Goal: Task Accomplishment & Management: Manage account settings

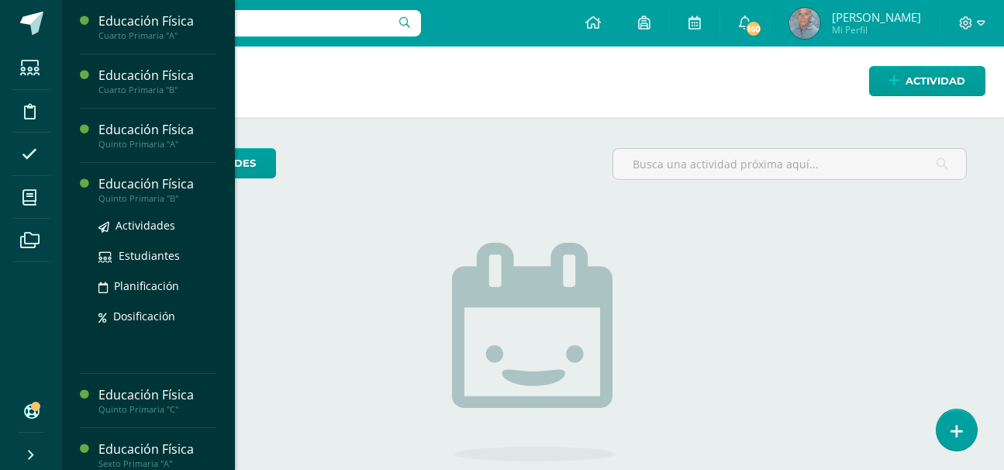
click at [161, 198] on div "Quinto Primaria "B"" at bounding box center [158, 198] width 118 height 11
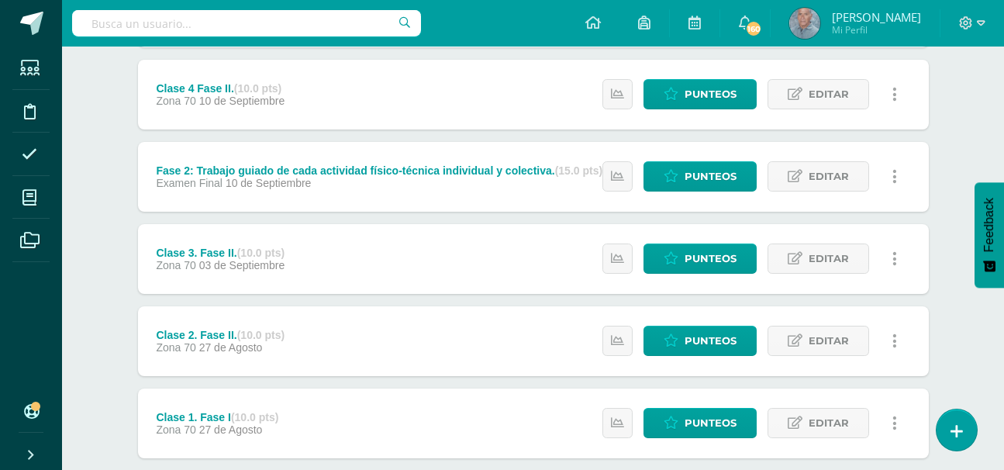
scroll to position [558, 0]
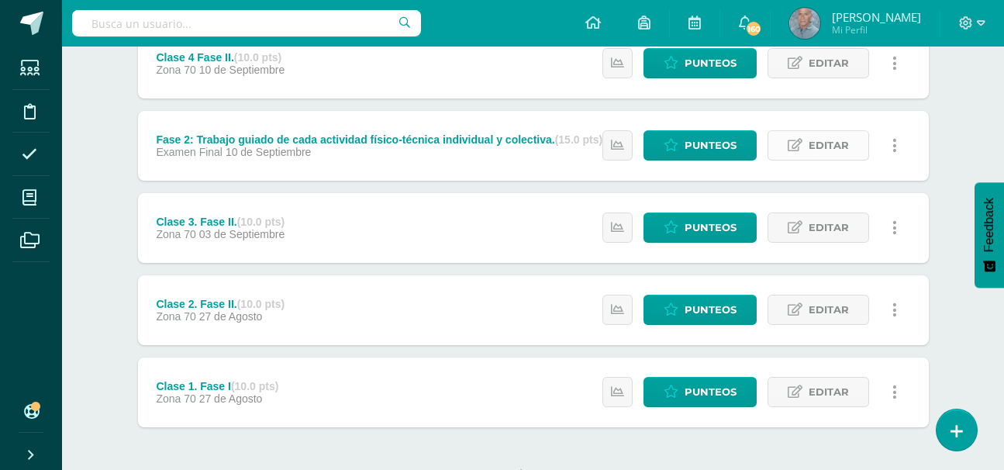
click at [800, 146] on icon at bounding box center [795, 145] width 15 height 13
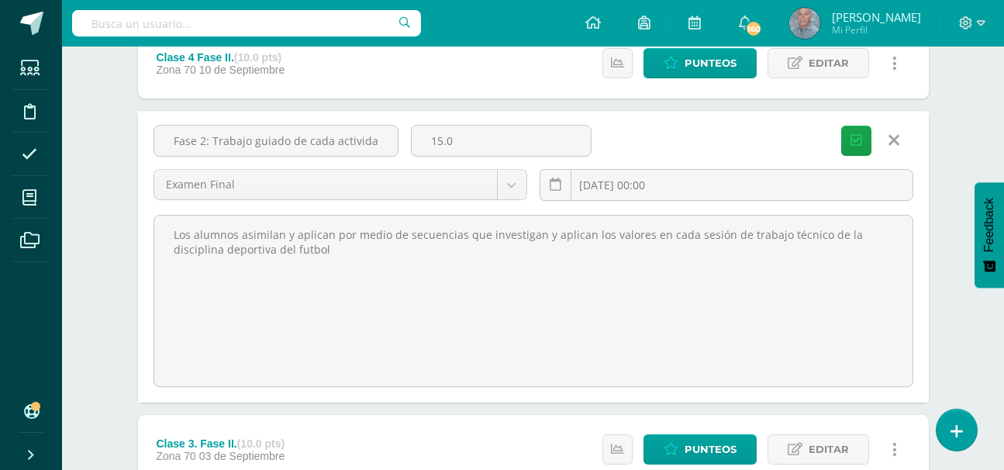
scroll to position [527, 0]
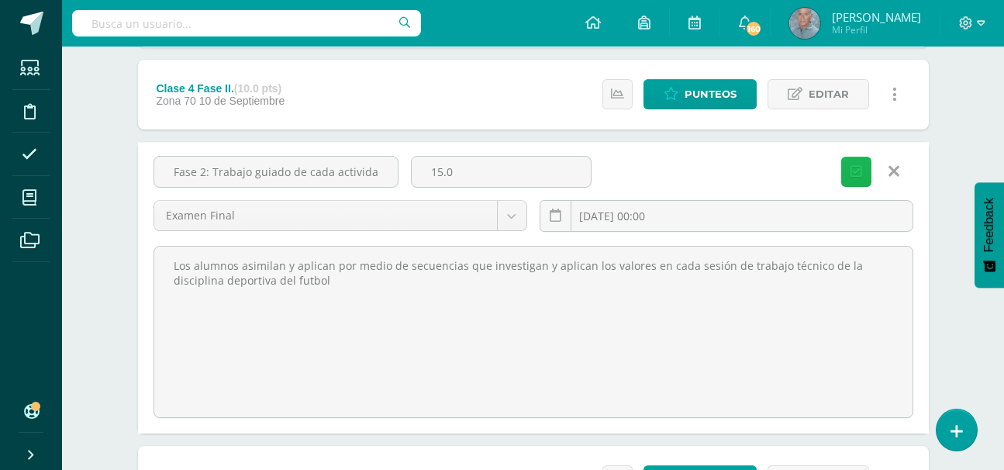
click at [0, 0] on span "Guardar" at bounding box center [0, 0] width 0 height 0
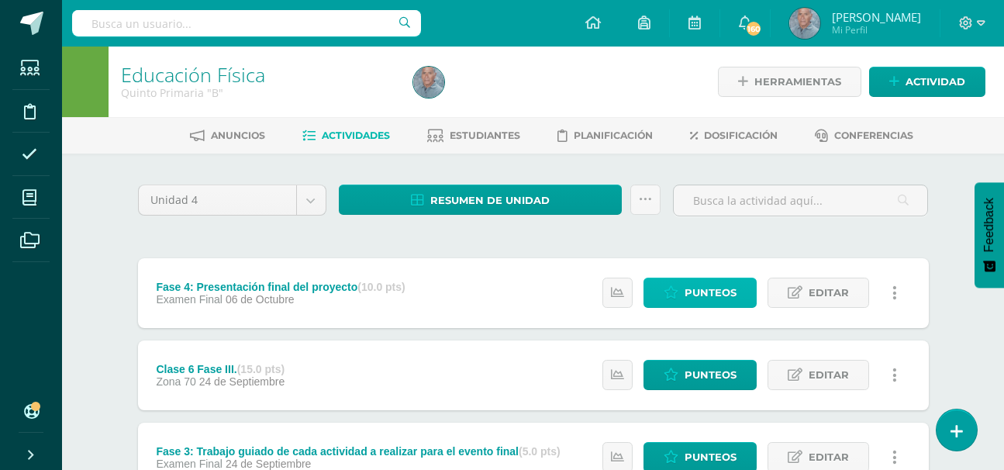
click at [700, 285] on span "Punteos" at bounding box center [711, 292] width 52 height 29
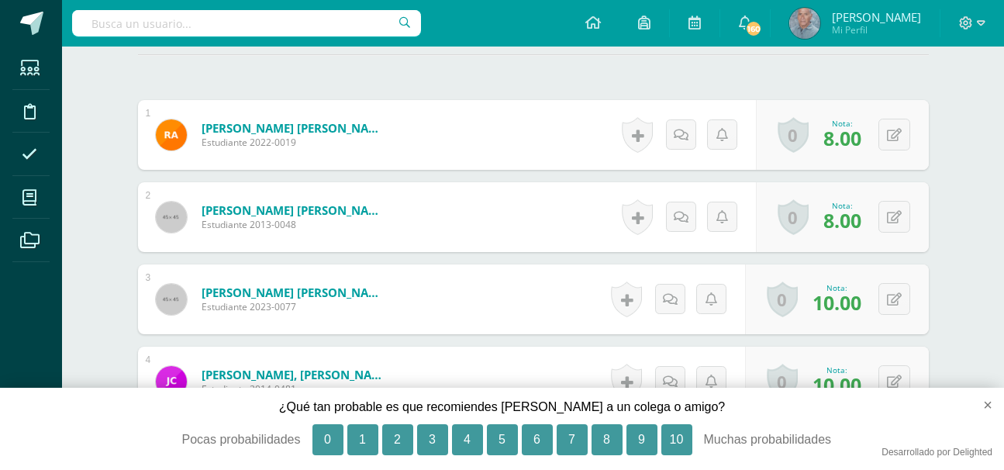
scroll to position [469, 0]
click at [670, 438] on button "10" at bounding box center [677, 439] width 31 height 31
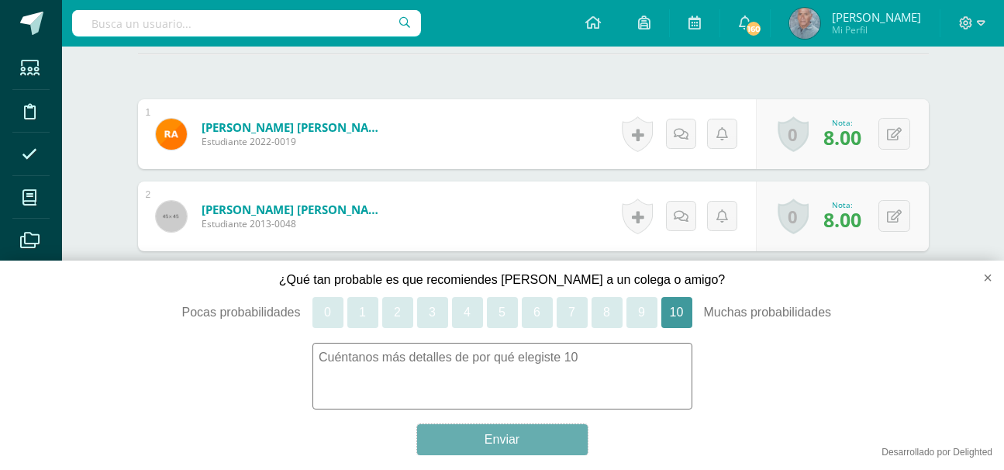
click at [542, 443] on button "Enviar" at bounding box center [502, 439] width 171 height 31
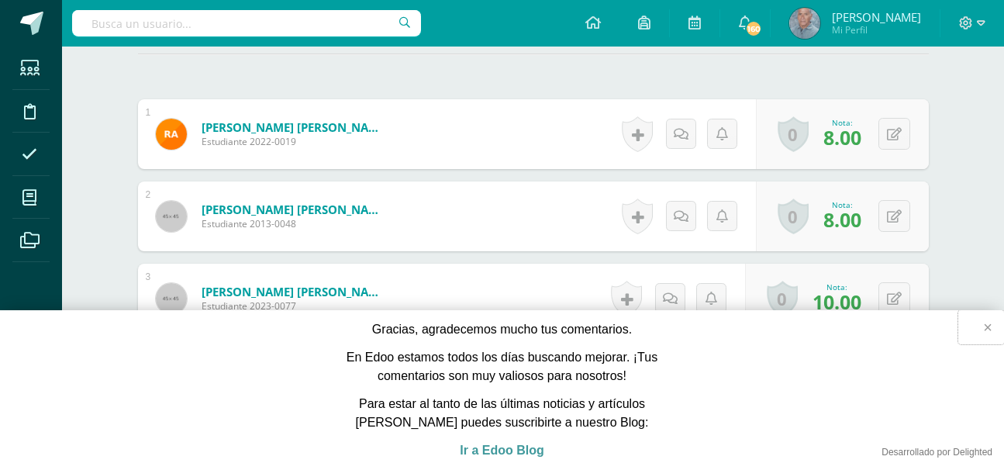
click at [992, 329] on button "×" at bounding box center [982, 327] width 46 height 34
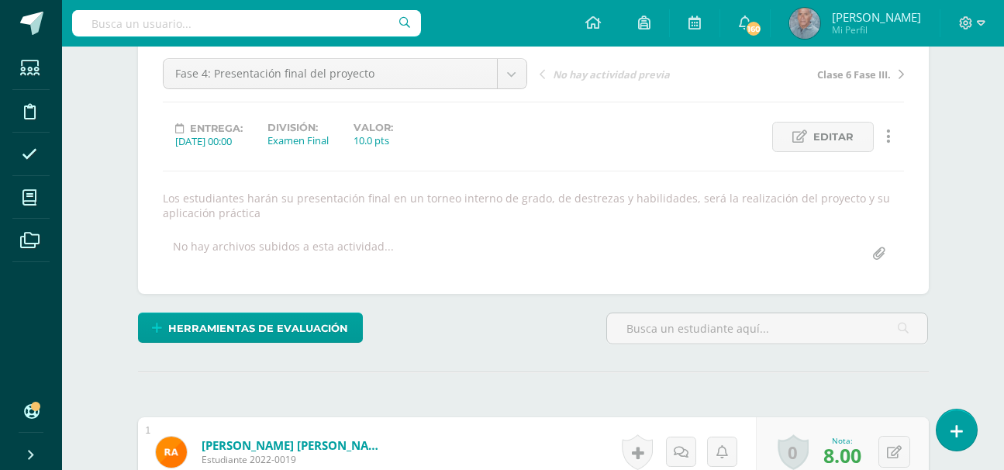
scroll to position [147, 0]
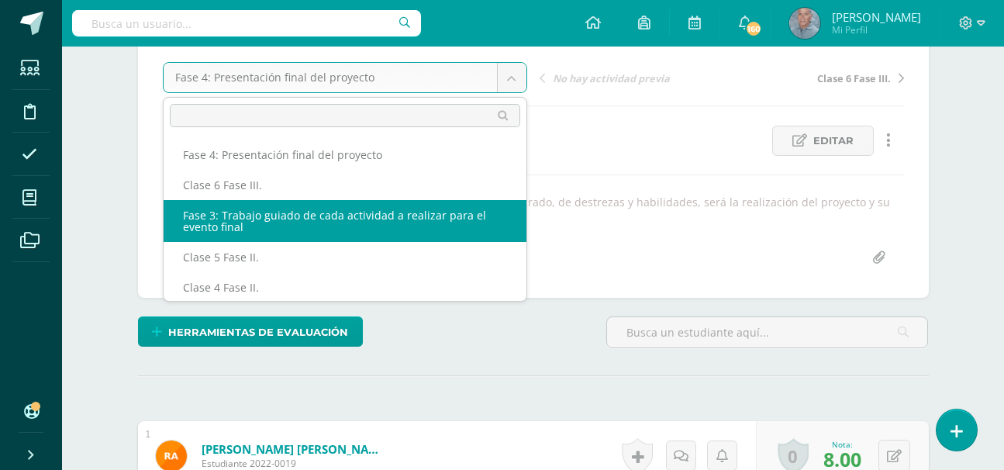
select select "/dashboard/teacher/grade-activity/50709/"
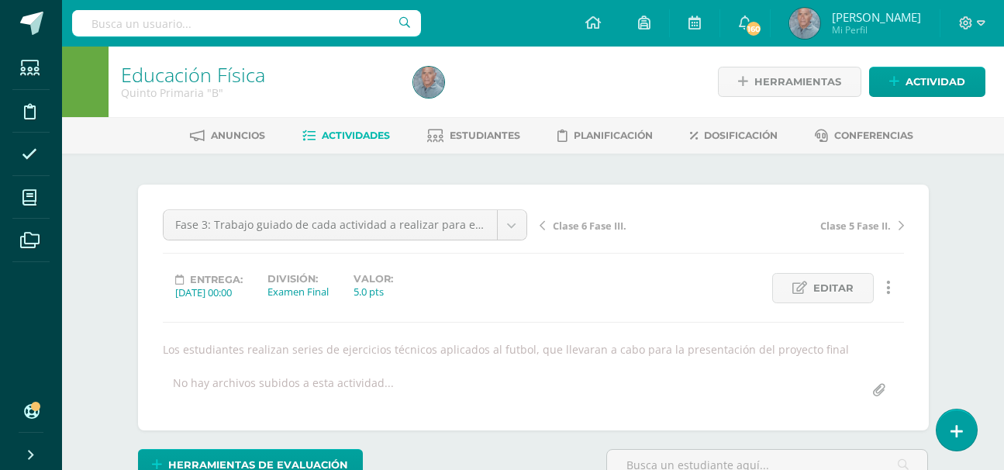
click at [348, 140] on span "Actividades" at bounding box center [356, 136] width 68 height 12
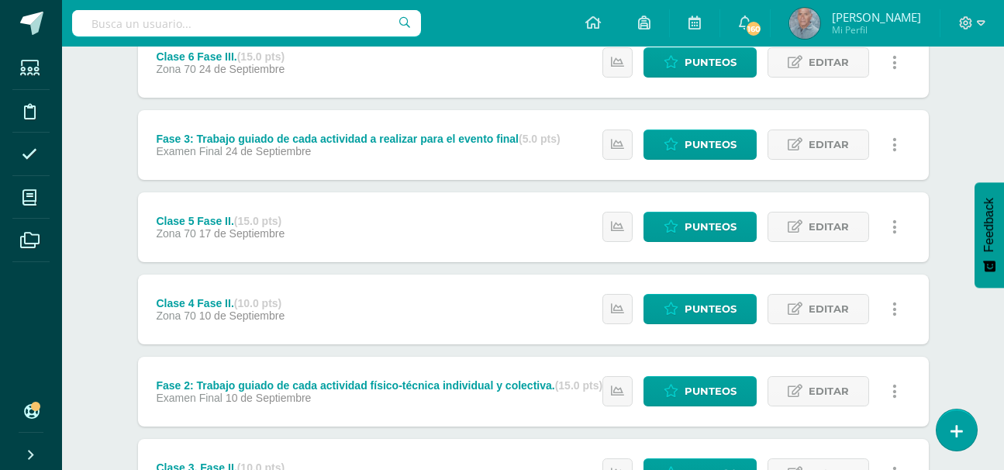
scroll to position [341, 0]
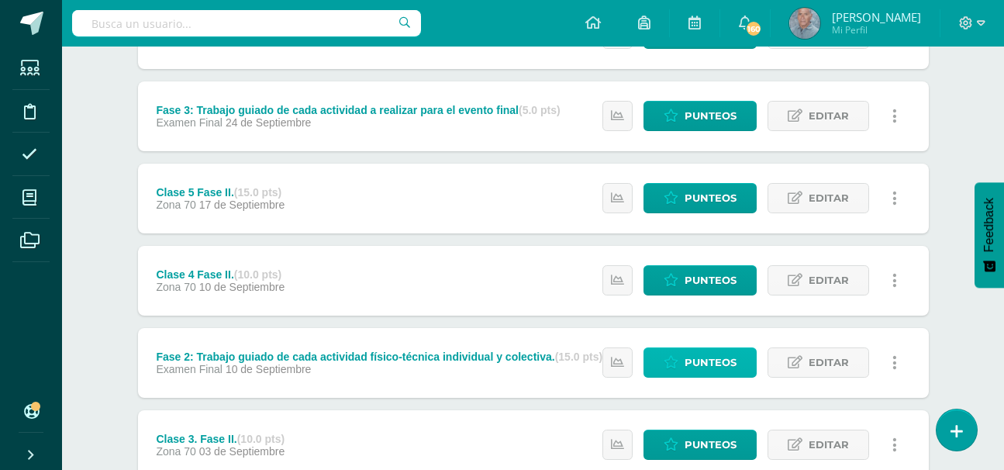
click at [719, 361] on span "Punteos" at bounding box center [711, 362] width 52 height 29
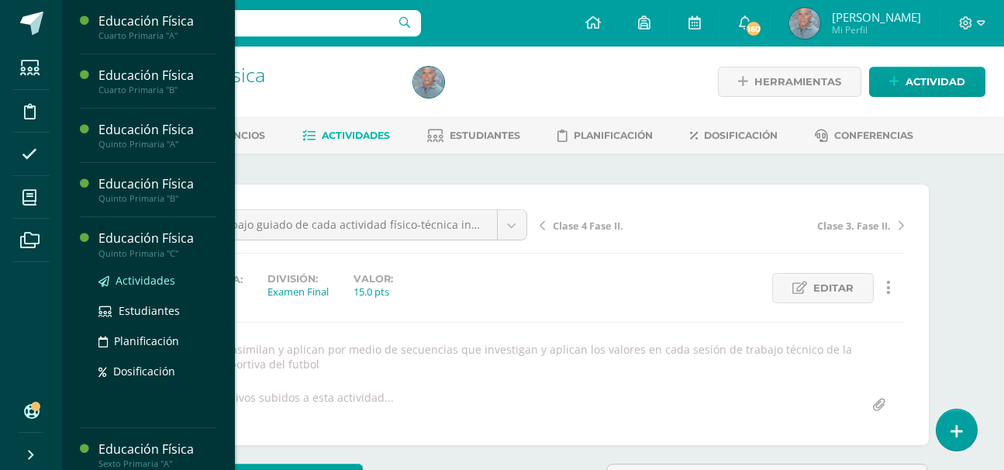
click at [142, 274] on span "Actividades" at bounding box center [146, 280] width 60 height 15
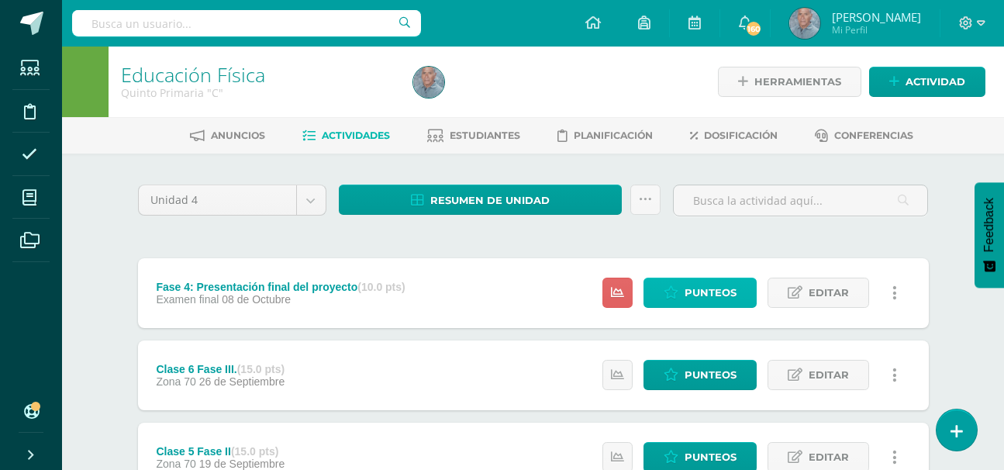
click at [707, 289] on span "Punteos" at bounding box center [711, 292] width 52 height 29
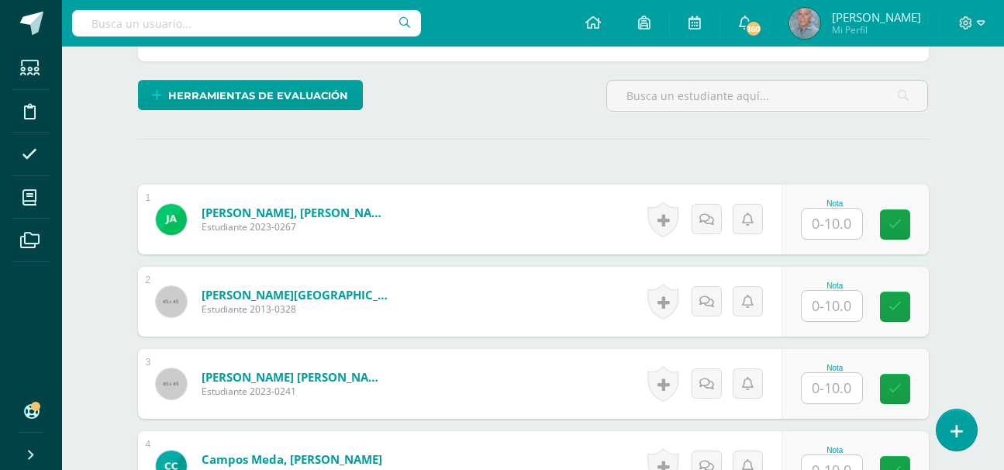
scroll to position [385, 0]
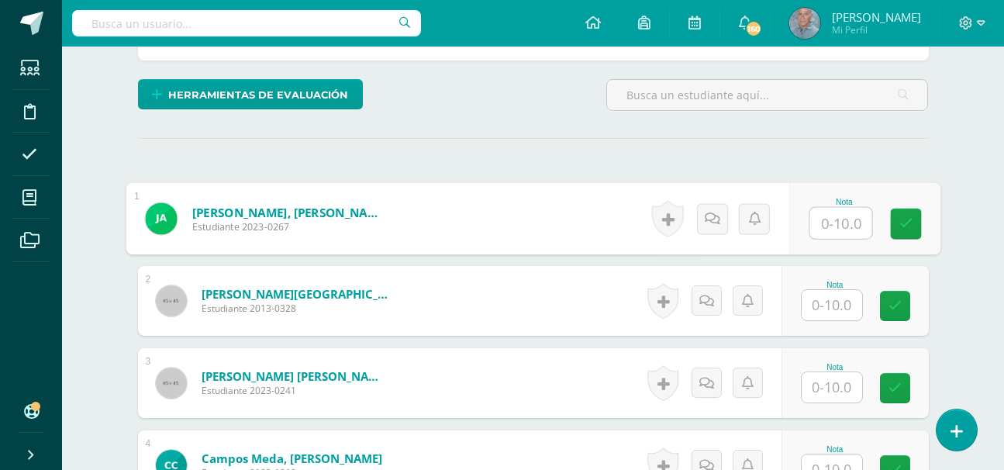
click at [822, 221] on input "text" at bounding box center [841, 223] width 62 height 31
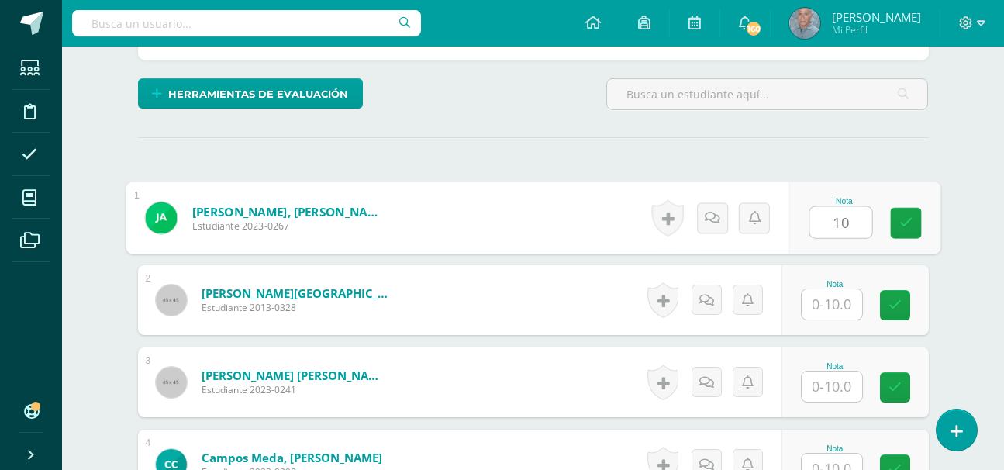
scroll to position [386, 0]
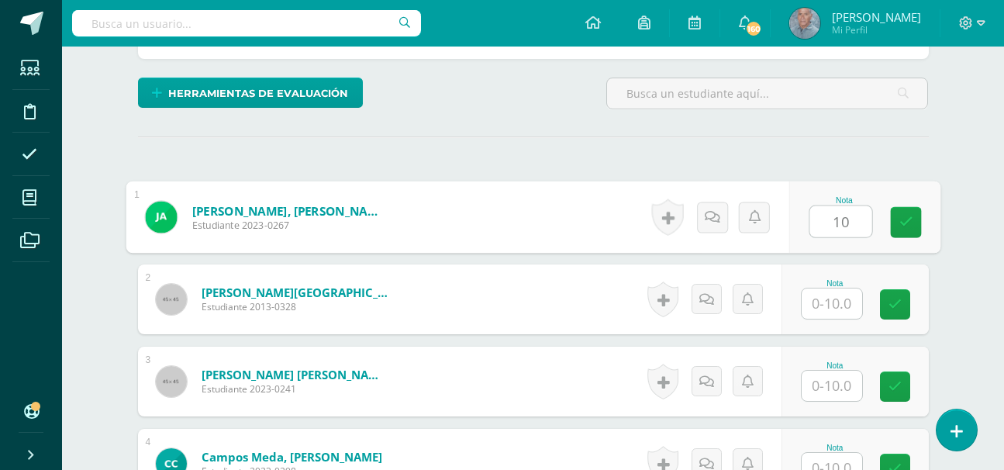
type input "10"
click at [828, 303] on input "text" at bounding box center [832, 304] width 60 height 30
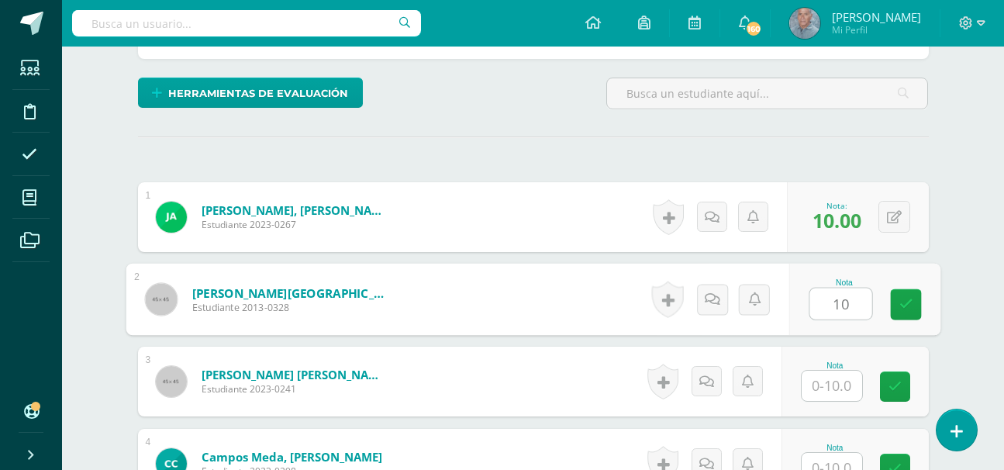
type input "10"
click at [822, 385] on input "text" at bounding box center [832, 386] width 60 height 30
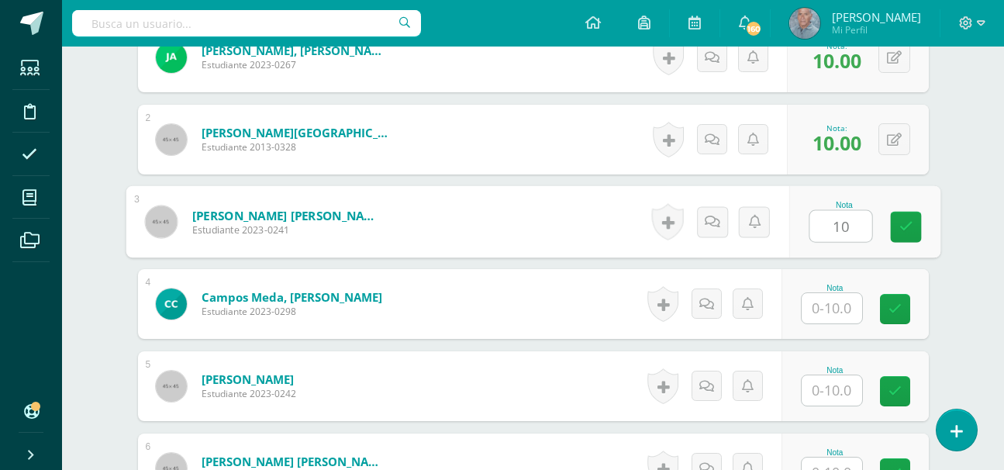
scroll to position [572, 0]
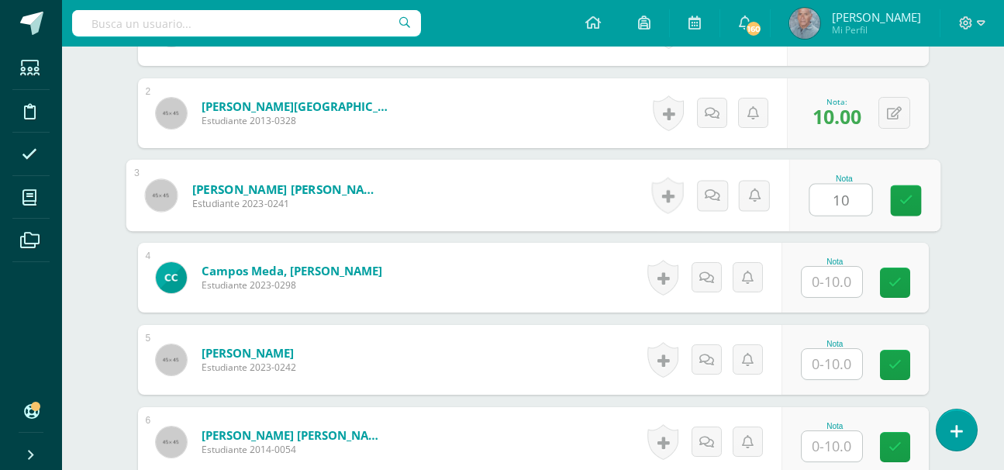
type input "10"
click at [821, 283] on input "text" at bounding box center [832, 282] width 60 height 30
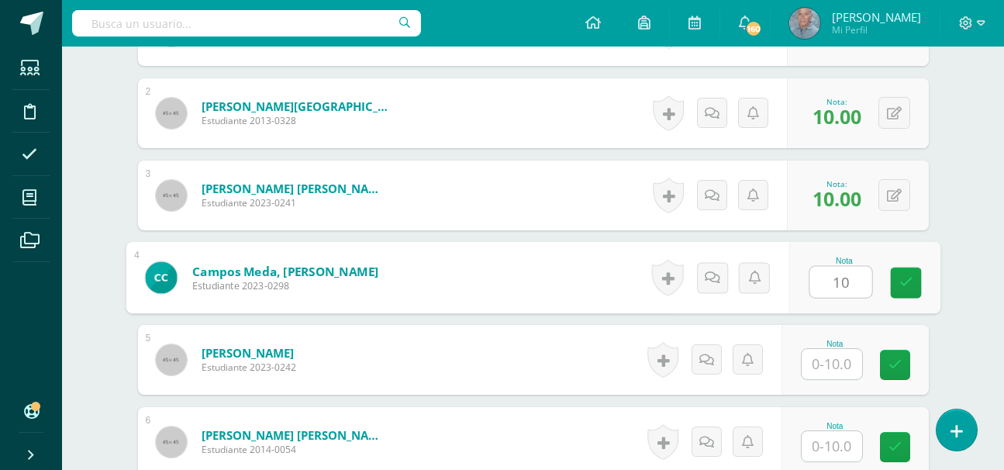
type input "10"
click at [820, 356] on input "text" at bounding box center [832, 364] width 60 height 30
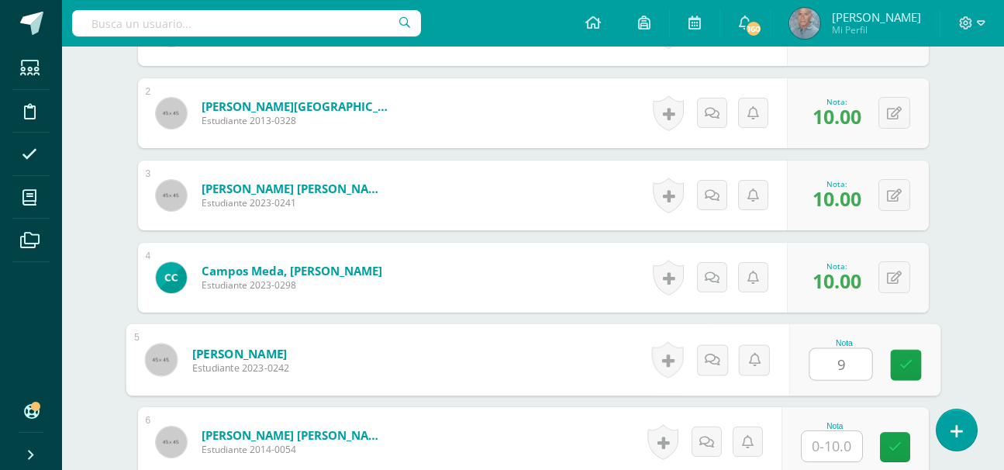
type input "9"
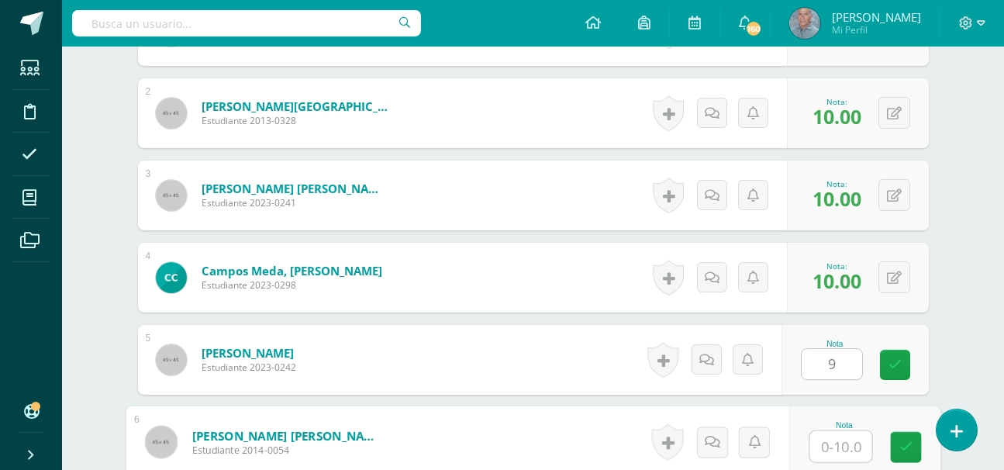
click at [817, 447] on input "text" at bounding box center [841, 446] width 62 height 31
type input "10"
click at [905, 451] on icon at bounding box center [906, 447] width 14 height 13
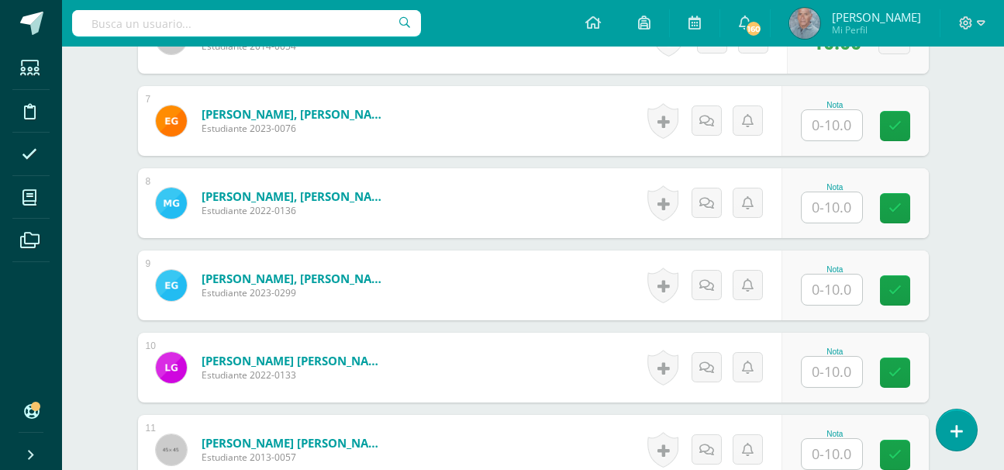
scroll to position [1007, 0]
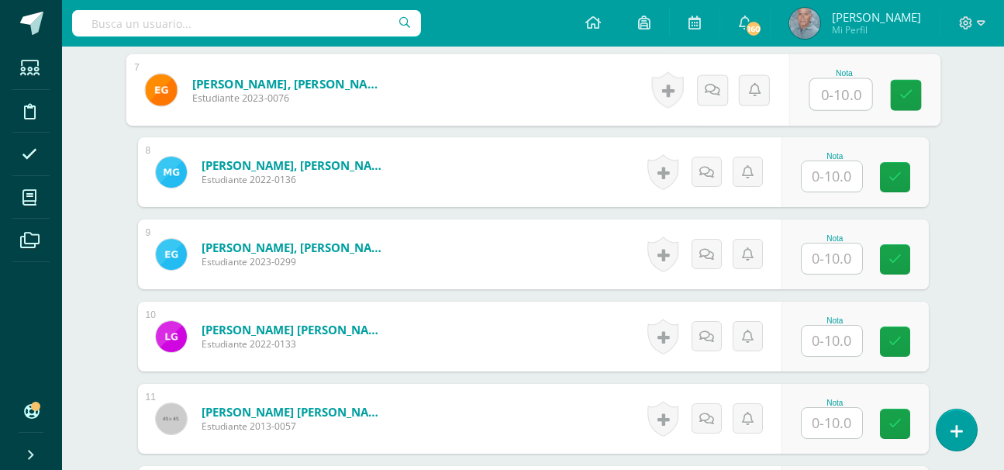
click at [820, 95] on input "text" at bounding box center [841, 94] width 62 height 31
type input "10"
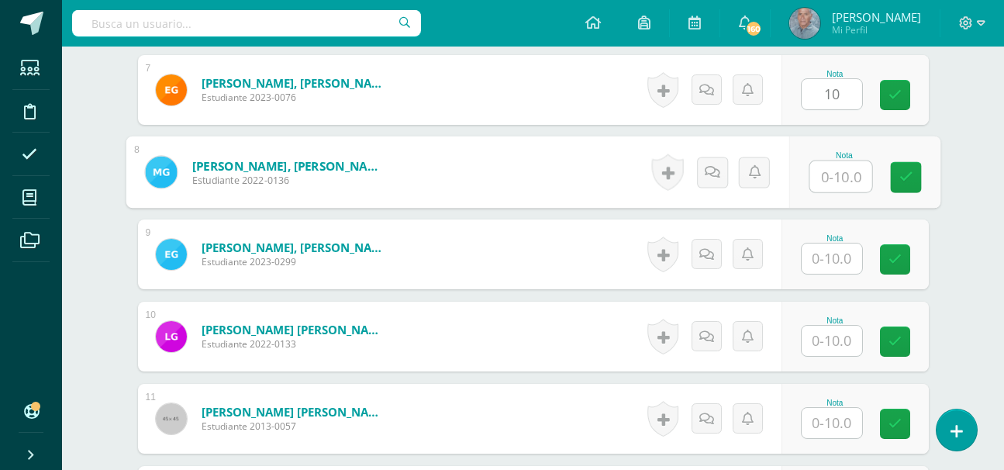
click at [824, 175] on input "text" at bounding box center [841, 176] width 62 height 31
type input "10"
click at [821, 260] on input "text" at bounding box center [832, 259] width 60 height 30
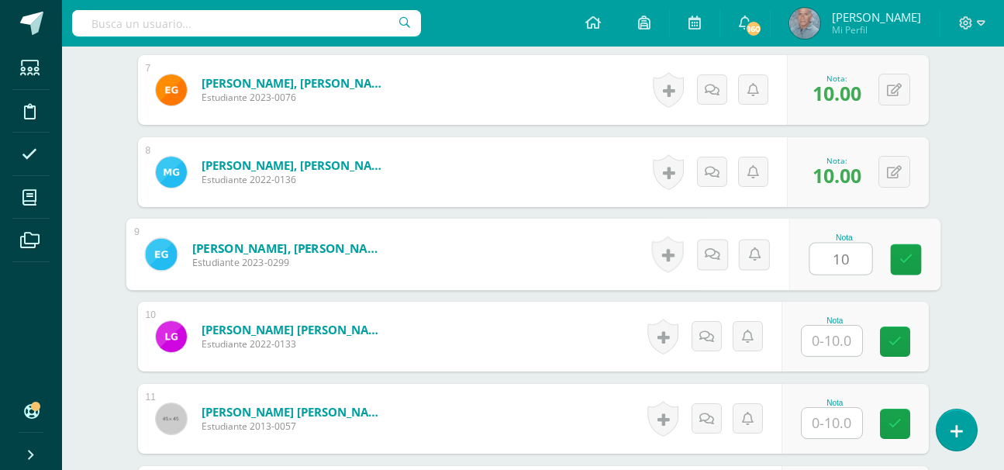
type input "10"
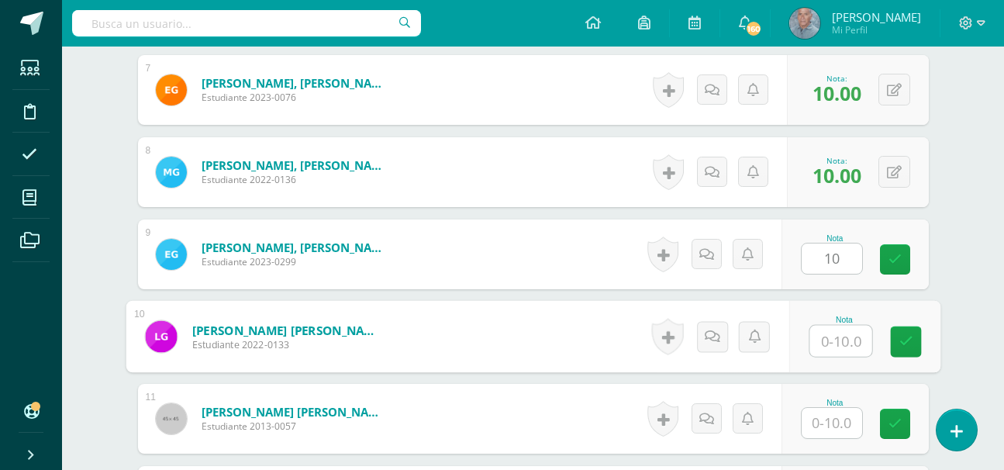
click at [818, 340] on input "text" at bounding box center [841, 341] width 62 height 31
type input "10"
click at [823, 425] on input "text" at bounding box center [832, 423] width 60 height 30
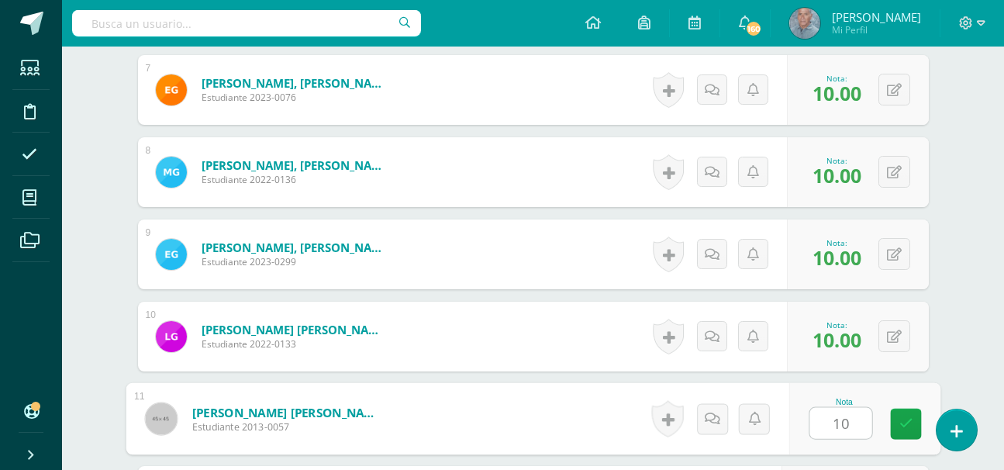
type input "10"
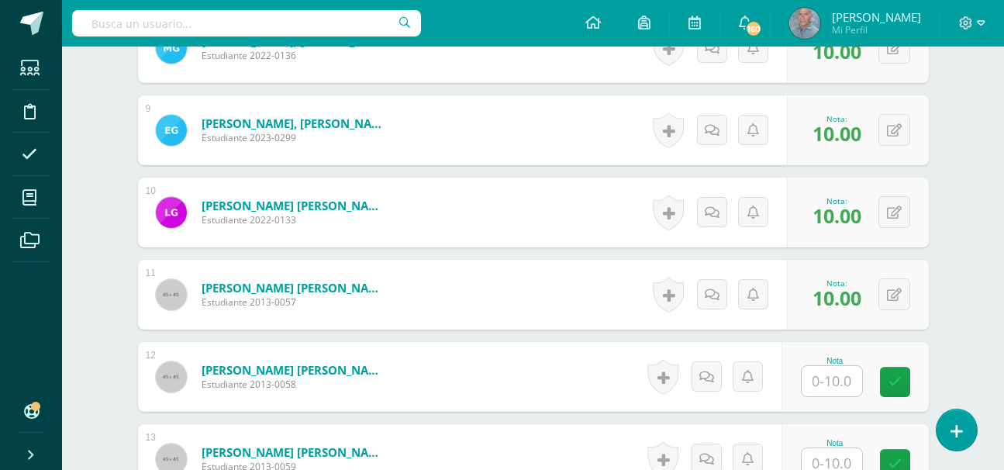
scroll to position [1162, 0]
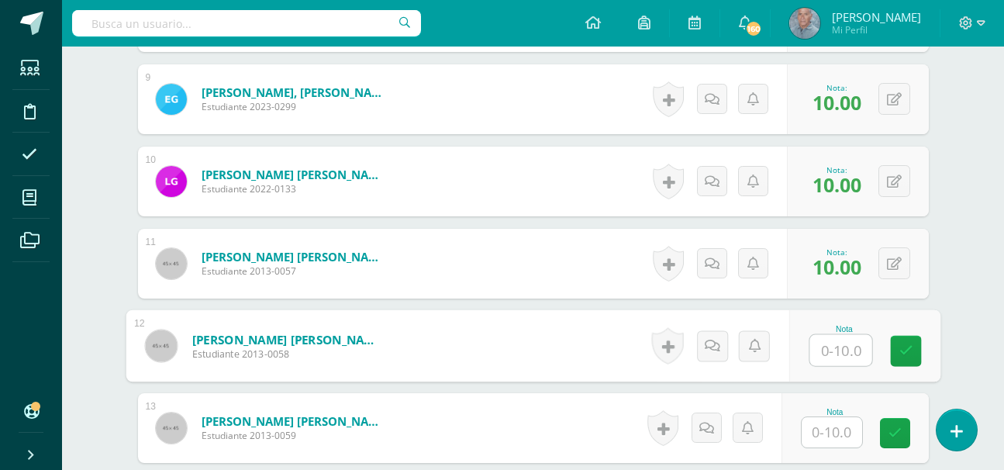
click at [828, 351] on input "text" at bounding box center [841, 350] width 62 height 31
type input "10"
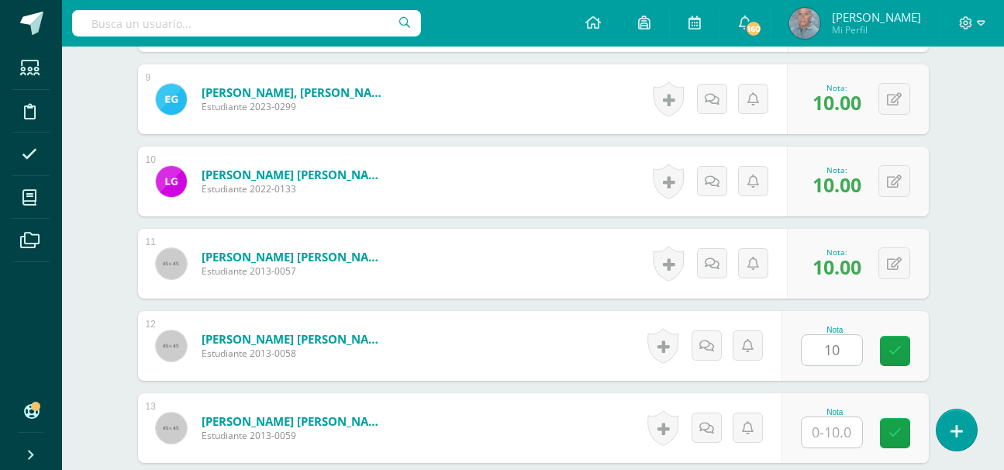
click at [809, 382] on div "1 Aragón Amado, José Andrés Estudiante 2023-0267 Nota 10.00 0 Logros" at bounding box center [533, 346] width 791 height 1878
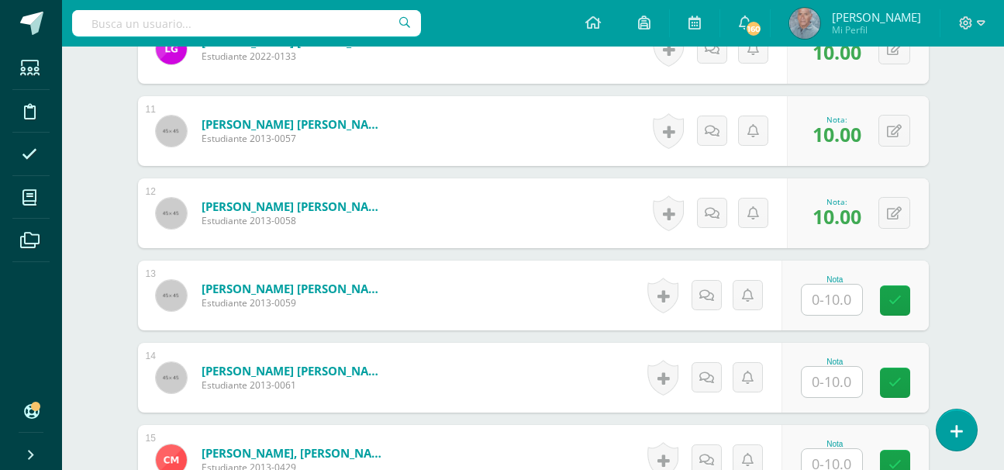
scroll to position [1296, 0]
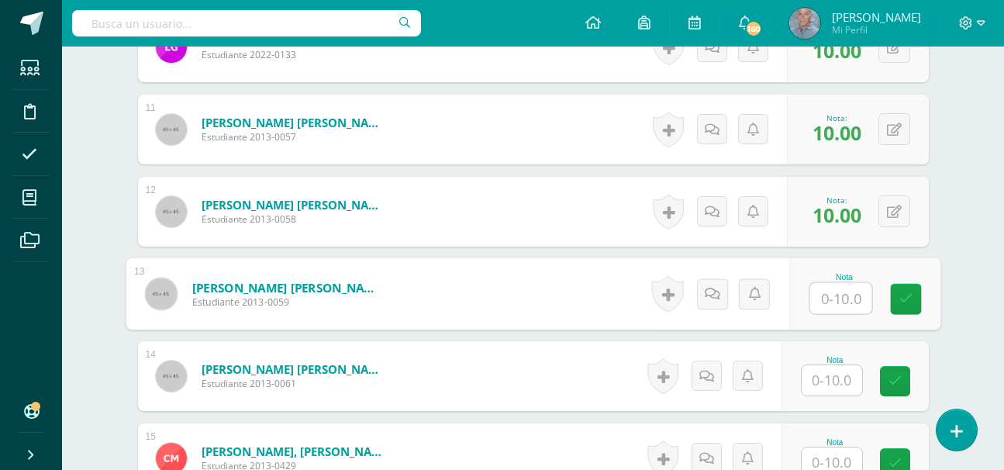
click at [817, 296] on input "text" at bounding box center [841, 298] width 62 height 31
type input "10"
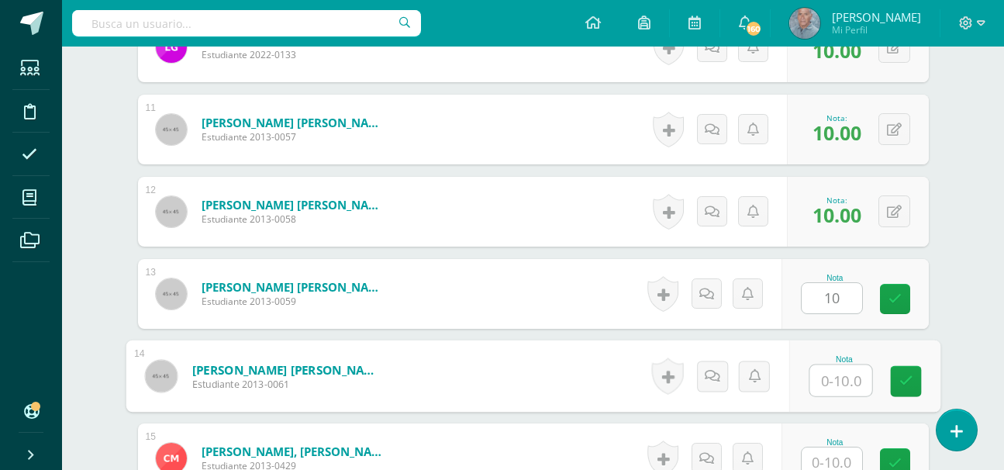
click at [821, 385] on input "text" at bounding box center [841, 380] width 62 height 31
type input "10"
click at [830, 463] on input "text" at bounding box center [832, 463] width 60 height 30
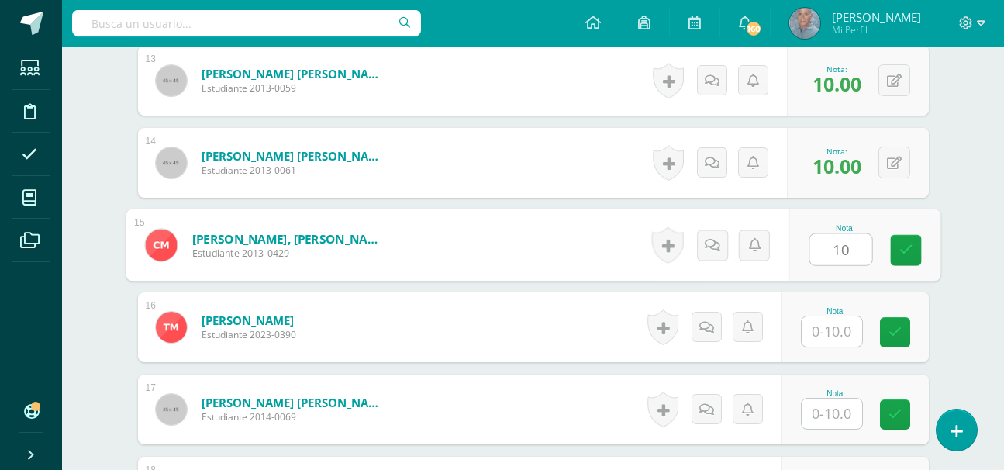
scroll to position [1516, 0]
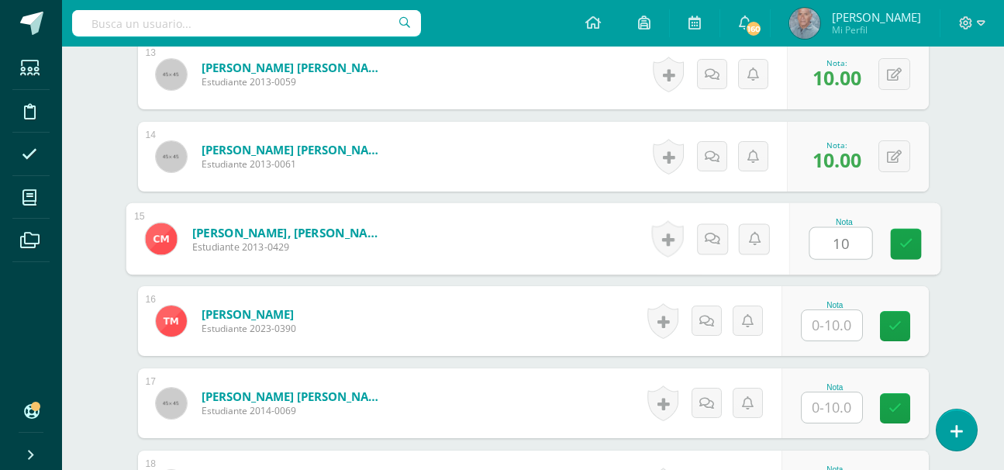
click at [827, 243] on input "10" at bounding box center [841, 243] width 62 height 31
type input "10"
click at [817, 331] on input "text" at bounding box center [832, 325] width 60 height 30
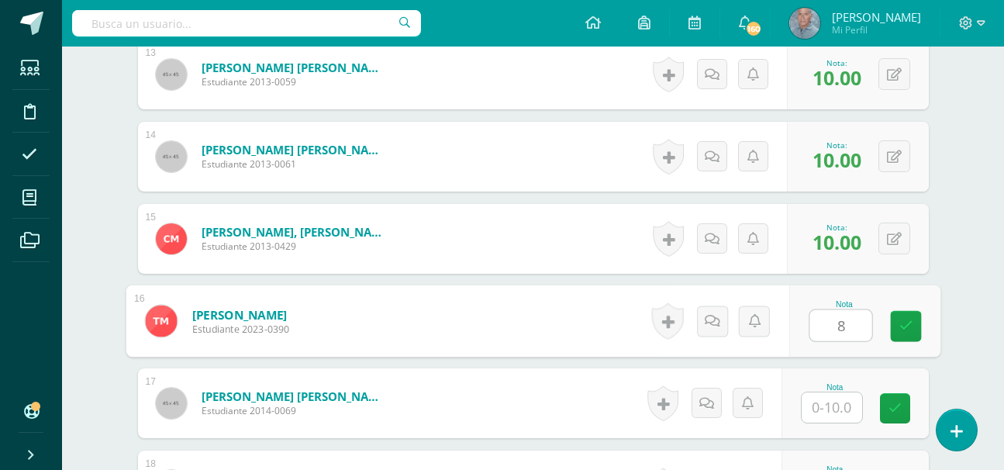
type input "8"
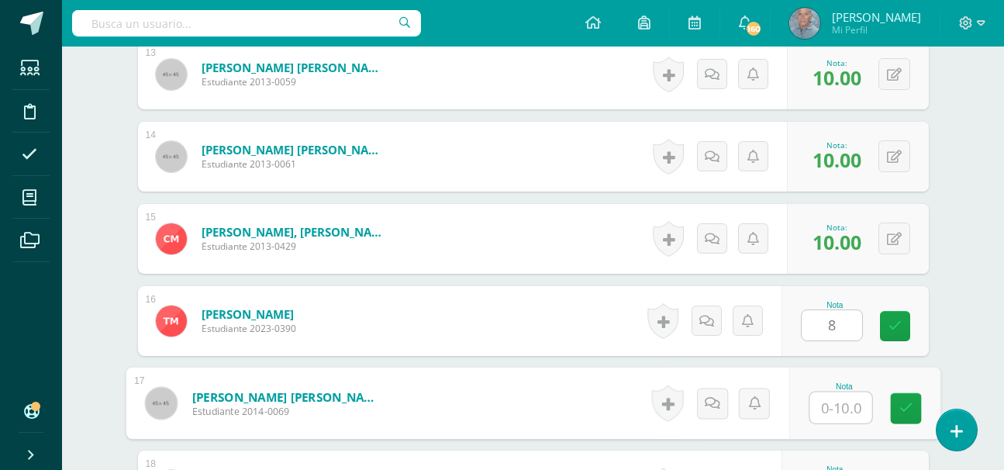
click at [821, 408] on input "text" at bounding box center [841, 407] width 62 height 31
type input "10"
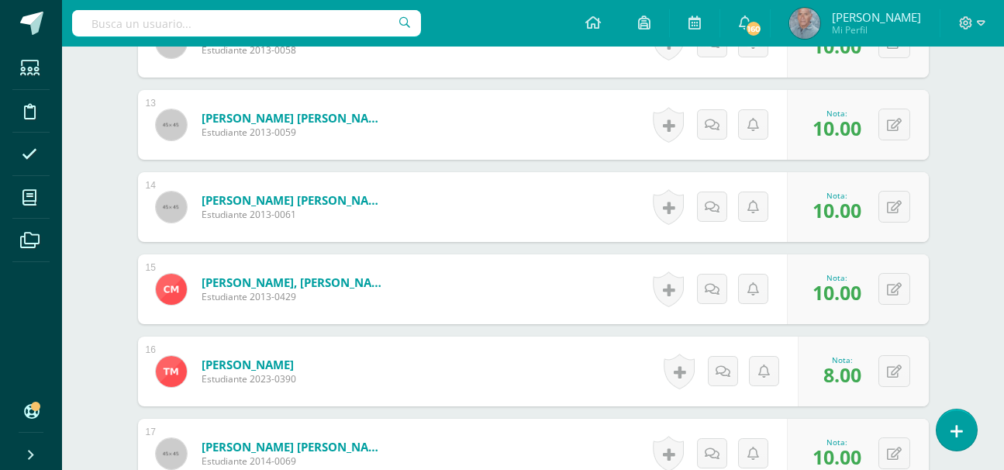
scroll to position [1464, 0]
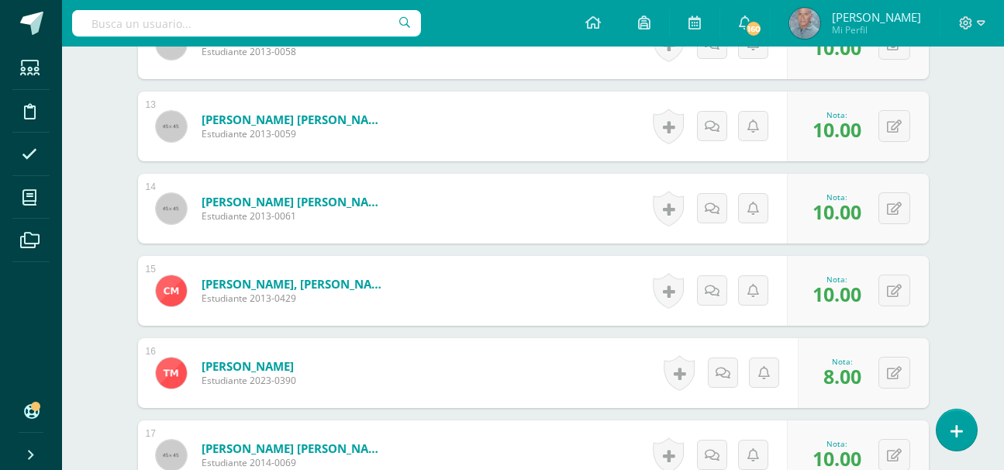
click at [837, 442] on div "Nota:" at bounding box center [837, 443] width 49 height 11
drag, startPoint x: 837, startPoint y: 442, endPoint x: 838, endPoint y: 465, distance: 22.5
click at [838, 461] on div "Nota: 10.00" at bounding box center [837, 454] width 61 height 33
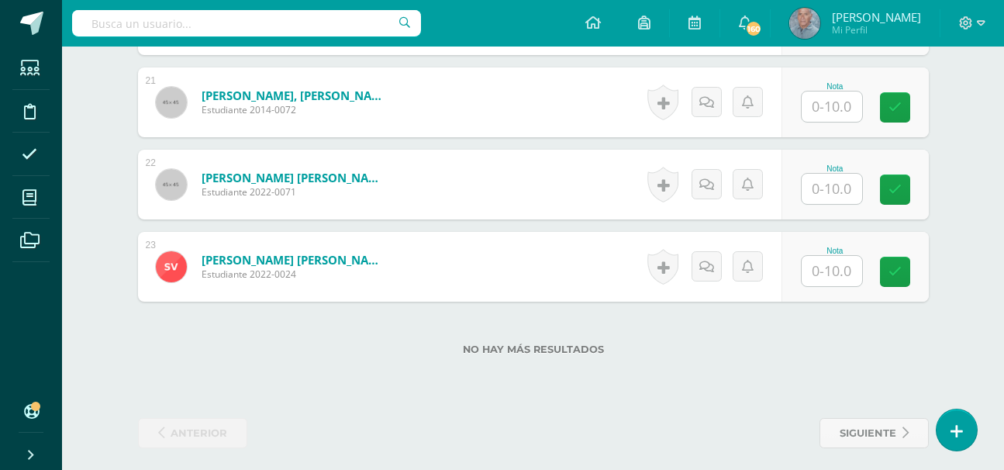
scroll to position [2155, 0]
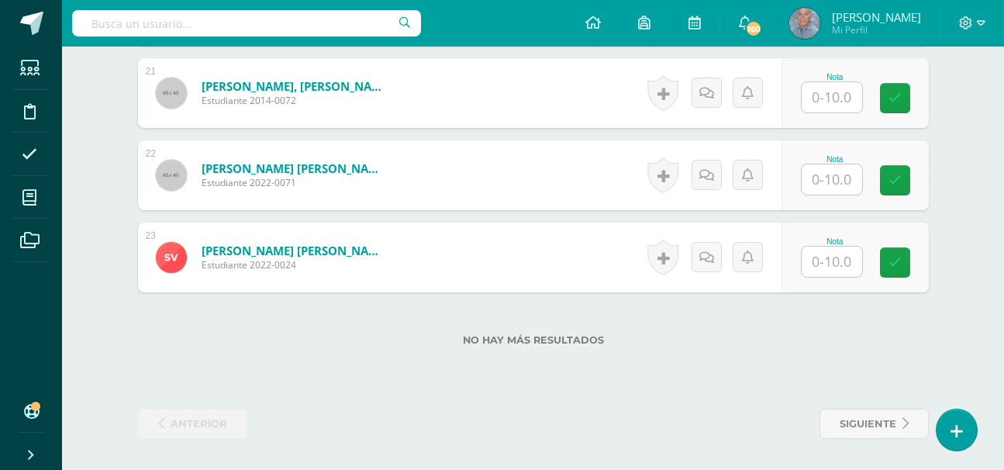
click at [827, 264] on input "text" at bounding box center [832, 262] width 60 height 30
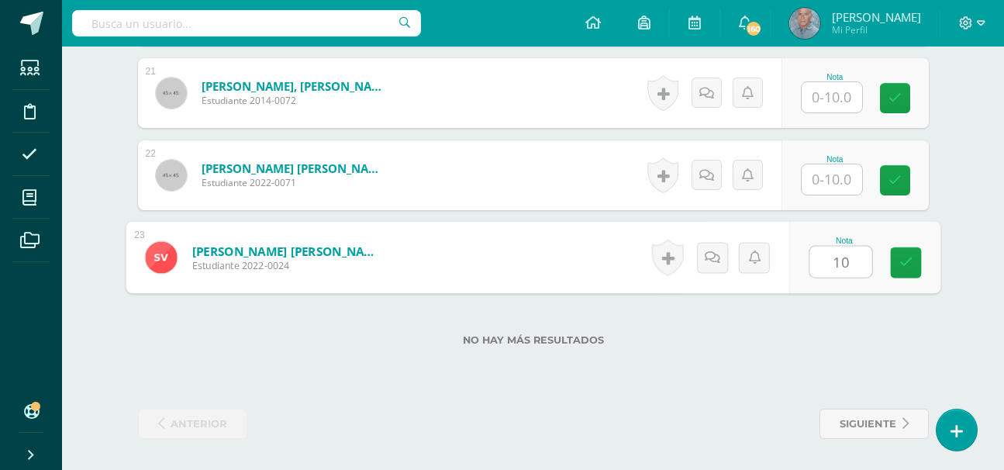
type input "10"
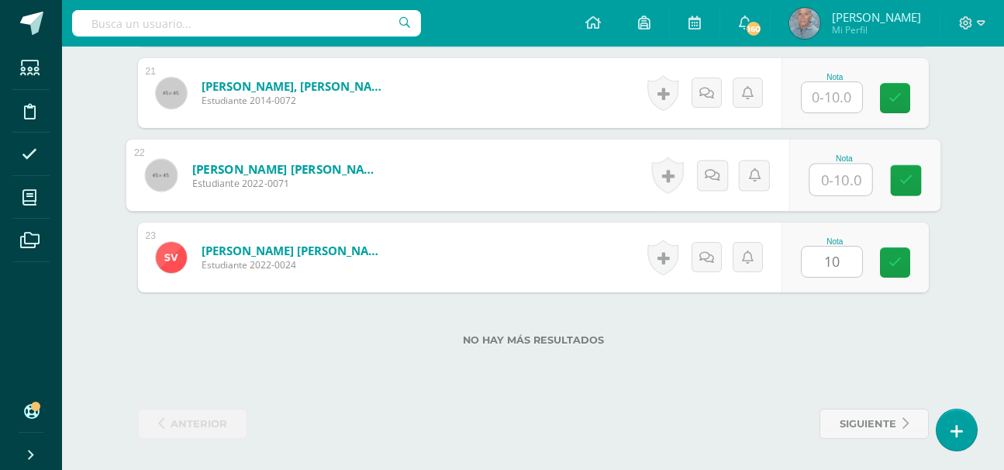
click at [826, 178] on input "text" at bounding box center [841, 179] width 62 height 31
type input "10"
click at [820, 95] on input "text" at bounding box center [832, 97] width 60 height 30
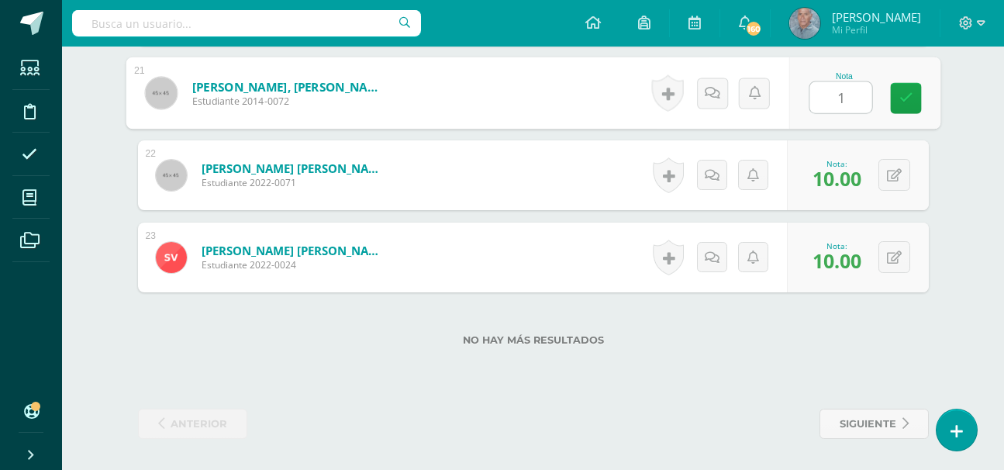
type input "10"
click at [892, 100] on link at bounding box center [905, 98] width 31 height 31
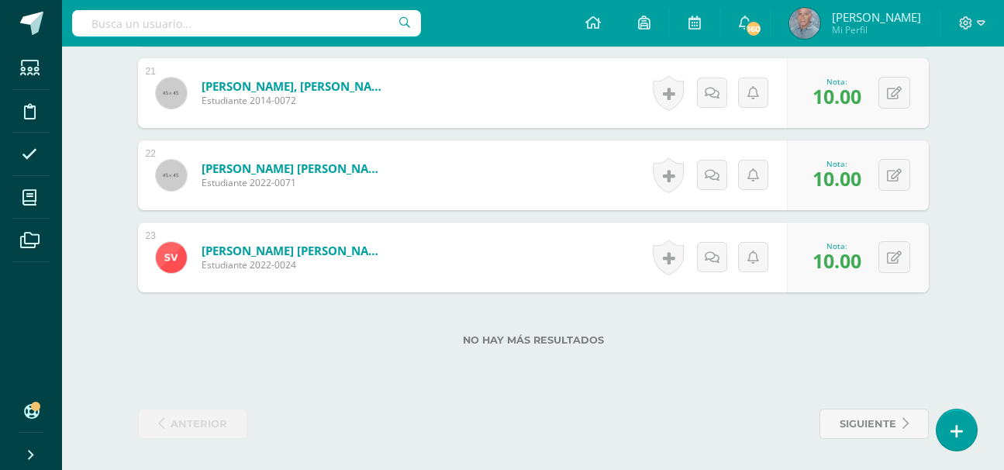
click at [990, 27] on div at bounding box center [973, 23] width 64 height 47
click at [987, 16] on div at bounding box center [973, 23] width 64 height 47
click at [981, 20] on icon at bounding box center [981, 23] width 9 height 14
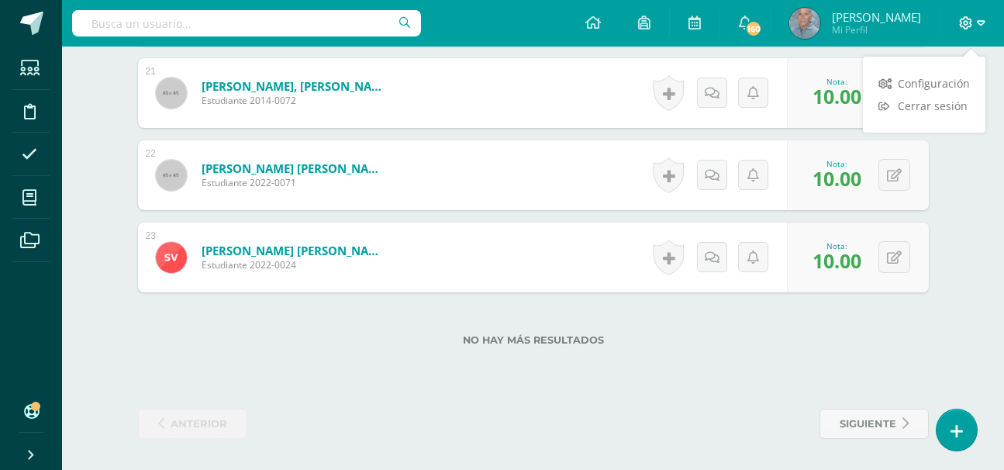
click at [981, 20] on icon at bounding box center [981, 23] width 9 height 14
click at [623, 98] on form "Quiroz Pop, Dante Emiliano Estudiante 2014-0072 Nota 10.00 0 Logros" at bounding box center [533, 93] width 791 height 70
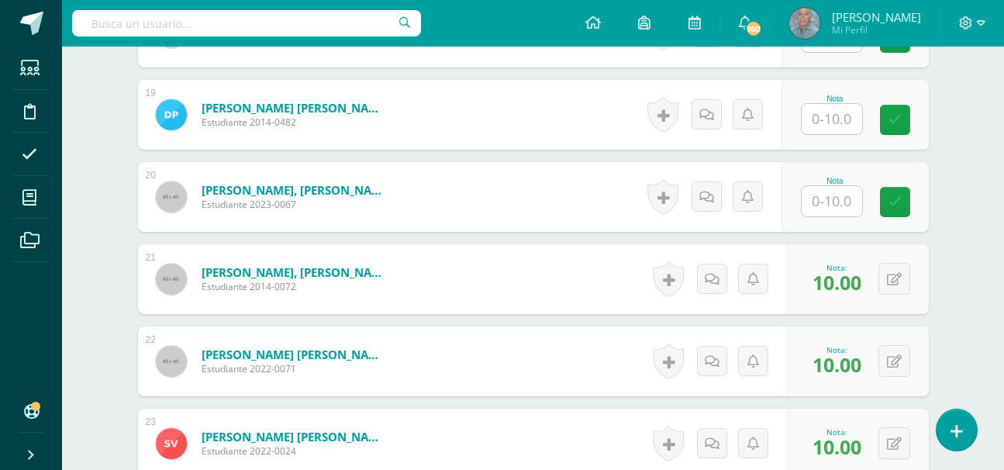
scroll to position [1937, 0]
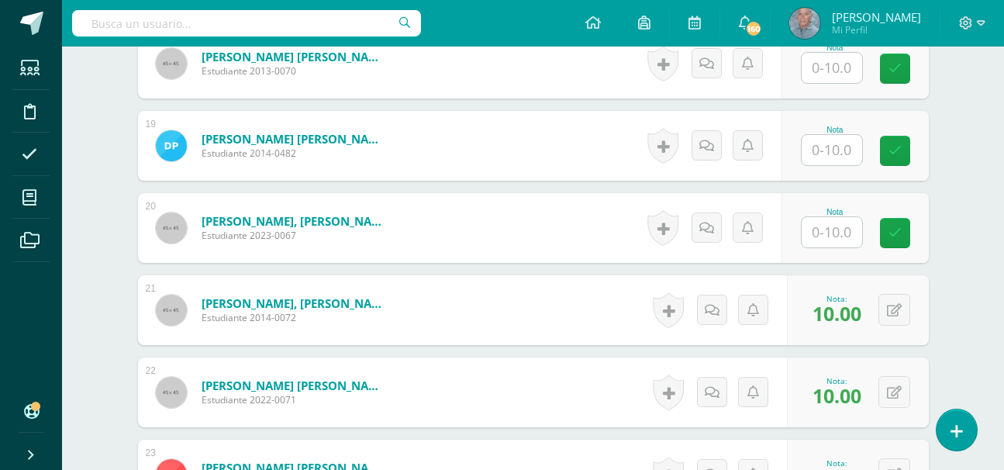
click at [793, 213] on div "Nota" at bounding box center [855, 228] width 147 height 70
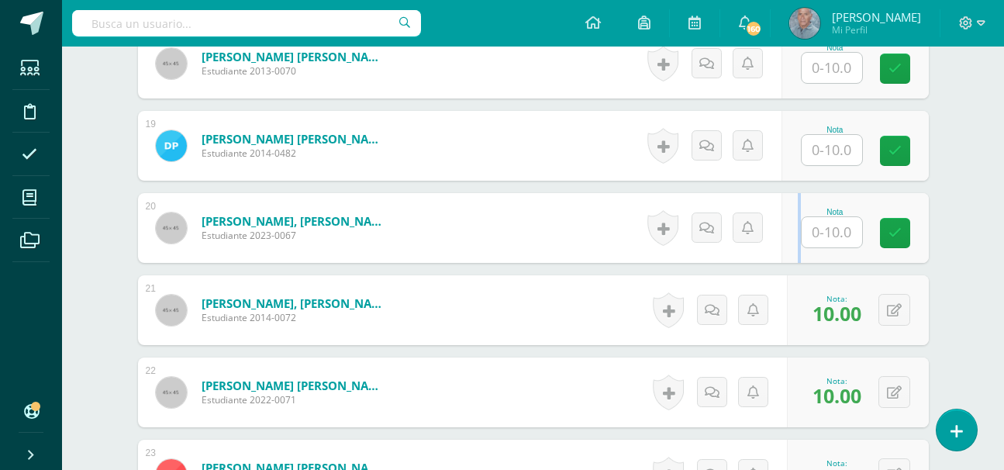
click at [793, 213] on div "Nota" at bounding box center [855, 228] width 147 height 70
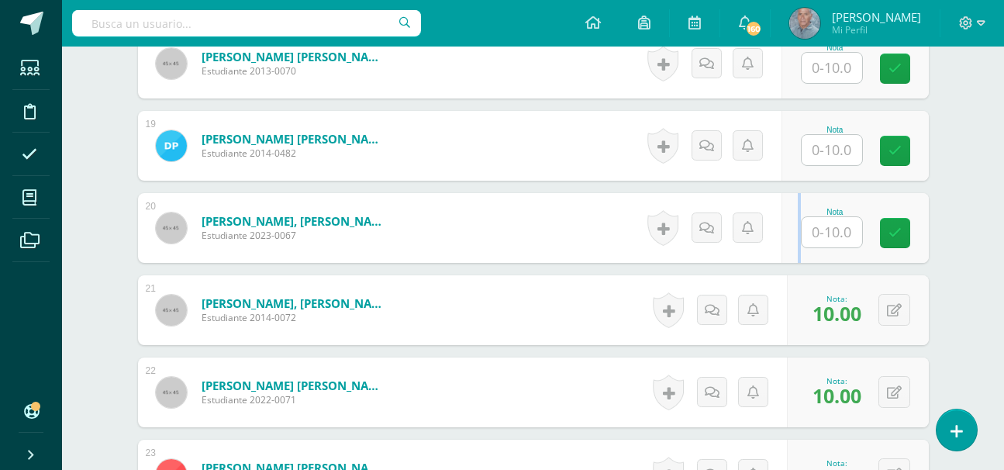
click at [793, 213] on div "Nota" at bounding box center [855, 228] width 147 height 70
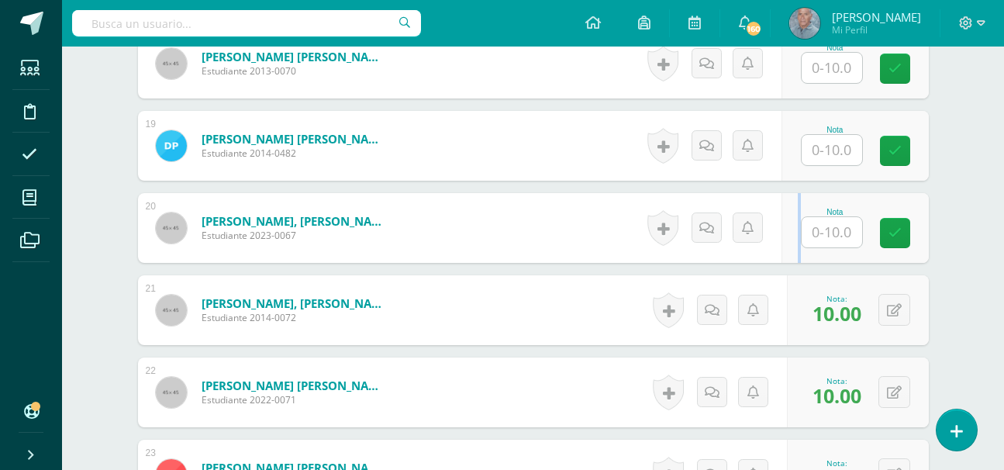
click at [793, 213] on div "Nota" at bounding box center [855, 228] width 147 height 70
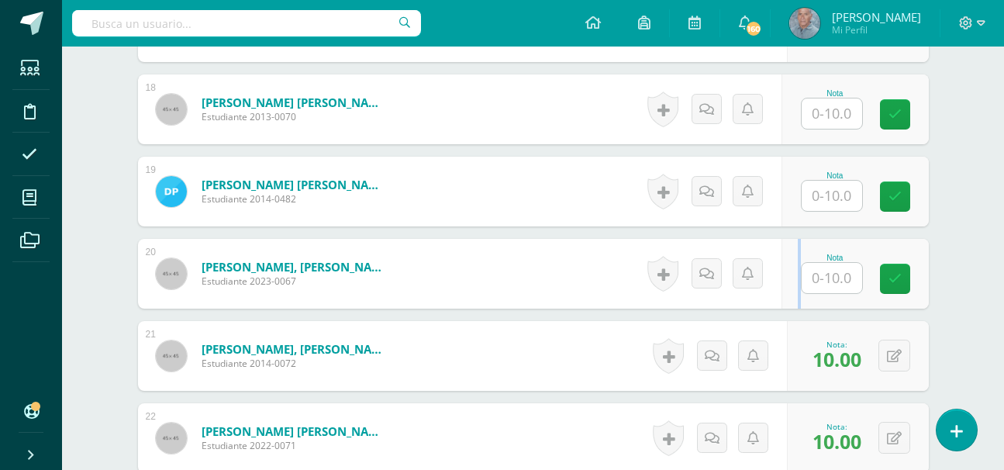
scroll to position [1885, 0]
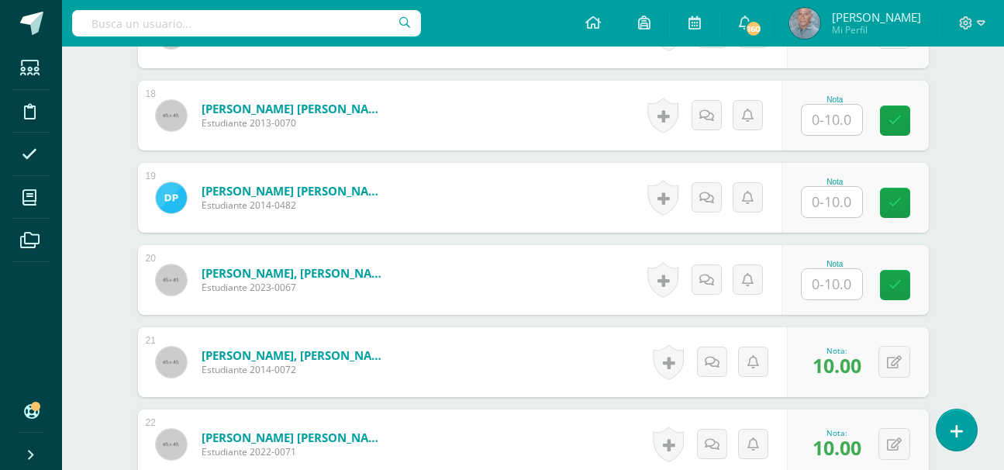
click at [788, 227] on div "Nota" at bounding box center [855, 198] width 147 height 70
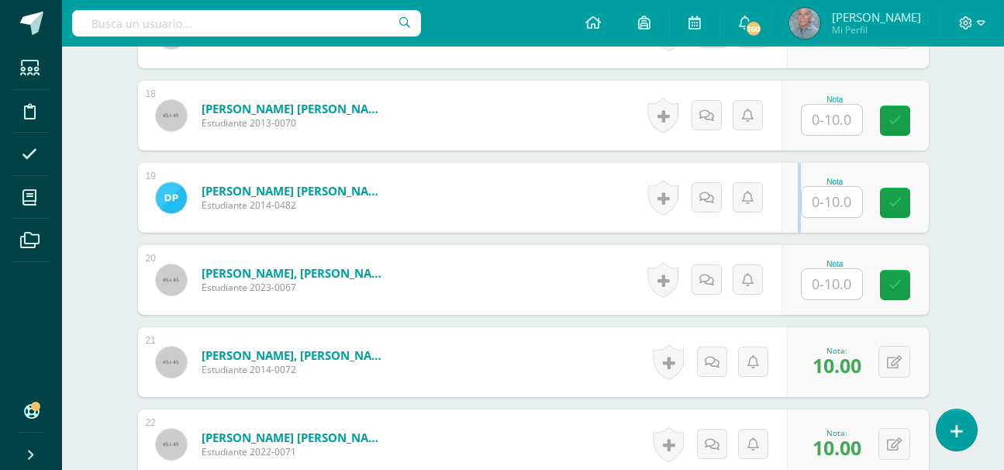
click at [788, 227] on div "Nota" at bounding box center [855, 198] width 147 height 70
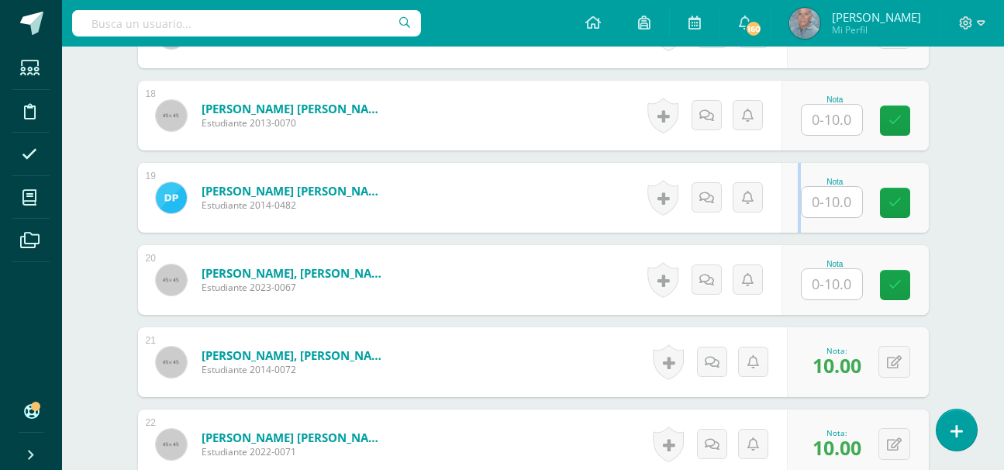
click at [788, 227] on div "Nota" at bounding box center [855, 198] width 147 height 70
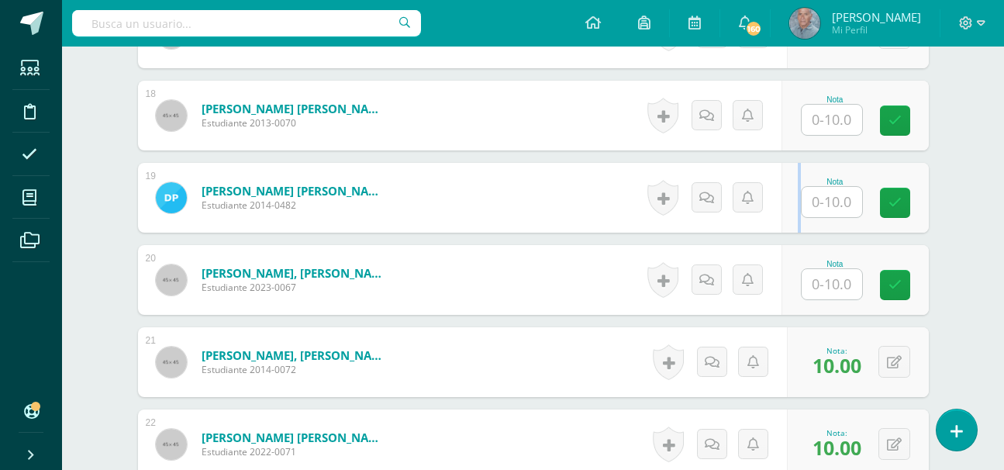
click at [788, 227] on div "Nota" at bounding box center [855, 198] width 147 height 70
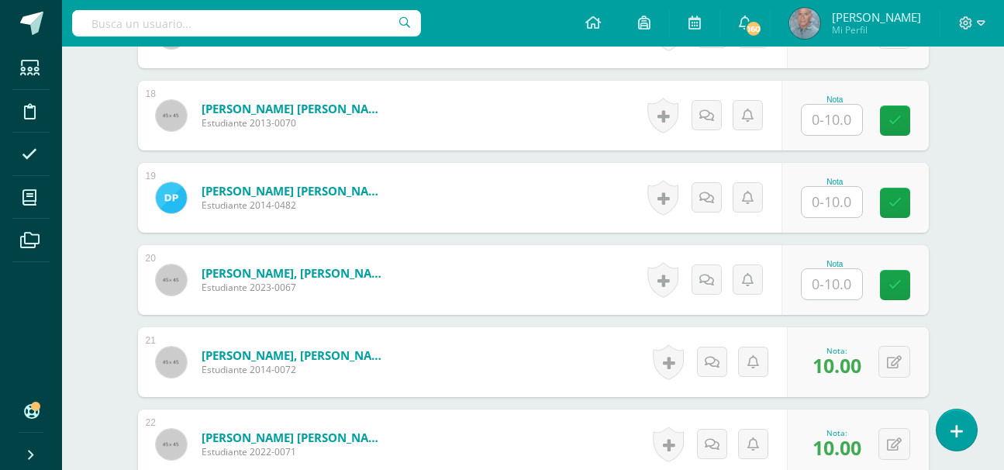
click at [788, 227] on div "Nota" at bounding box center [855, 198] width 147 height 70
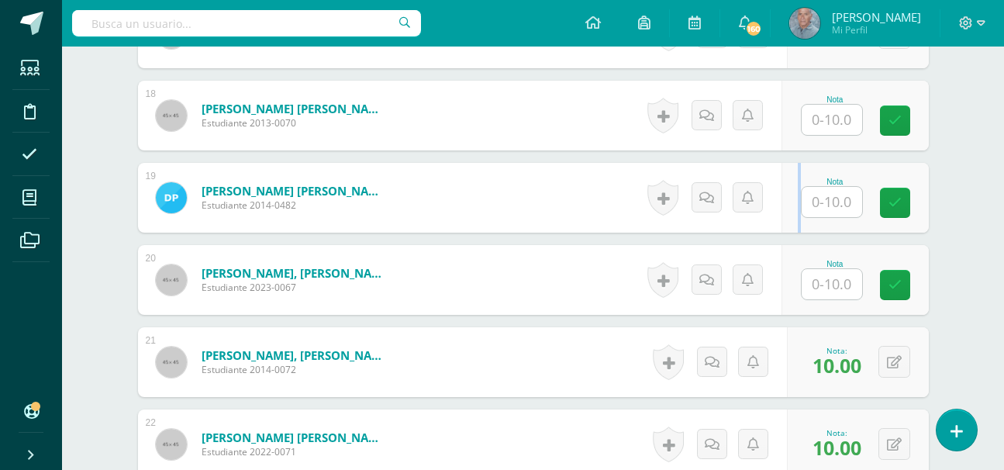
click at [788, 227] on div "Nota" at bounding box center [855, 198] width 147 height 70
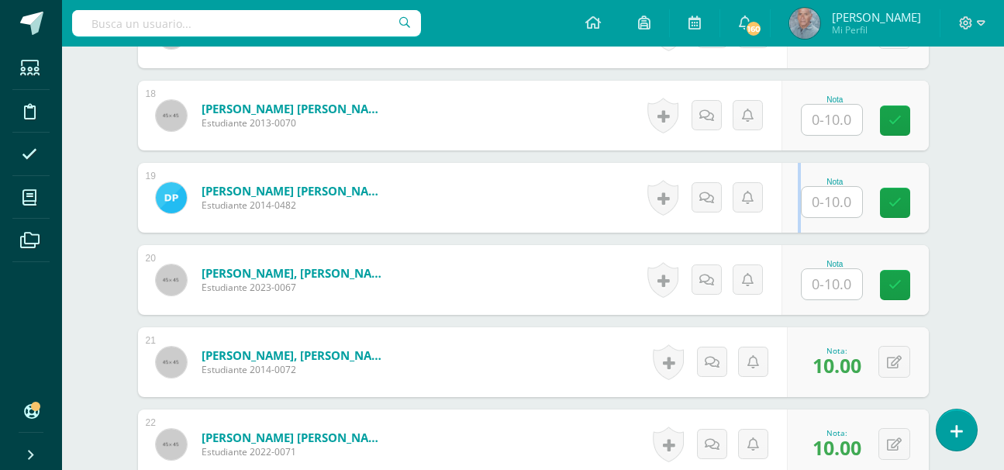
click at [788, 227] on div "Nota" at bounding box center [855, 198] width 147 height 70
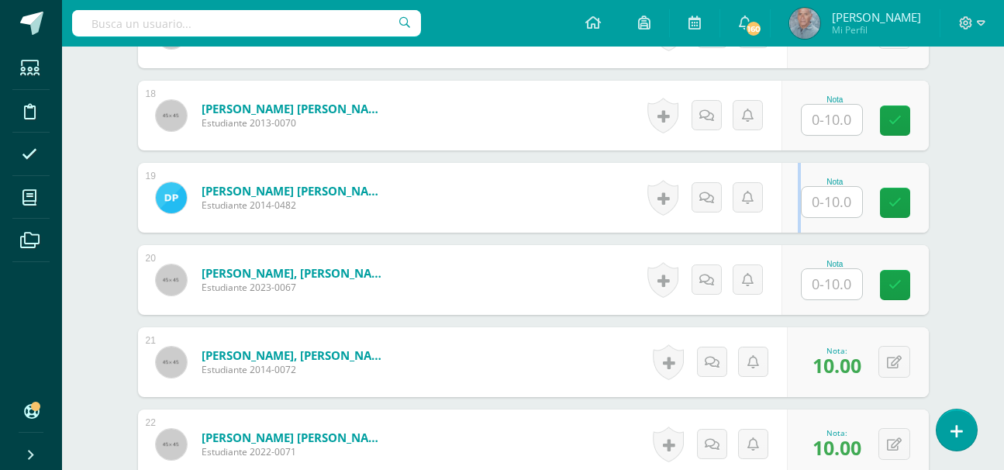
click at [788, 227] on div "Nota" at bounding box center [855, 198] width 147 height 70
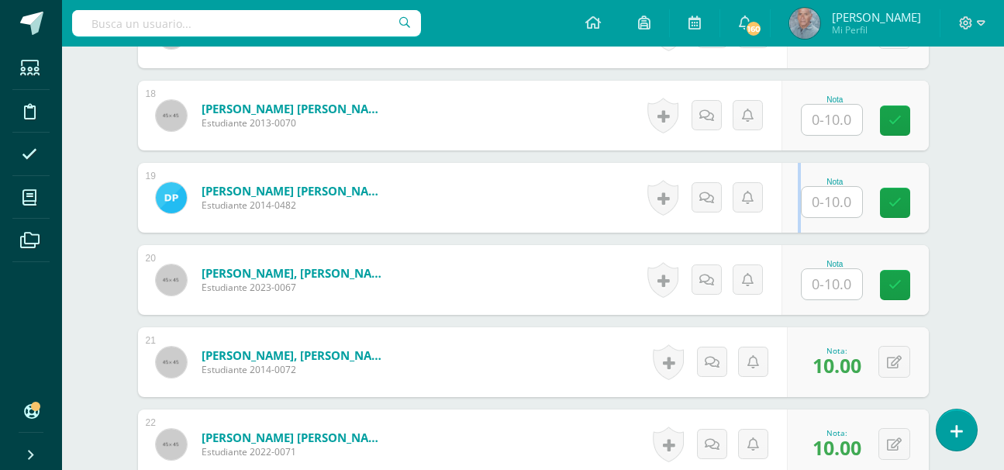
click at [788, 227] on div "Nota" at bounding box center [855, 198] width 147 height 70
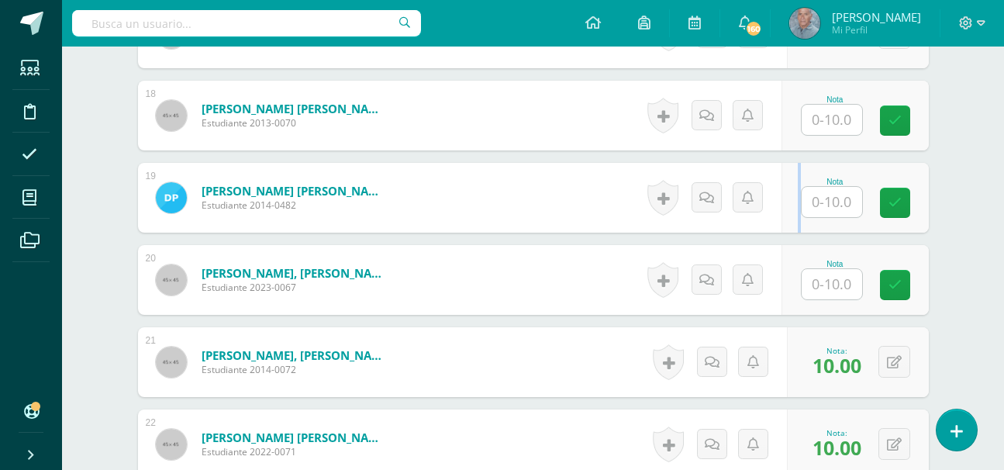
click at [788, 227] on div "Nota" at bounding box center [855, 198] width 147 height 70
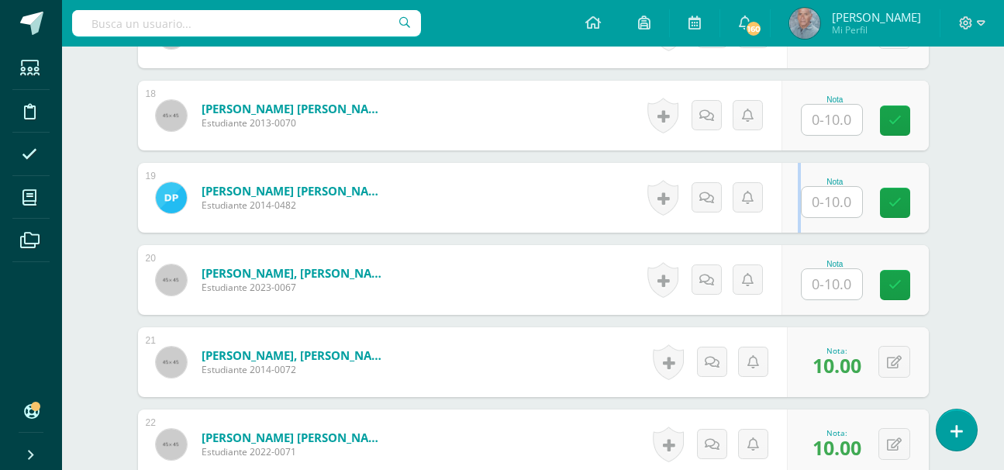
click at [788, 227] on div "Nota" at bounding box center [855, 198] width 147 height 70
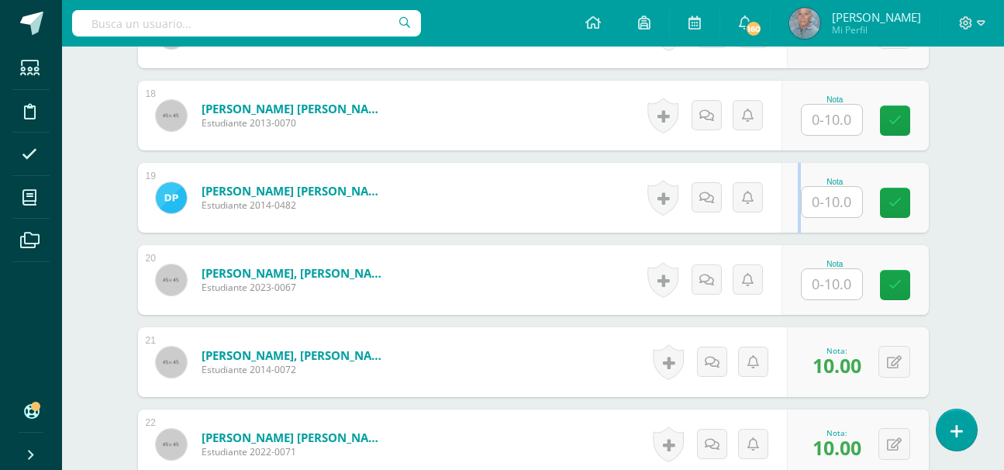
click at [788, 227] on div "Nota" at bounding box center [855, 198] width 147 height 70
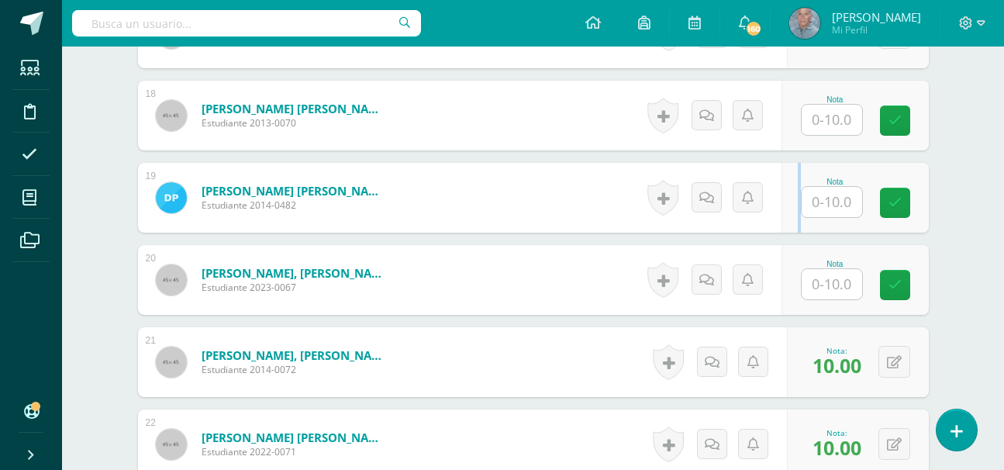
click at [788, 227] on div "Nota" at bounding box center [855, 198] width 147 height 70
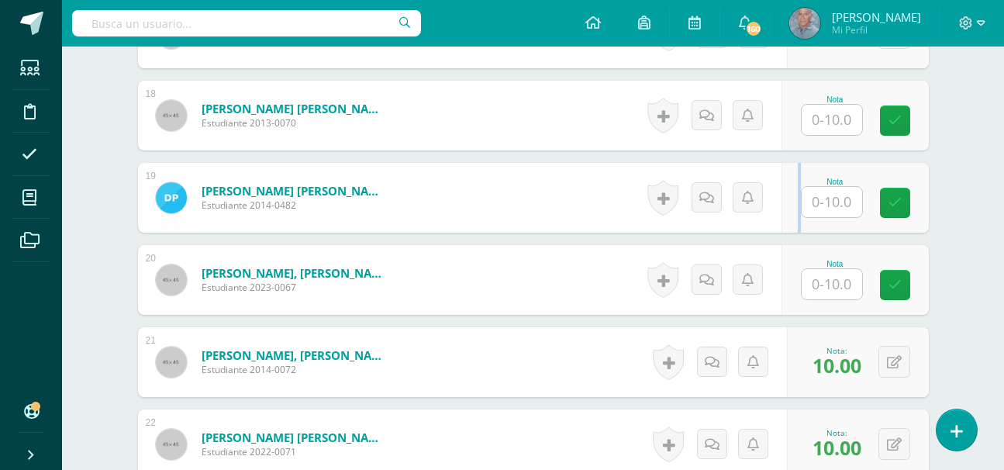
click at [788, 227] on div "Nota" at bounding box center [855, 198] width 147 height 70
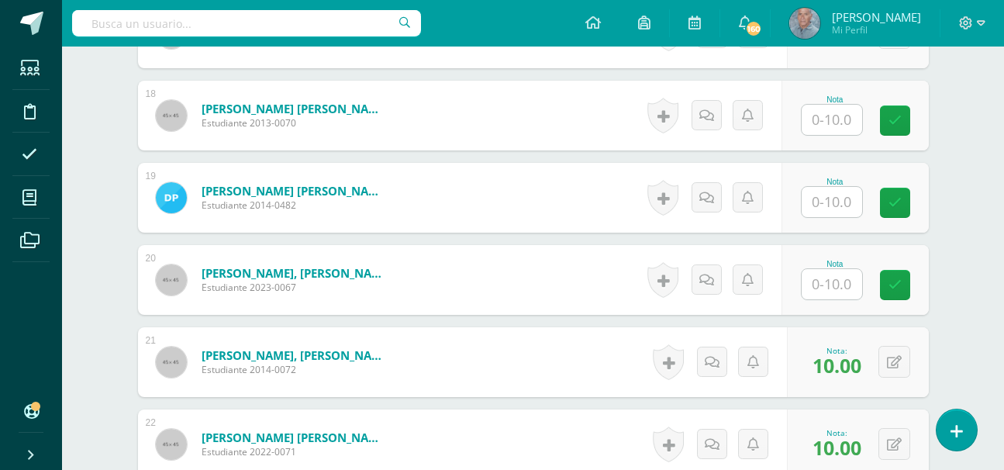
click at [788, 227] on div "Nota" at bounding box center [855, 198] width 147 height 70
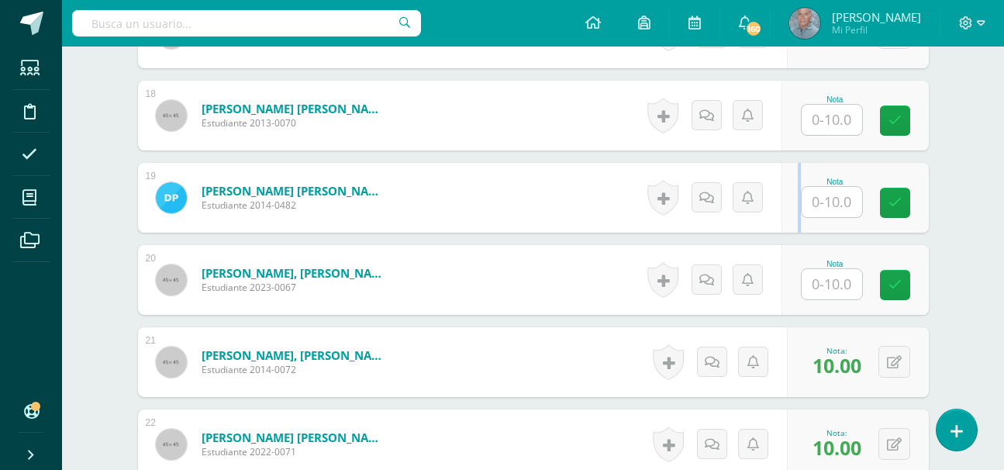
click at [788, 227] on div "Nota" at bounding box center [855, 198] width 147 height 70
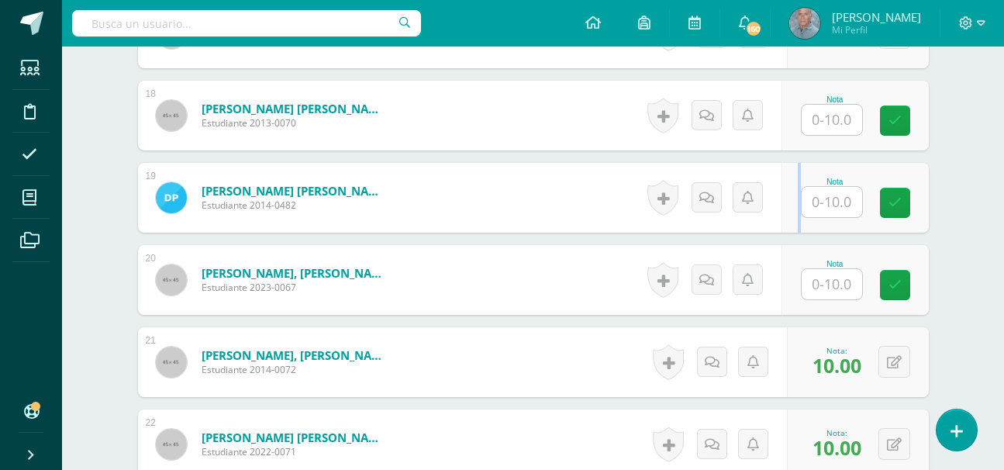
click at [788, 227] on div "Nota" at bounding box center [855, 198] width 147 height 70
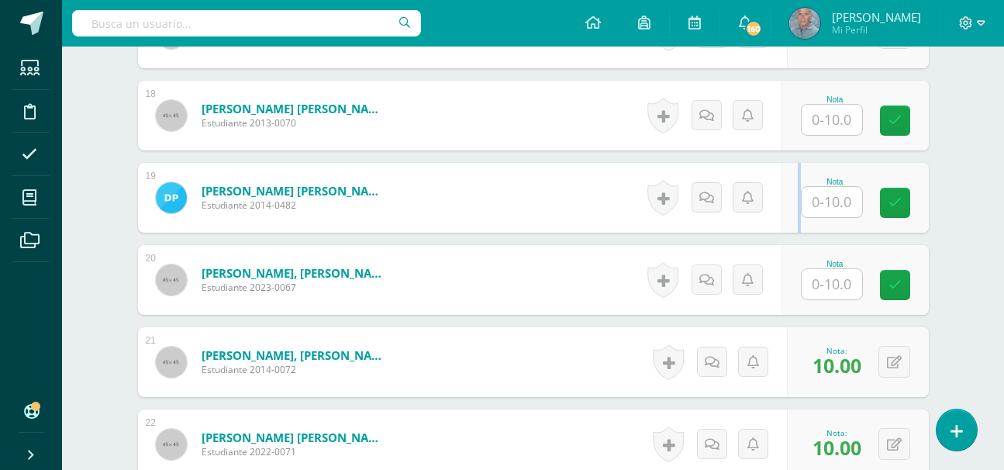
click at [788, 227] on div "Nota" at bounding box center [855, 198] width 147 height 70
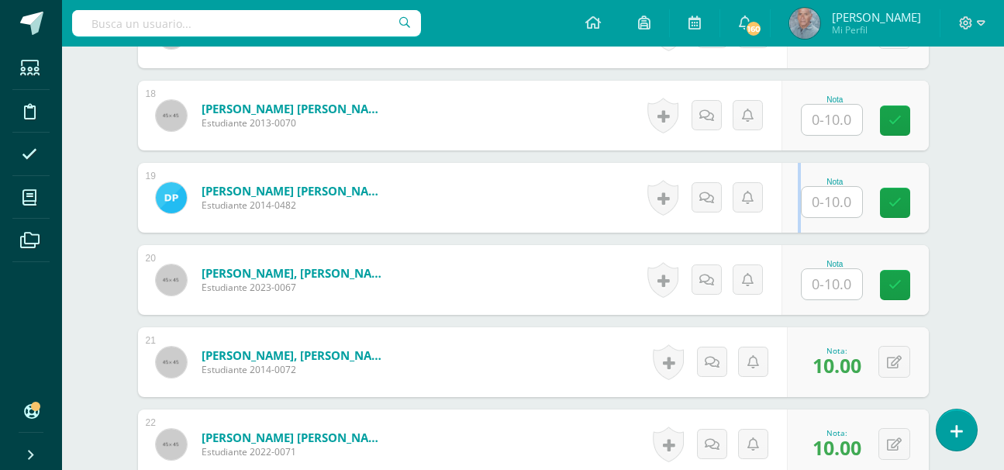
click at [788, 227] on div "Nota" at bounding box center [855, 198] width 147 height 70
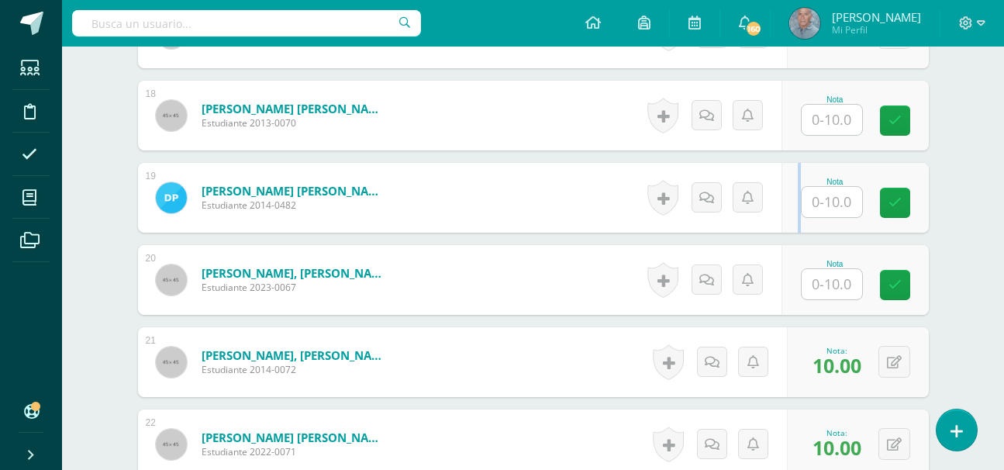
click at [788, 227] on div "Nota" at bounding box center [855, 198] width 147 height 70
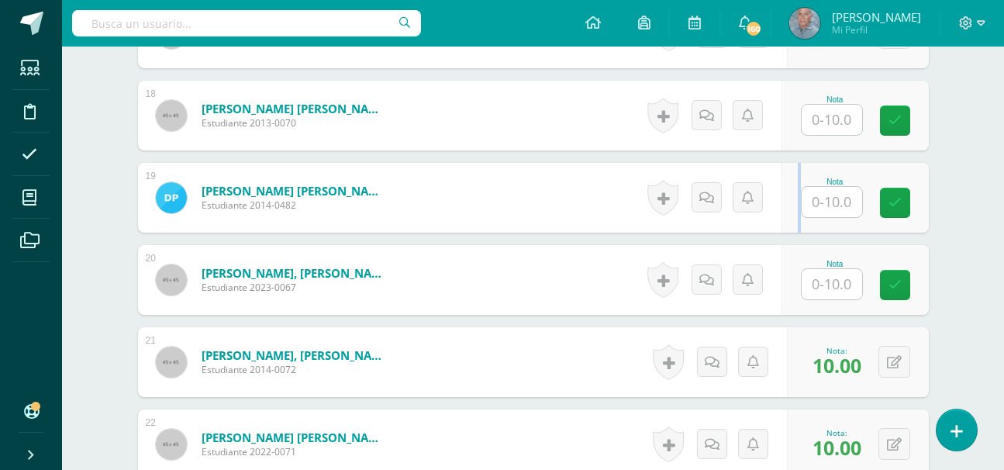
click at [788, 227] on div "Nota" at bounding box center [855, 198] width 147 height 70
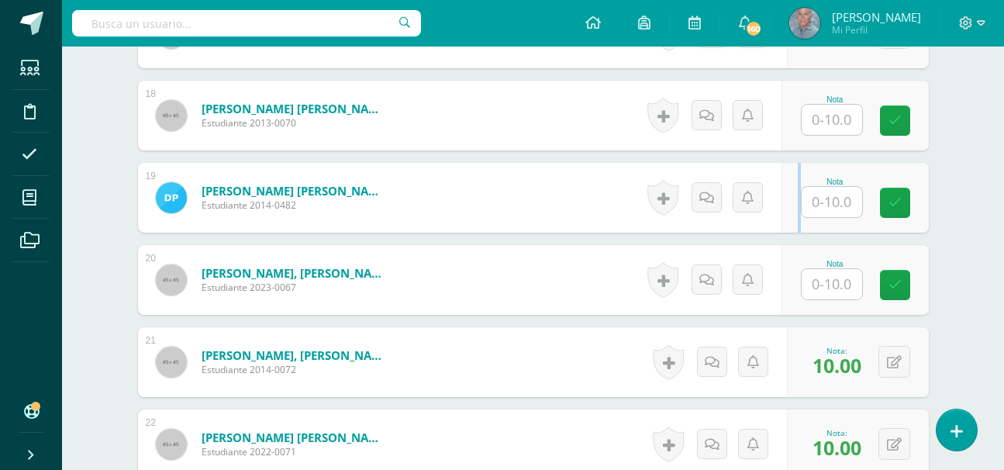
click at [788, 227] on div "Nota" at bounding box center [855, 198] width 147 height 70
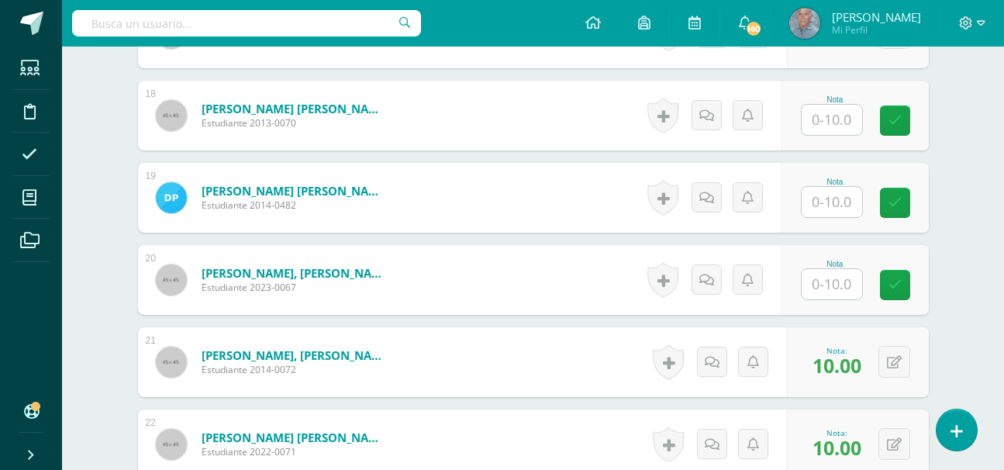
click at [788, 227] on div "Nota" at bounding box center [855, 198] width 147 height 70
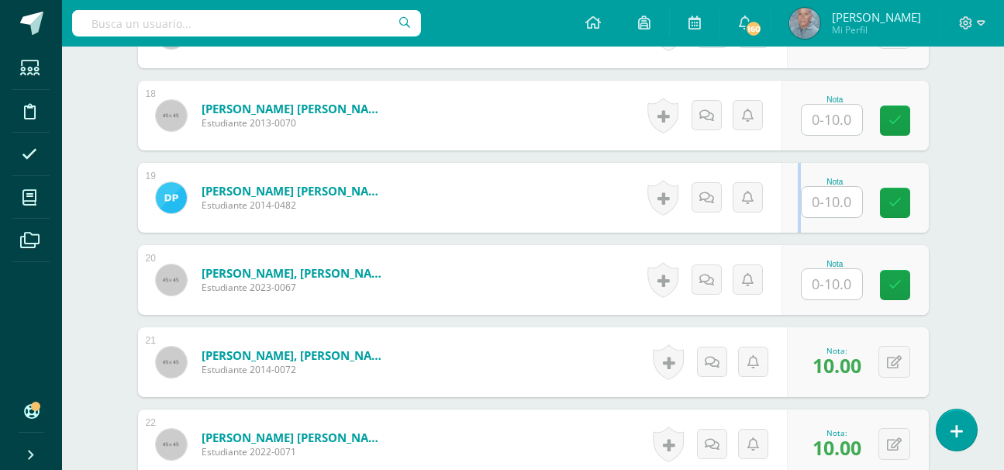
click at [788, 227] on div "Nota" at bounding box center [855, 198] width 147 height 70
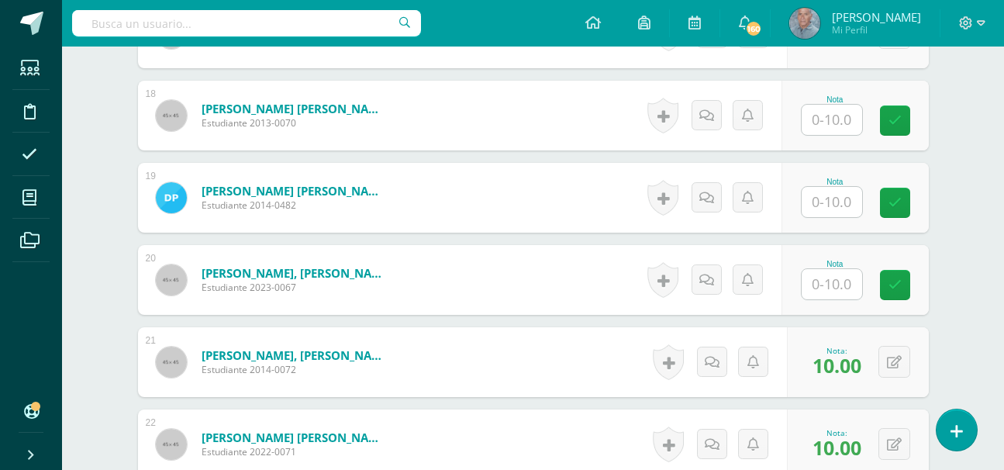
click at [788, 227] on div "Nota" at bounding box center [855, 198] width 147 height 70
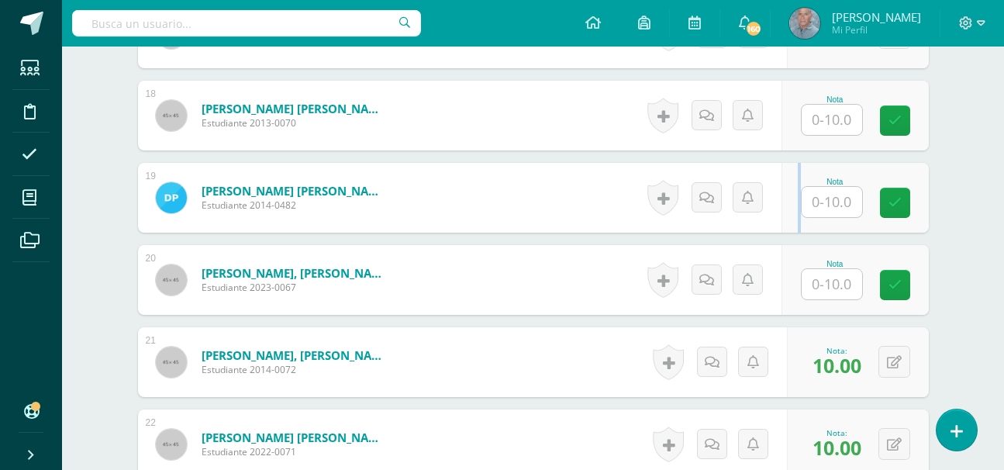
click at [788, 227] on div "Nota" at bounding box center [855, 198] width 147 height 70
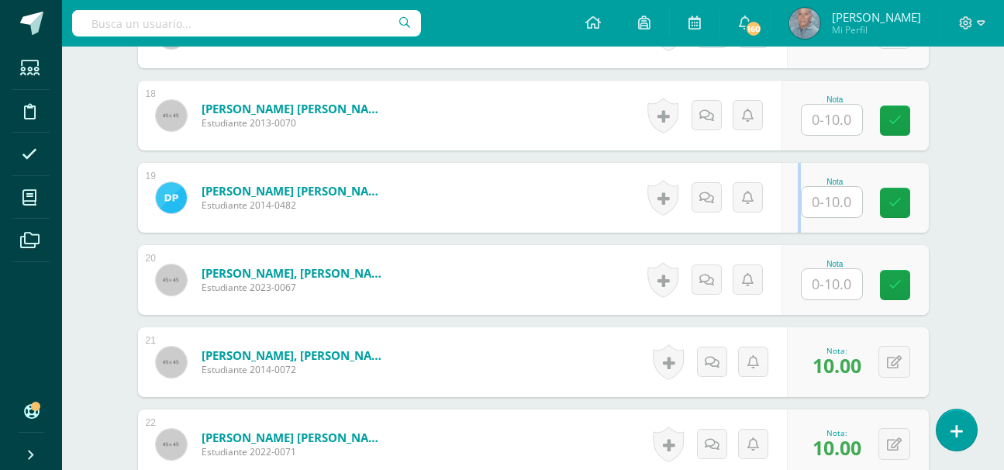
click at [788, 227] on div "Nota" at bounding box center [855, 198] width 147 height 70
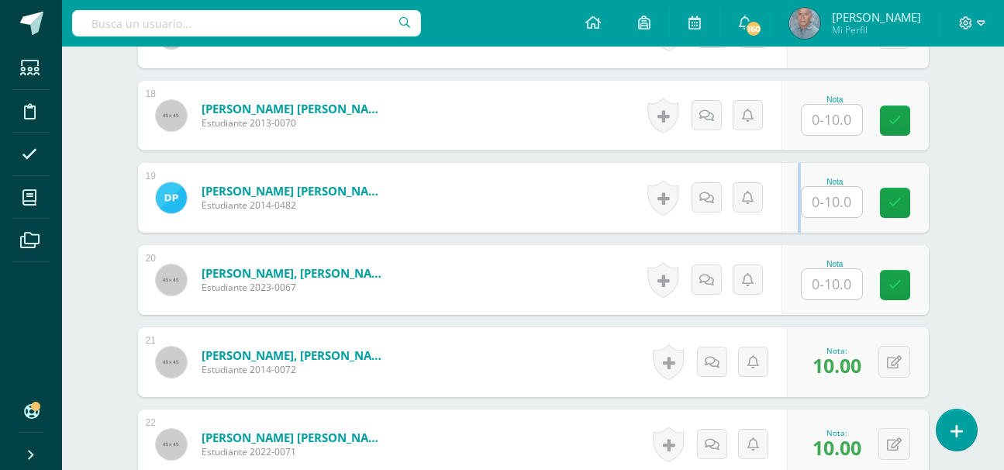
click at [788, 227] on div "Nota" at bounding box center [855, 198] width 147 height 70
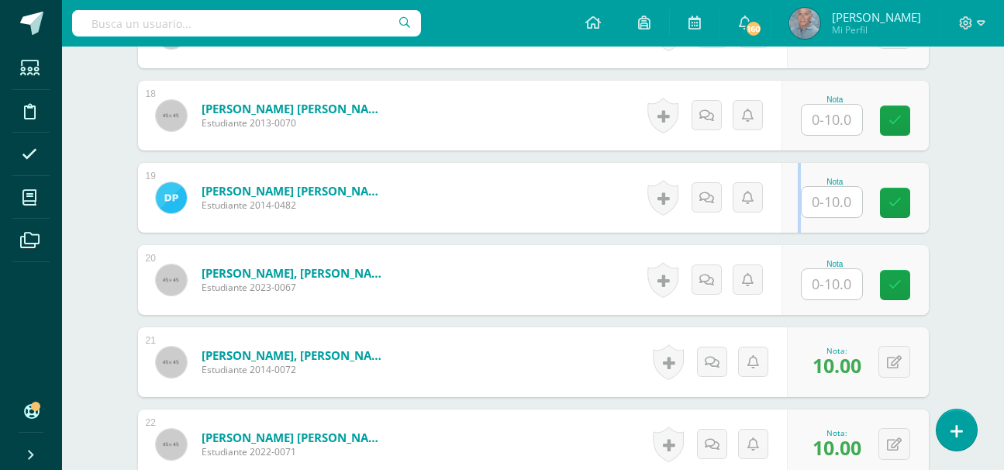
click at [788, 227] on div "Nota" at bounding box center [855, 198] width 147 height 70
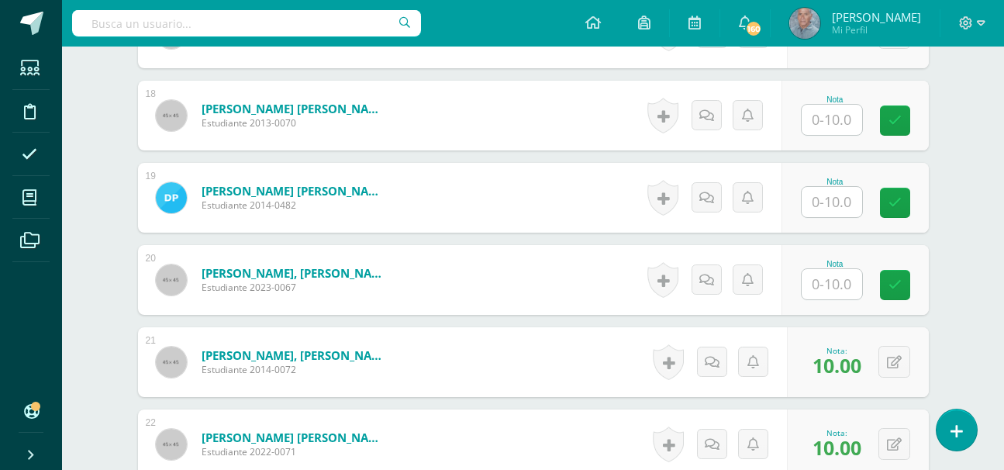
click at [788, 227] on div "Nota" at bounding box center [855, 198] width 147 height 70
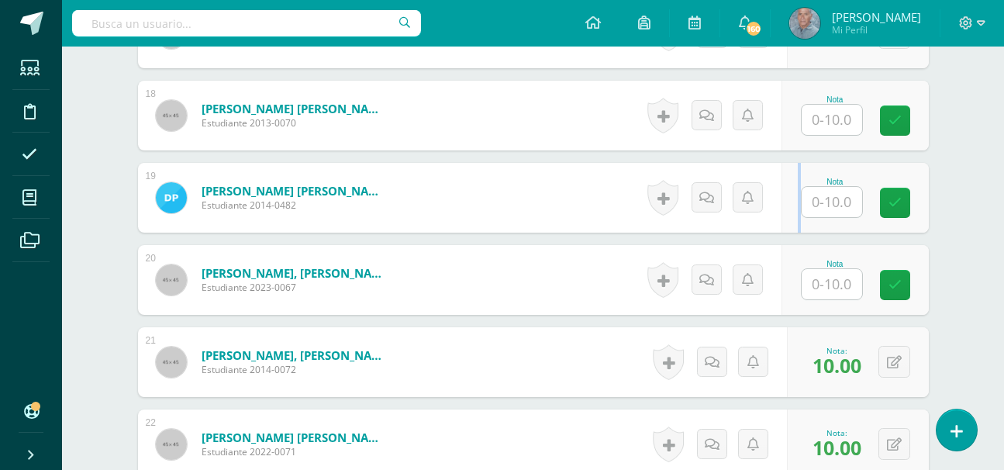
click at [788, 227] on div "Nota" at bounding box center [855, 198] width 147 height 70
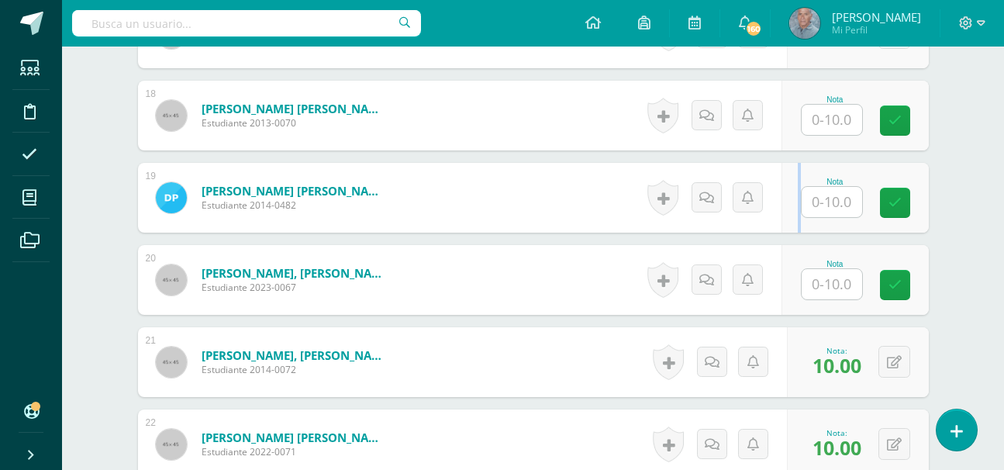
click at [788, 227] on div "Nota" at bounding box center [855, 198] width 147 height 70
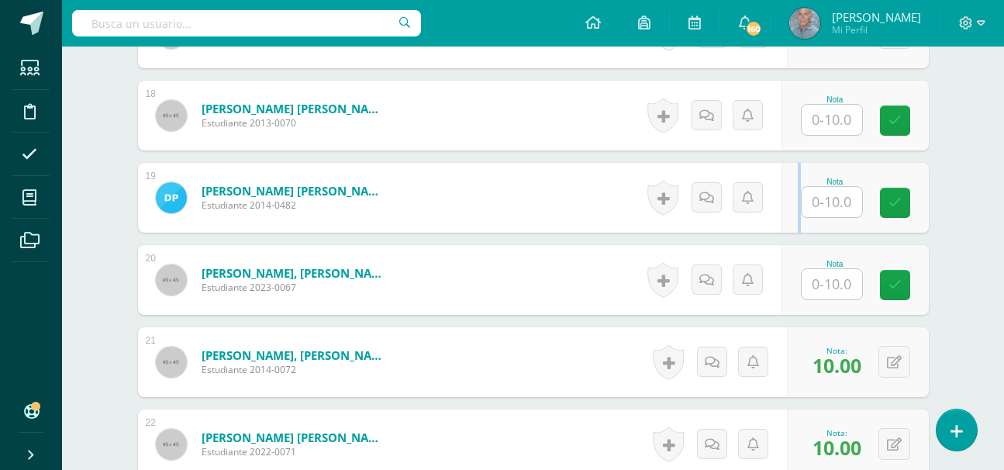
click at [788, 227] on div "Nota" at bounding box center [855, 198] width 147 height 70
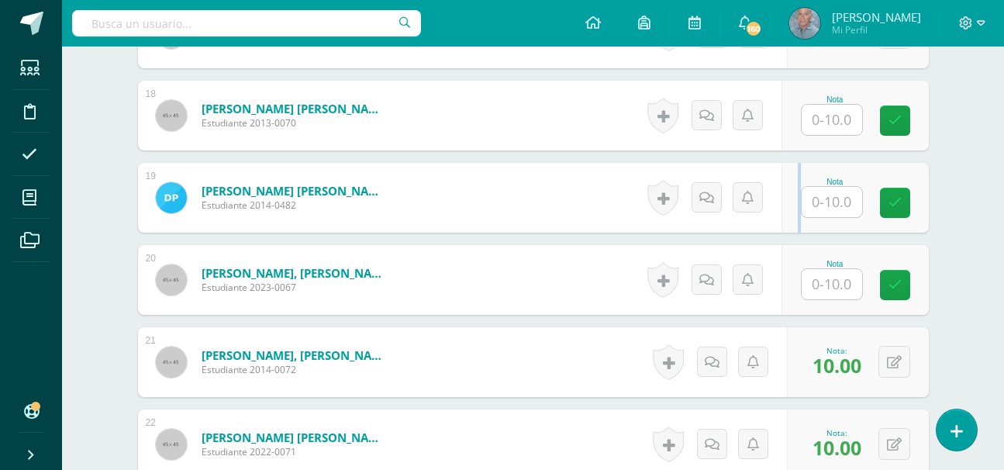
click at [788, 227] on div "Nota" at bounding box center [855, 198] width 147 height 70
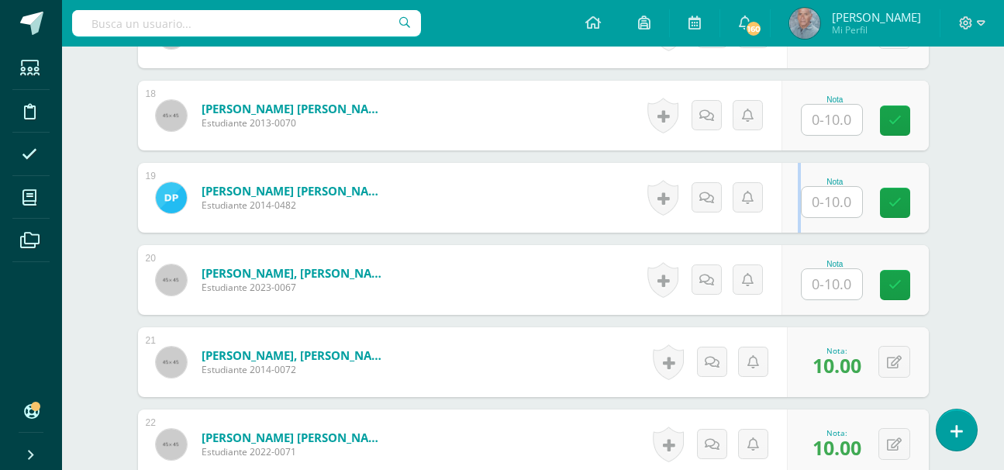
click at [788, 227] on div "Nota" at bounding box center [855, 198] width 147 height 70
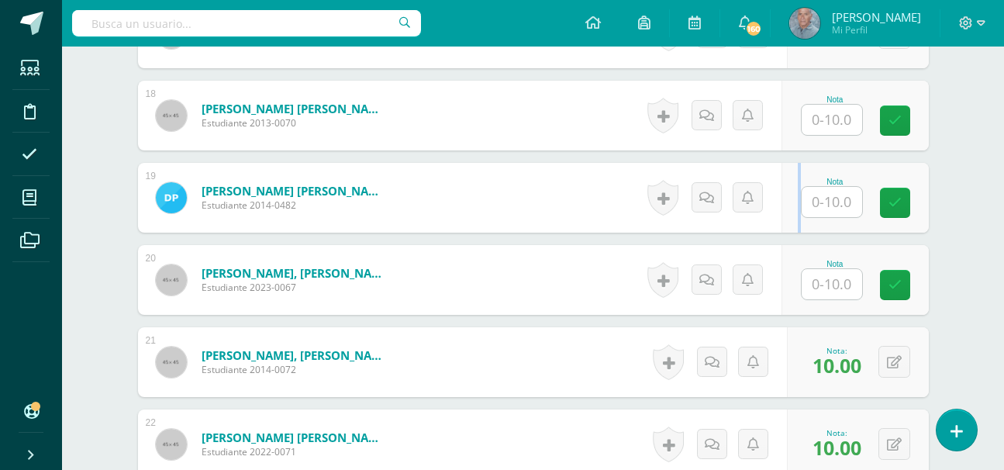
click at [788, 227] on div "Nota" at bounding box center [855, 198] width 147 height 70
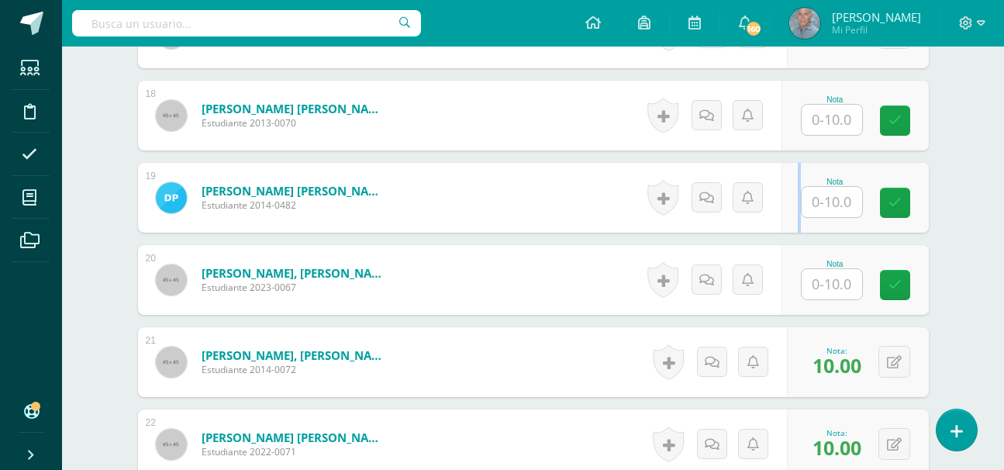
click at [788, 227] on div "Nota" at bounding box center [855, 198] width 147 height 70
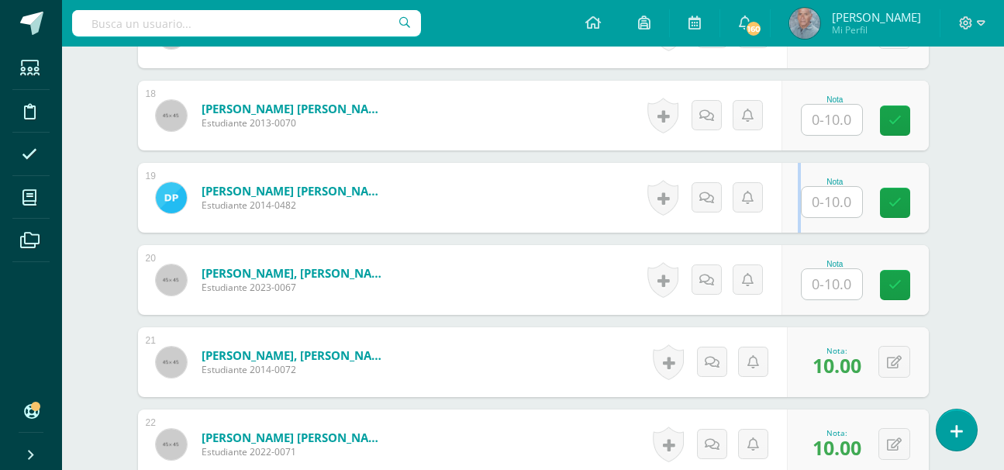
click at [788, 227] on div "Nota" at bounding box center [855, 198] width 147 height 70
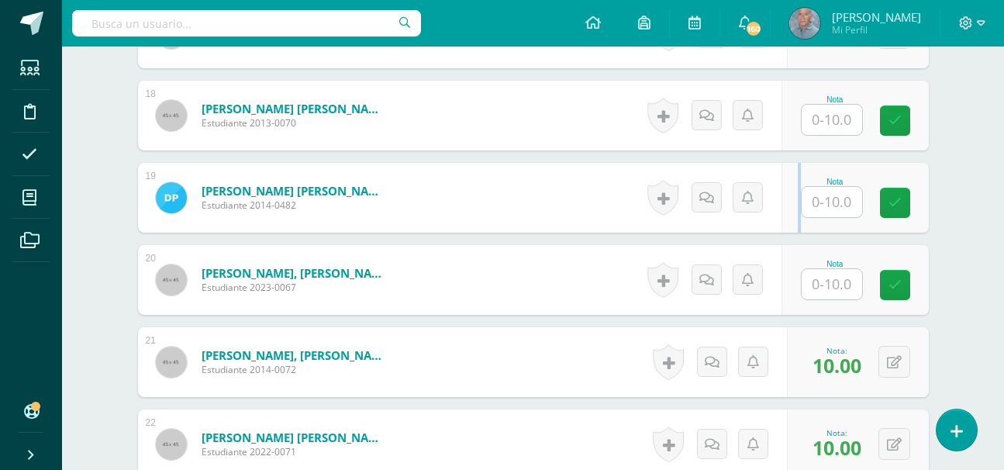
click at [788, 227] on div "Nota" at bounding box center [855, 198] width 147 height 70
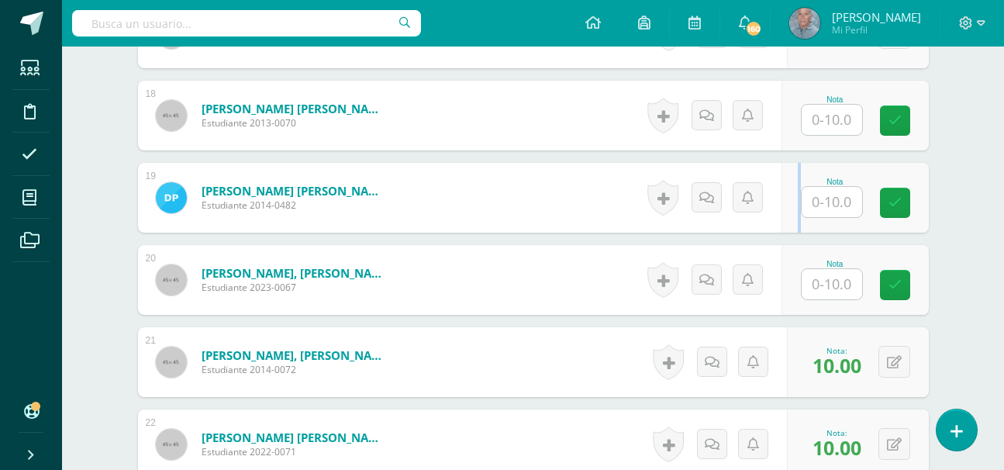
click at [788, 227] on div "Nota" at bounding box center [855, 198] width 147 height 70
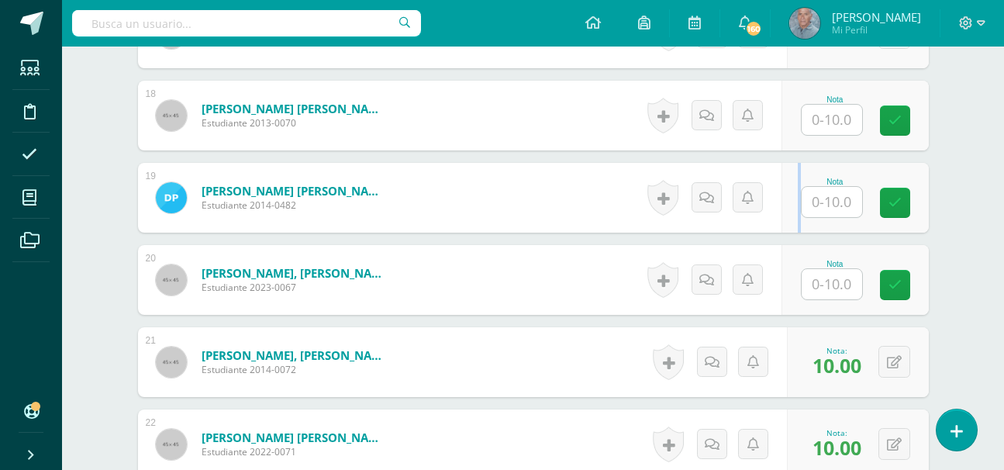
click at [788, 227] on div "Nota" at bounding box center [855, 198] width 147 height 70
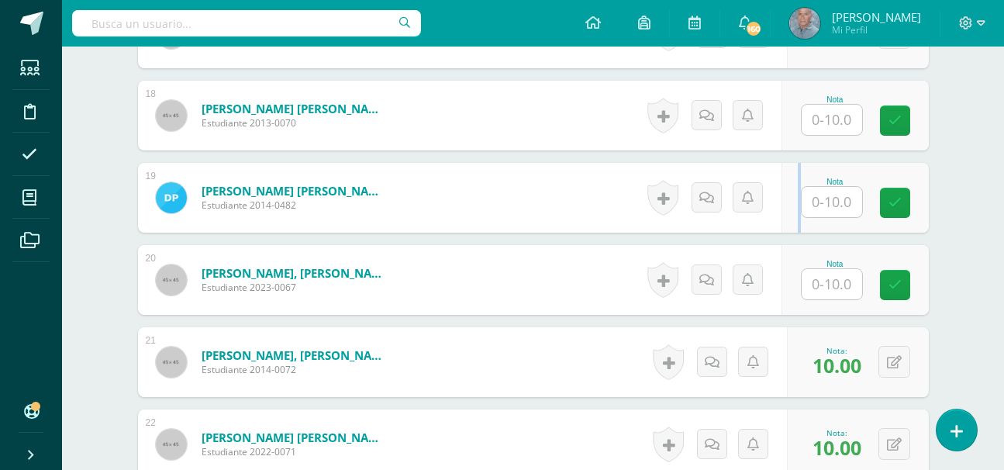
click at [788, 227] on div "Nota" at bounding box center [855, 198] width 147 height 70
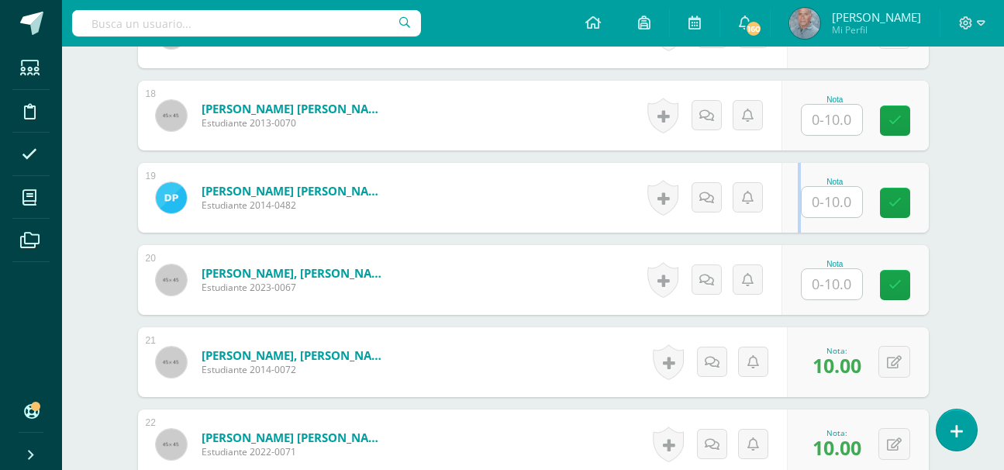
click at [788, 227] on div "Nota" at bounding box center [855, 198] width 147 height 70
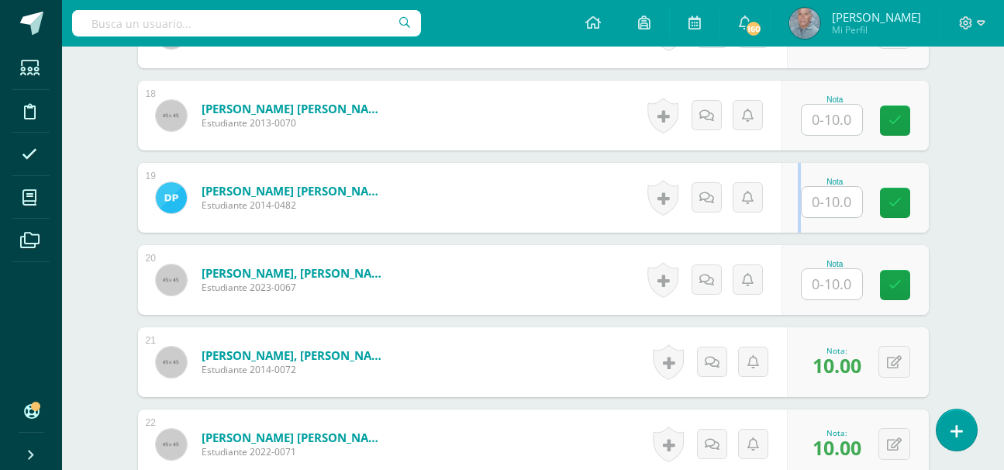
click at [788, 227] on div "Nota" at bounding box center [855, 198] width 147 height 70
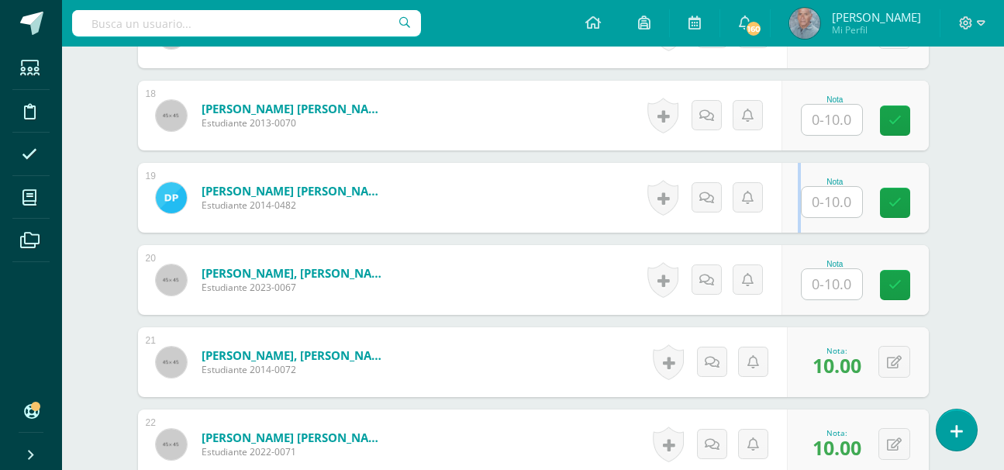
click at [788, 227] on div "Nota" at bounding box center [855, 198] width 147 height 70
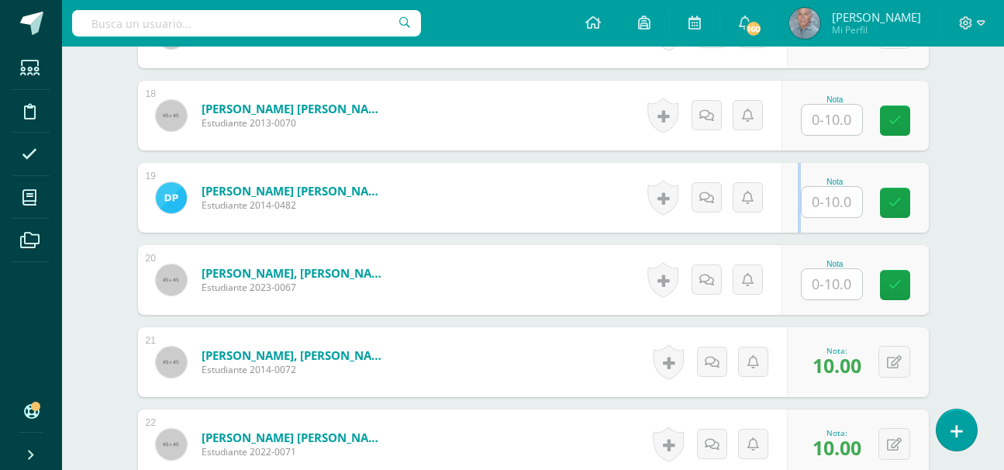
click at [788, 227] on div "Nota" at bounding box center [855, 198] width 147 height 70
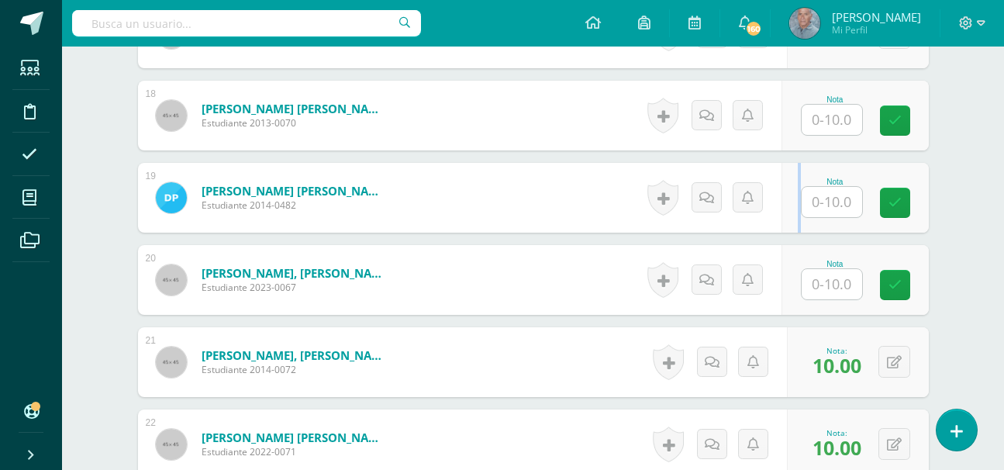
click at [788, 227] on div "Nota" at bounding box center [855, 198] width 147 height 70
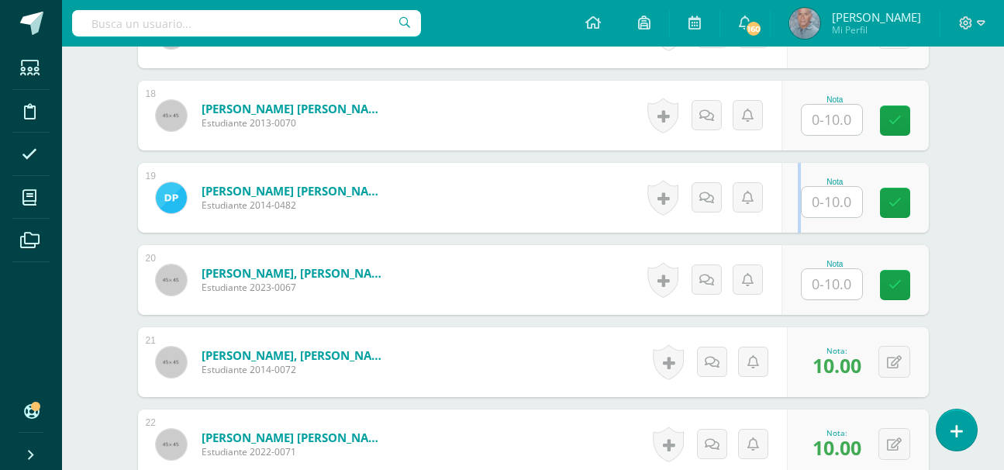
click at [788, 227] on div "Nota" at bounding box center [855, 198] width 147 height 70
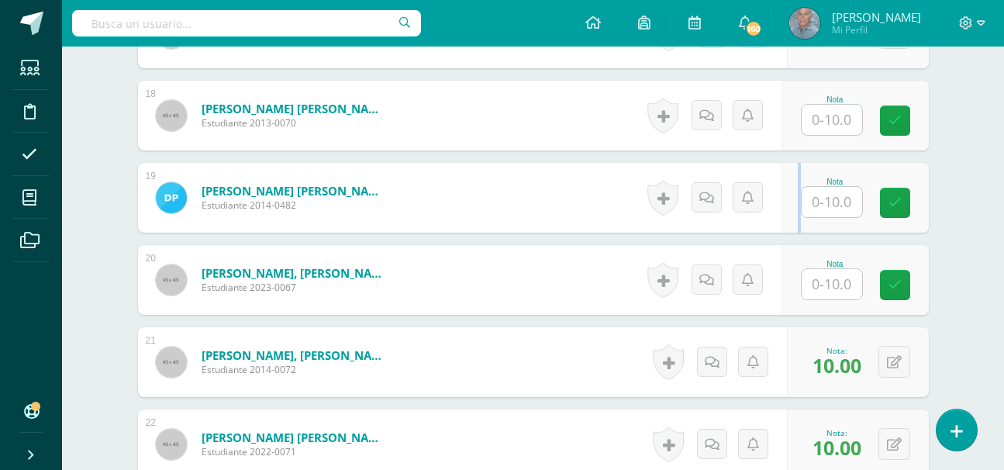
click at [788, 227] on div "Nota" at bounding box center [855, 198] width 147 height 70
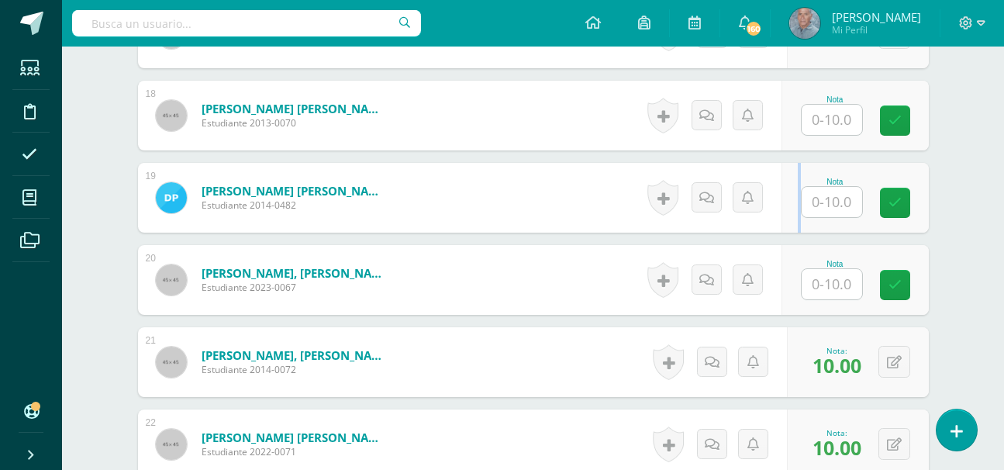
click at [788, 227] on div "Nota" at bounding box center [855, 198] width 147 height 70
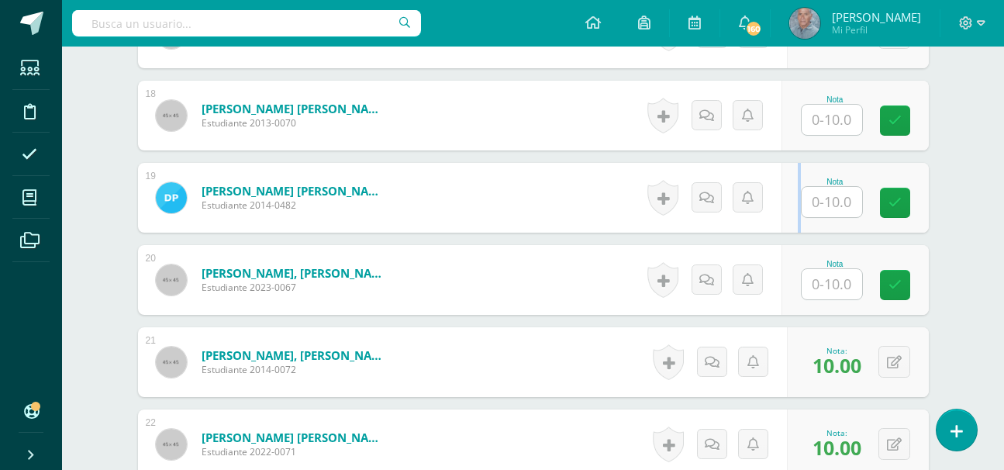
click at [788, 227] on div "Nota" at bounding box center [855, 198] width 147 height 70
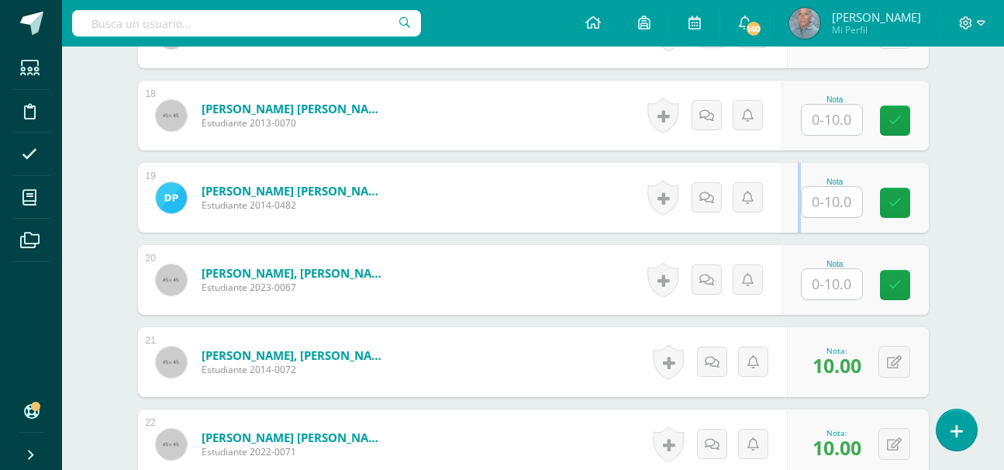
click at [788, 227] on div "Nota" at bounding box center [855, 198] width 147 height 70
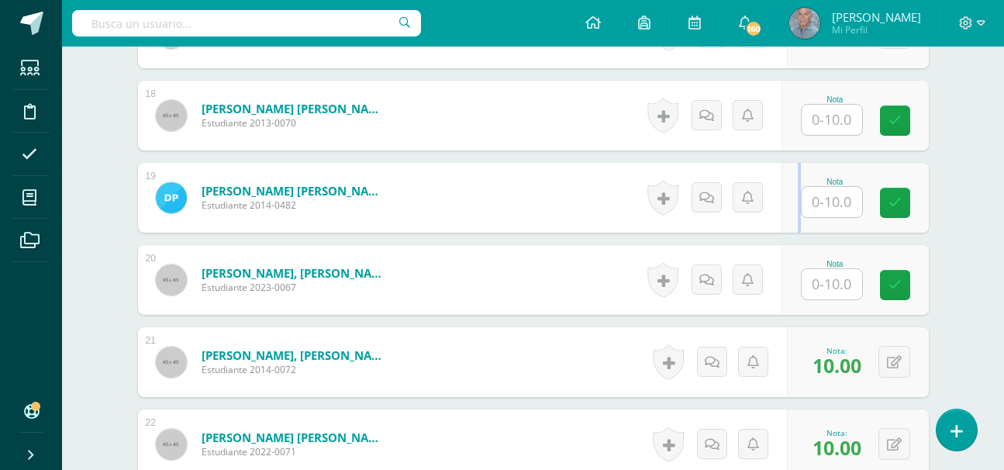
click at [788, 227] on div "Nota" at bounding box center [855, 198] width 147 height 70
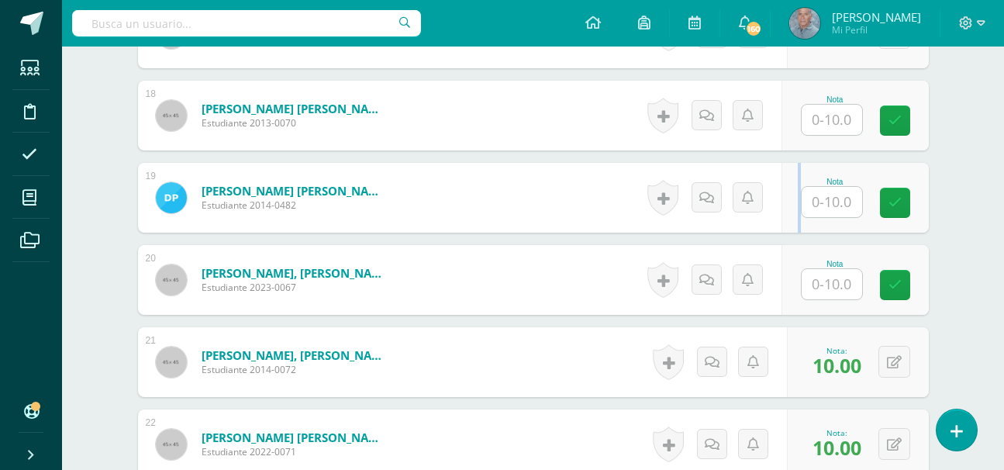
click at [788, 227] on div "Nota" at bounding box center [855, 198] width 147 height 70
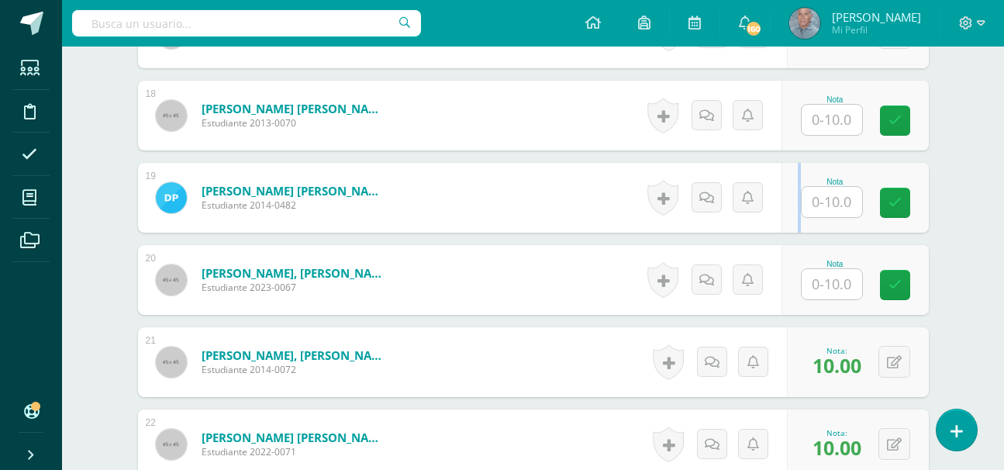
click at [788, 227] on div "Nota" at bounding box center [855, 198] width 147 height 70
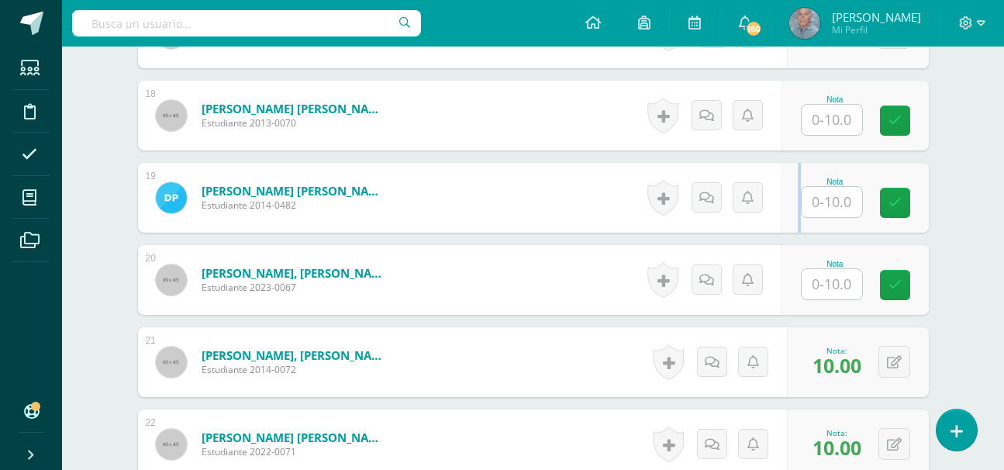
click at [788, 227] on div "Nota" at bounding box center [855, 198] width 147 height 70
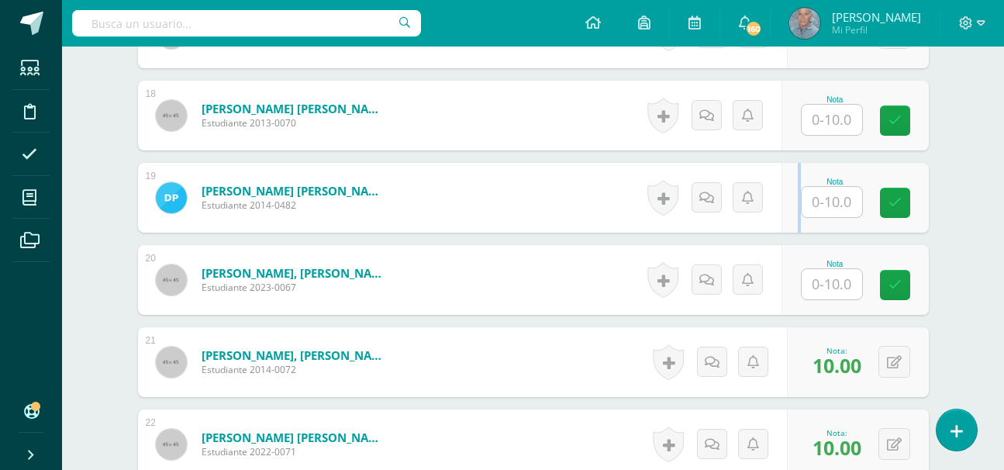
click at [788, 227] on div "Nota" at bounding box center [855, 198] width 147 height 70
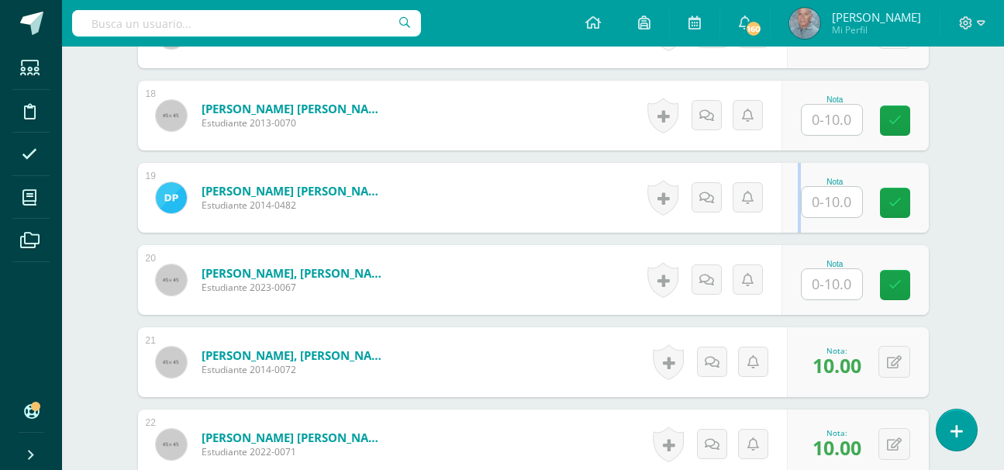
click at [788, 227] on div "Nota" at bounding box center [855, 198] width 147 height 70
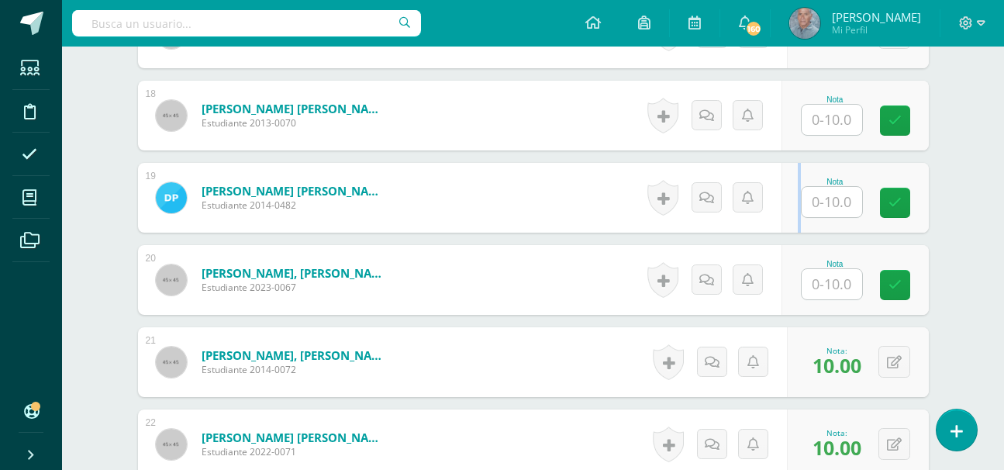
click at [788, 227] on div "Nota" at bounding box center [855, 198] width 147 height 70
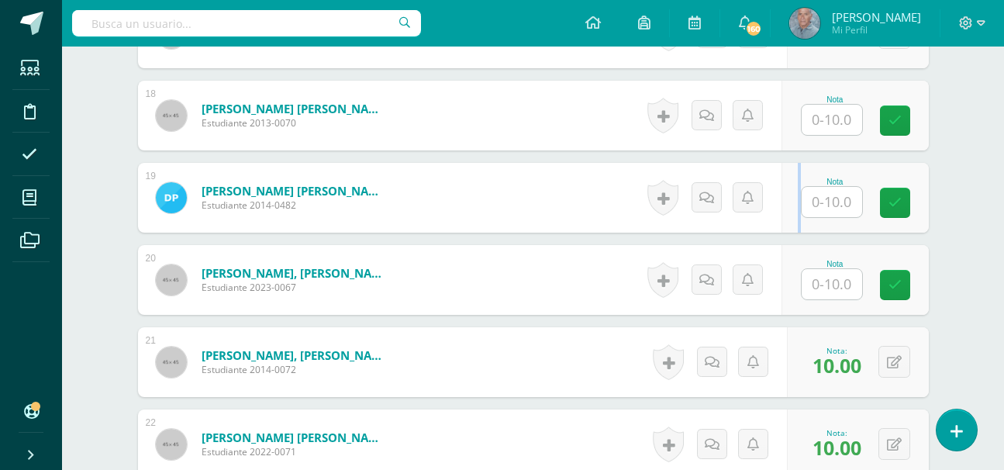
click at [788, 227] on div "Nota" at bounding box center [855, 198] width 147 height 70
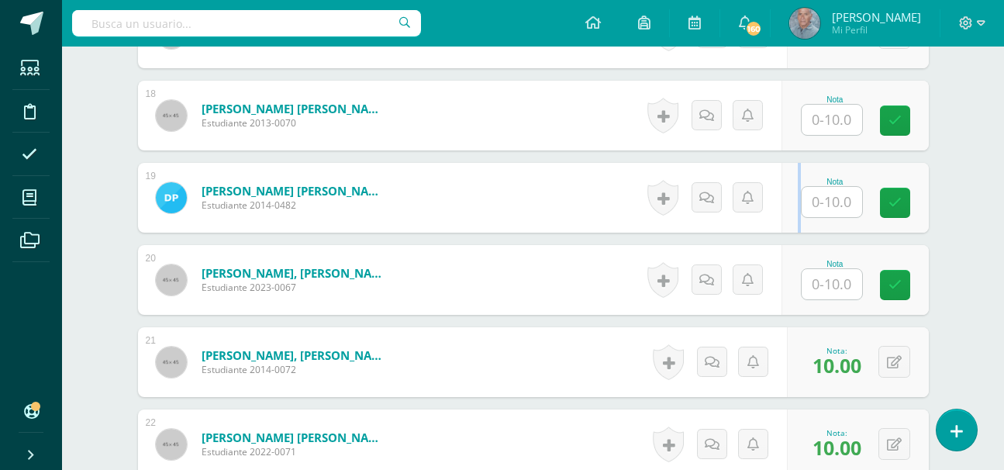
click at [788, 227] on div "Nota" at bounding box center [855, 198] width 147 height 70
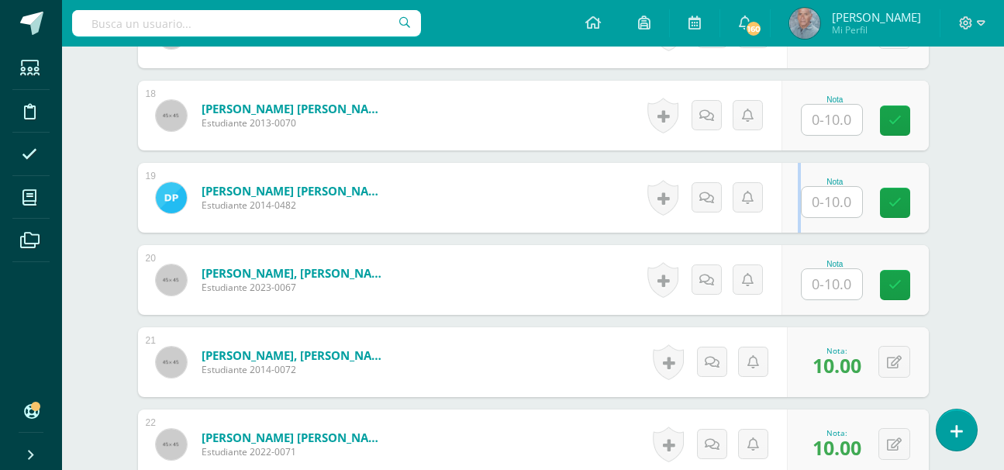
click at [788, 227] on div "Nota" at bounding box center [855, 198] width 147 height 70
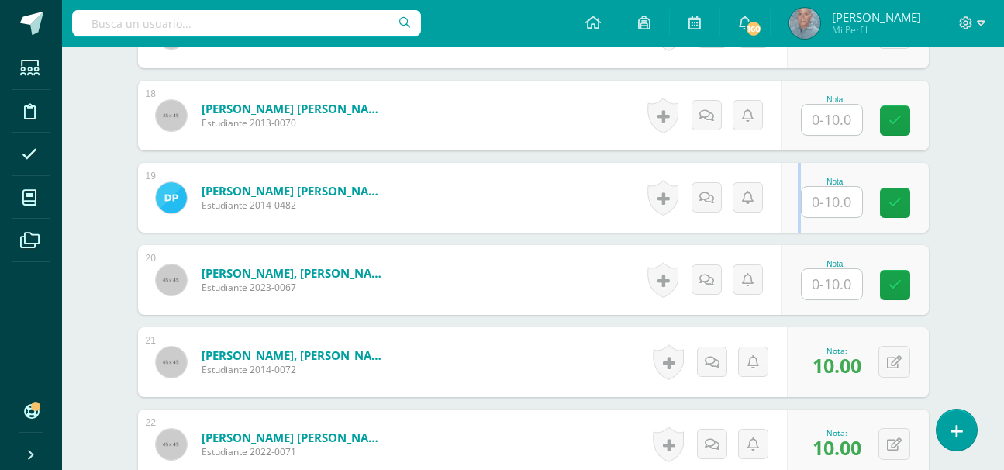
click at [788, 227] on div "Nota" at bounding box center [855, 198] width 147 height 70
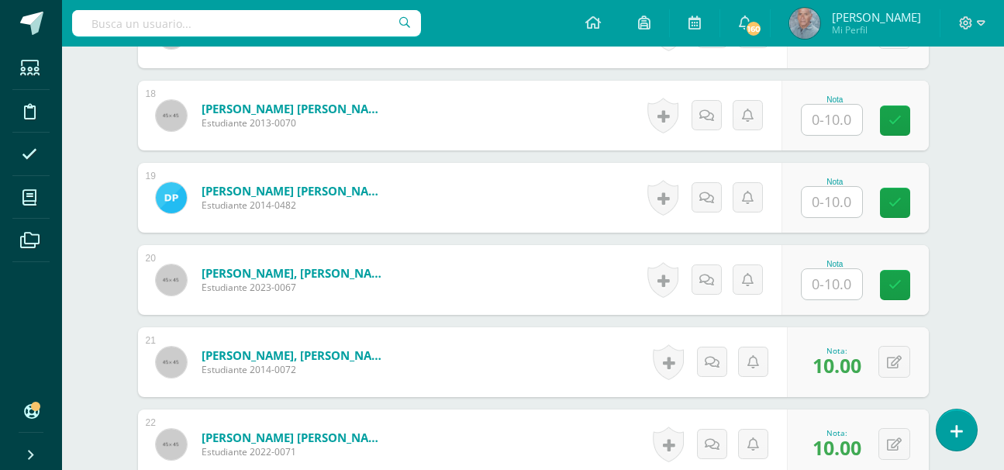
click at [788, 227] on div "Nota" at bounding box center [855, 198] width 147 height 70
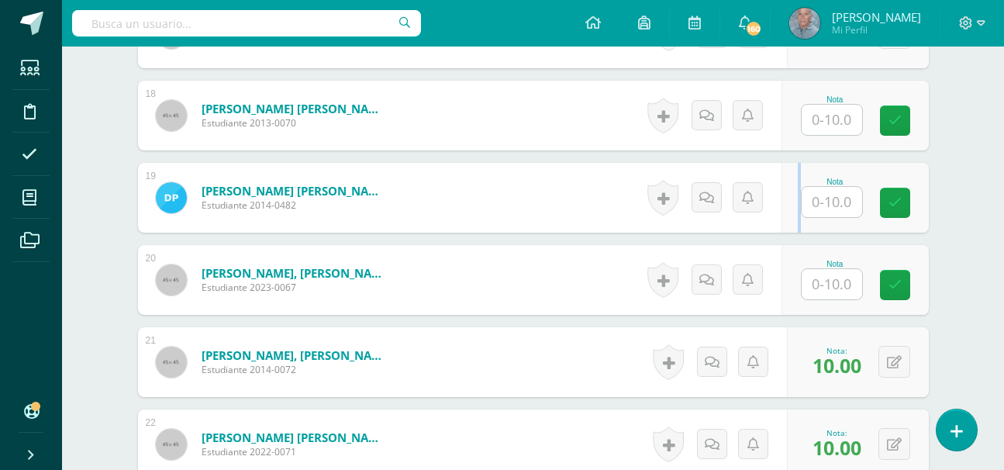
click at [788, 227] on div "Nota" at bounding box center [855, 198] width 147 height 70
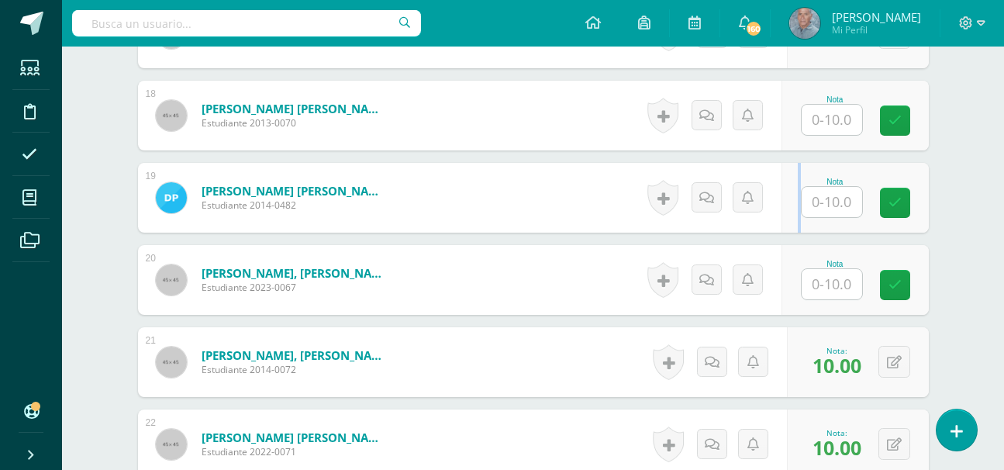
click at [788, 227] on div "Nota" at bounding box center [855, 198] width 147 height 70
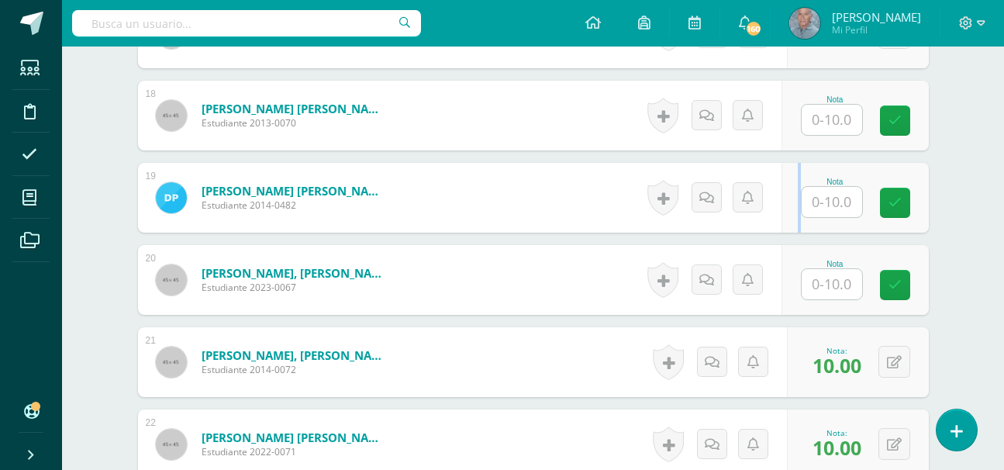
click at [788, 227] on div "Nota" at bounding box center [855, 198] width 147 height 70
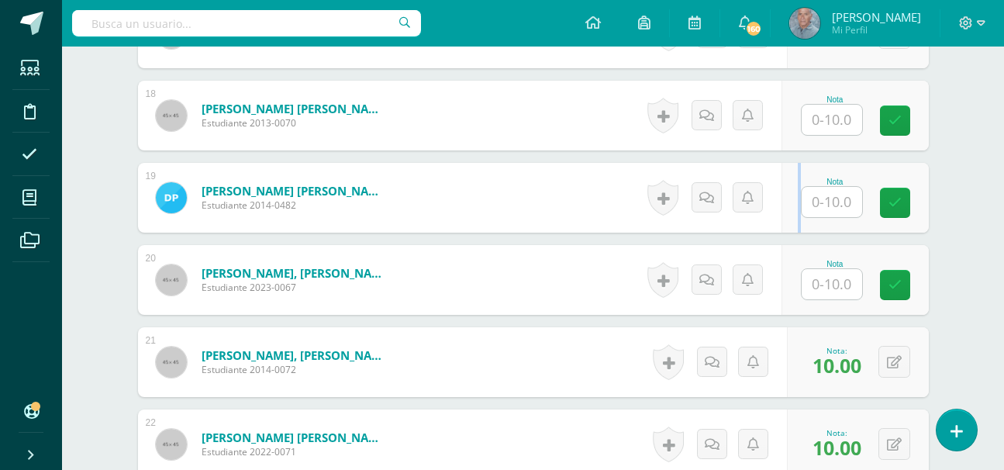
click at [788, 227] on div "Nota" at bounding box center [855, 198] width 147 height 70
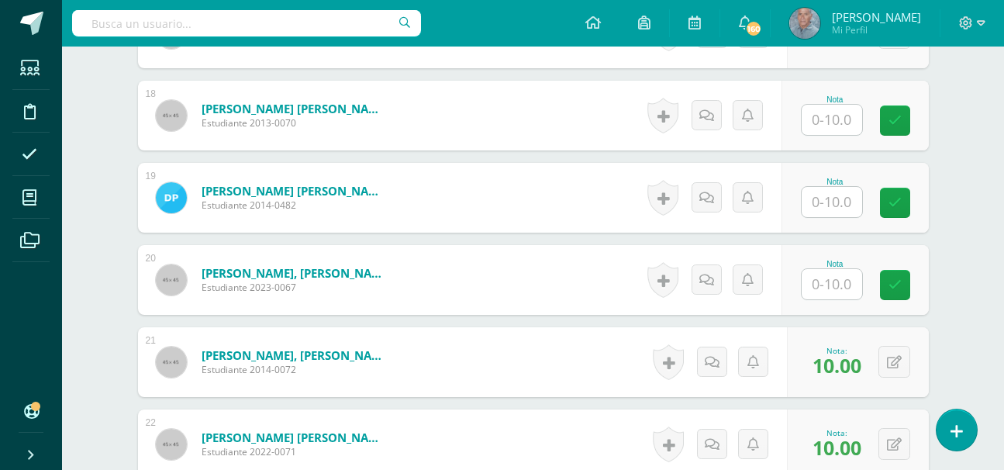
click at [788, 227] on div "Nota" at bounding box center [855, 198] width 147 height 70
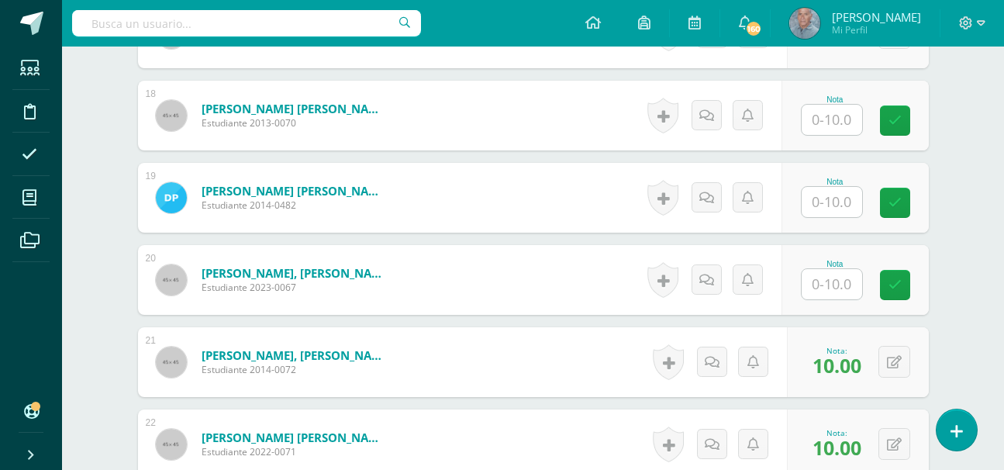
click at [788, 227] on div "Nota" at bounding box center [855, 198] width 147 height 70
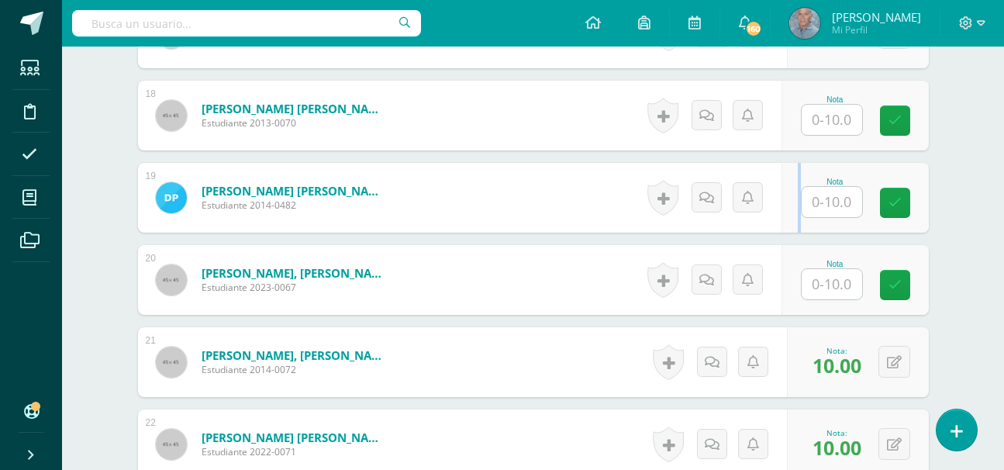
click at [788, 227] on div "Nota" at bounding box center [855, 198] width 147 height 70
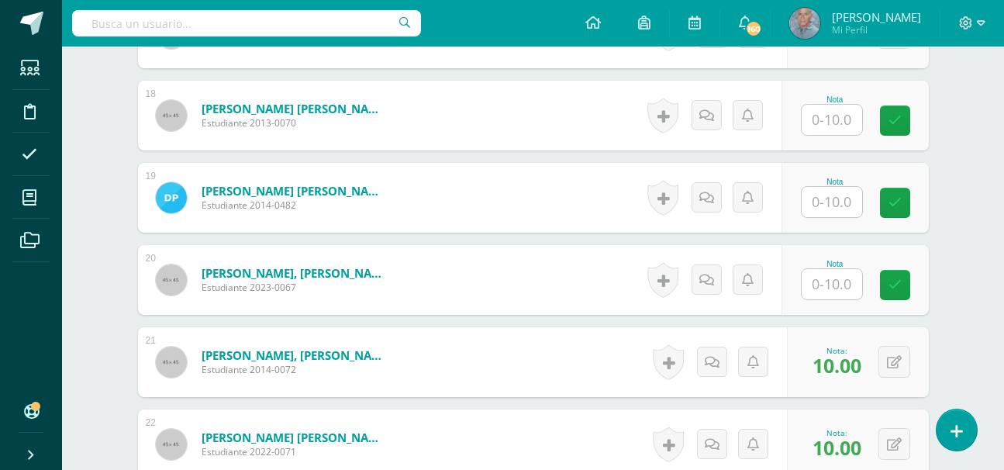
click at [788, 227] on div "Nota" at bounding box center [855, 198] width 147 height 70
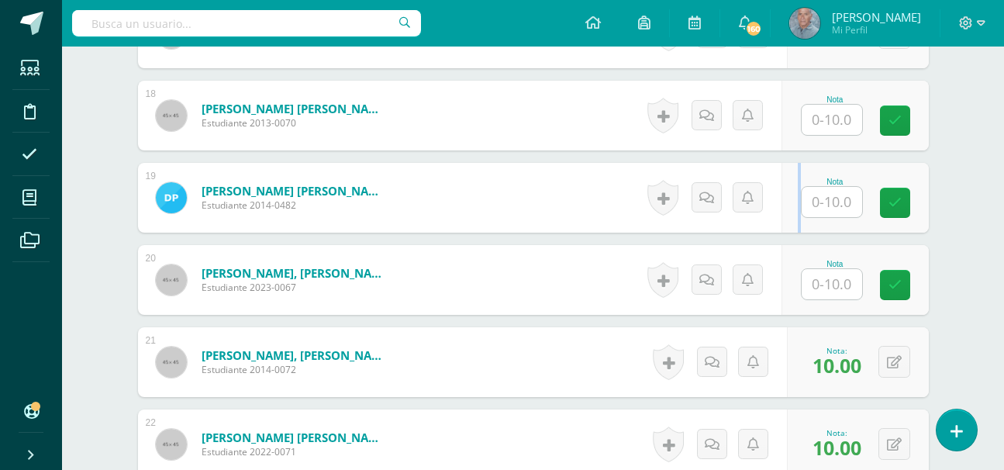
click at [788, 227] on div "Nota" at bounding box center [855, 198] width 147 height 70
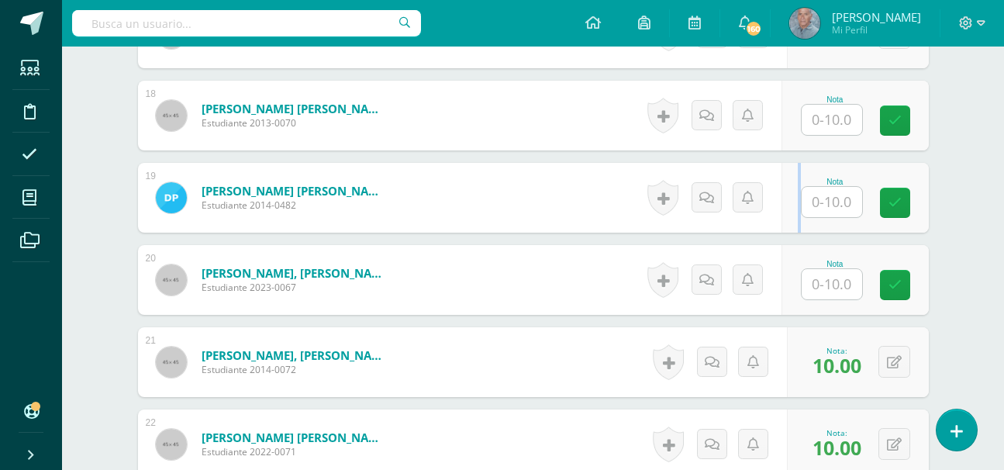
click at [788, 227] on div "Nota" at bounding box center [855, 198] width 147 height 70
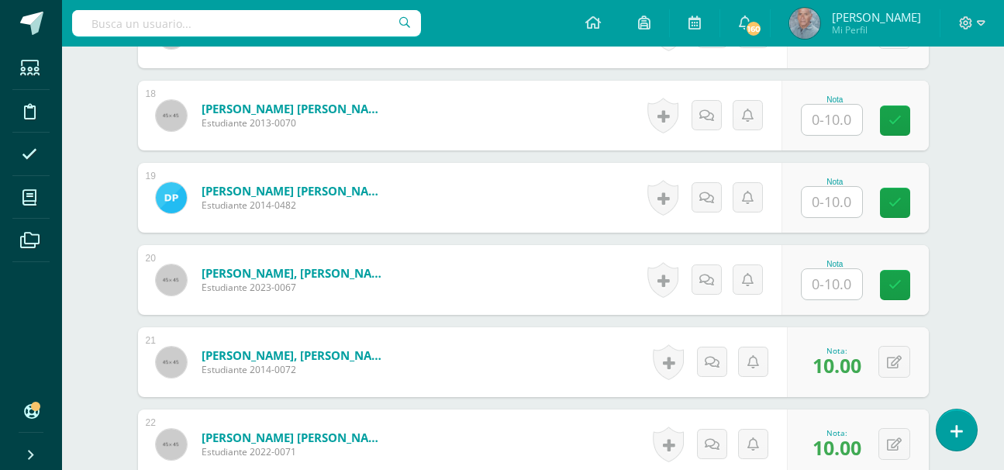
click at [788, 227] on div "Nota" at bounding box center [855, 198] width 147 height 70
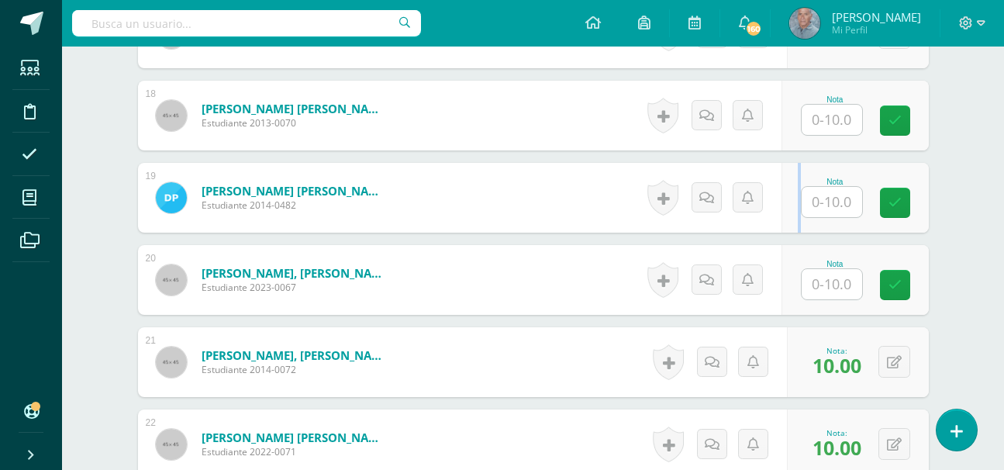
click at [788, 227] on div "Nota" at bounding box center [855, 198] width 147 height 70
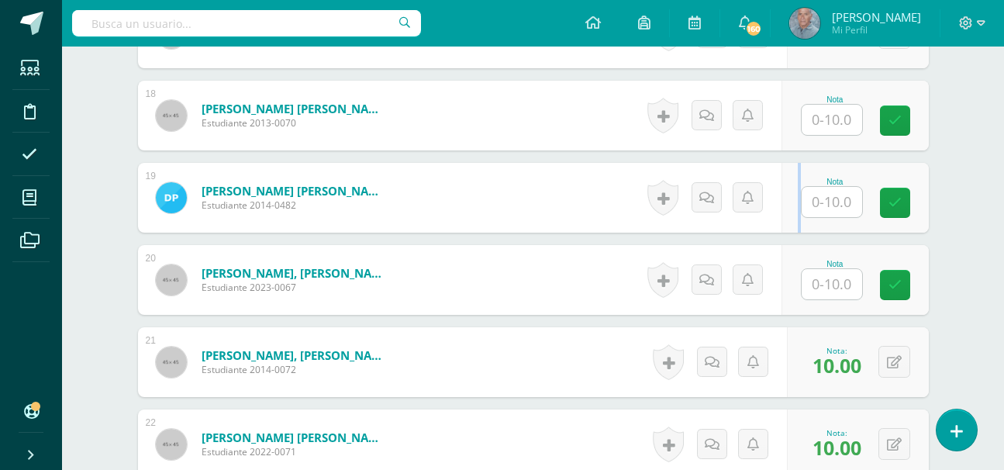
click at [788, 227] on div "Nota" at bounding box center [855, 198] width 147 height 70
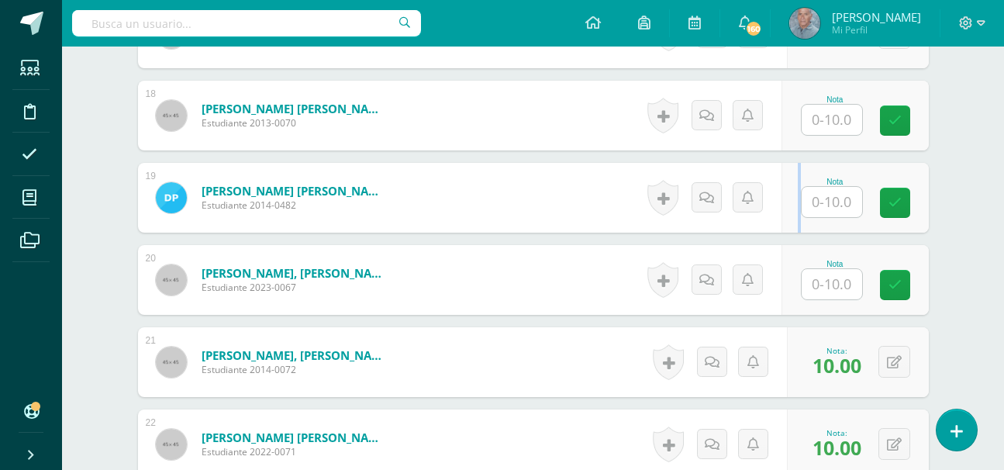
click at [788, 227] on div "Nota" at bounding box center [855, 198] width 147 height 70
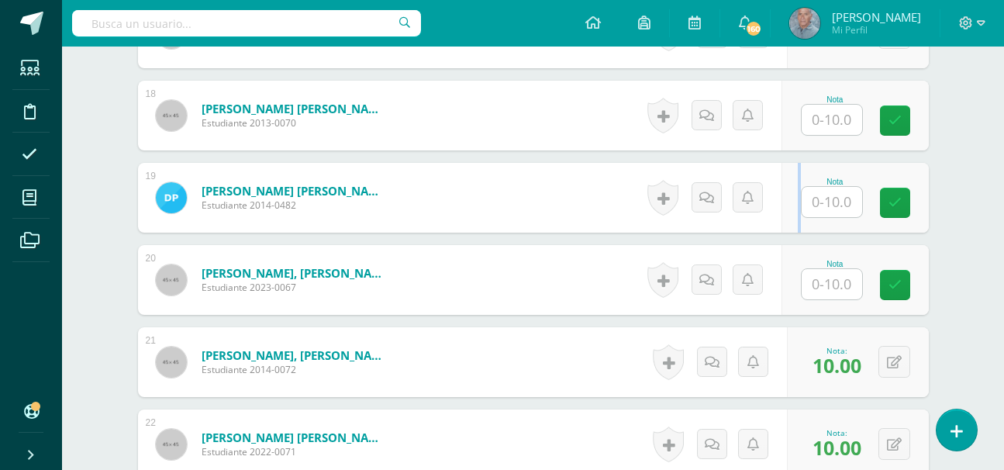
click at [788, 227] on div "Nota" at bounding box center [855, 198] width 147 height 70
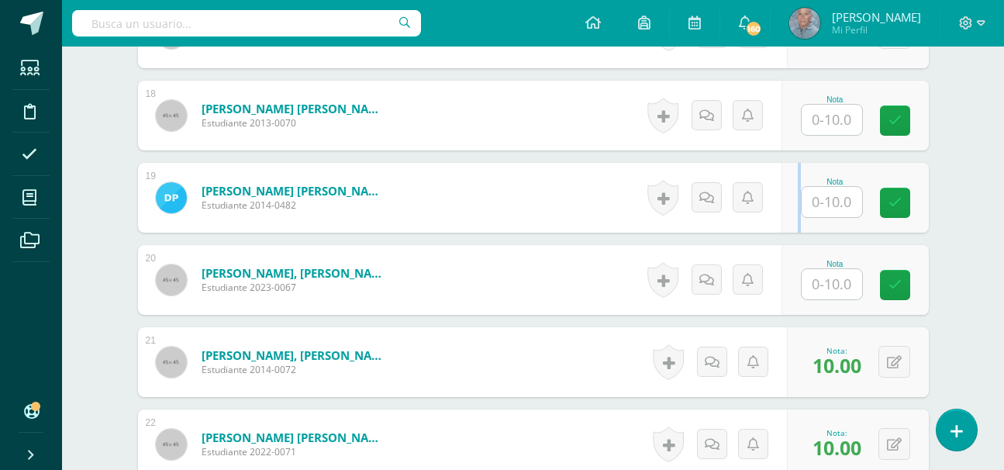
click at [788, 227] on div "Nota" at bounding box center [855, 198] width 147 height 70
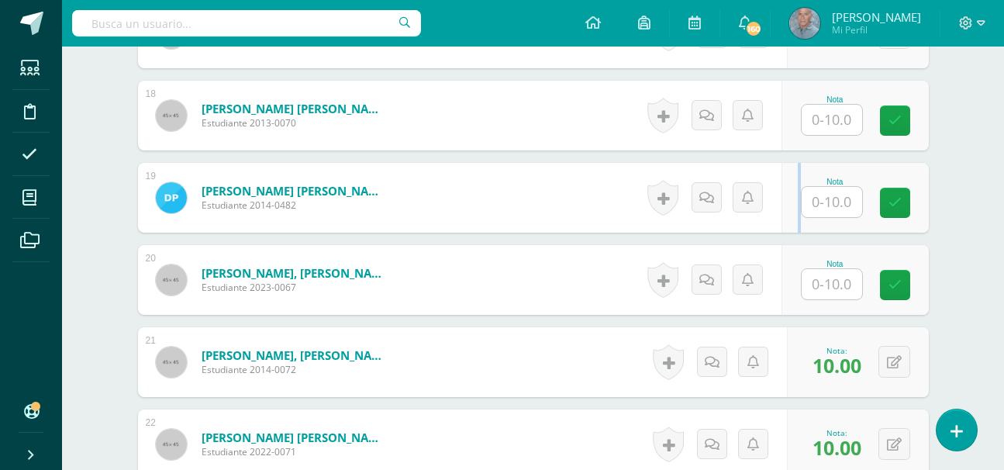
click at [788, 227] on div "Nota" at bounding box center [855, 198] width 147 height 70
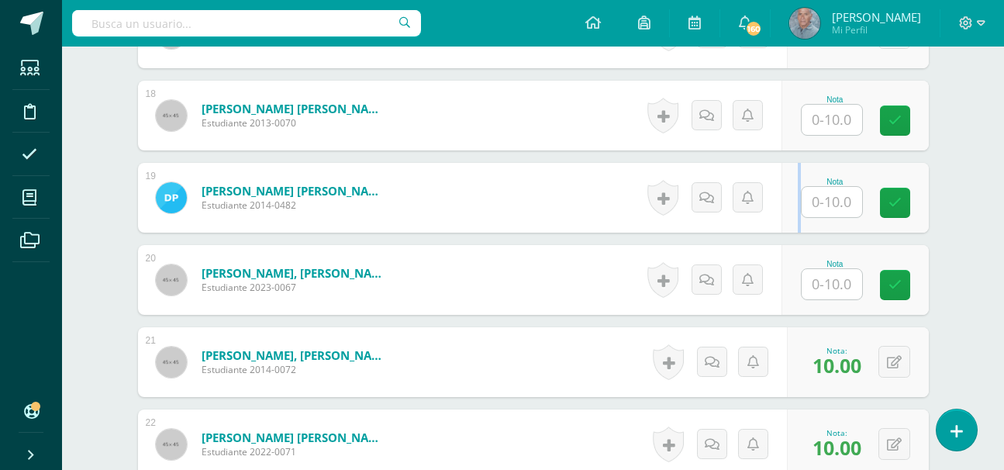
click at [788, 227] on div "Nota" at bounding box center [855, 198] width 147 height 70
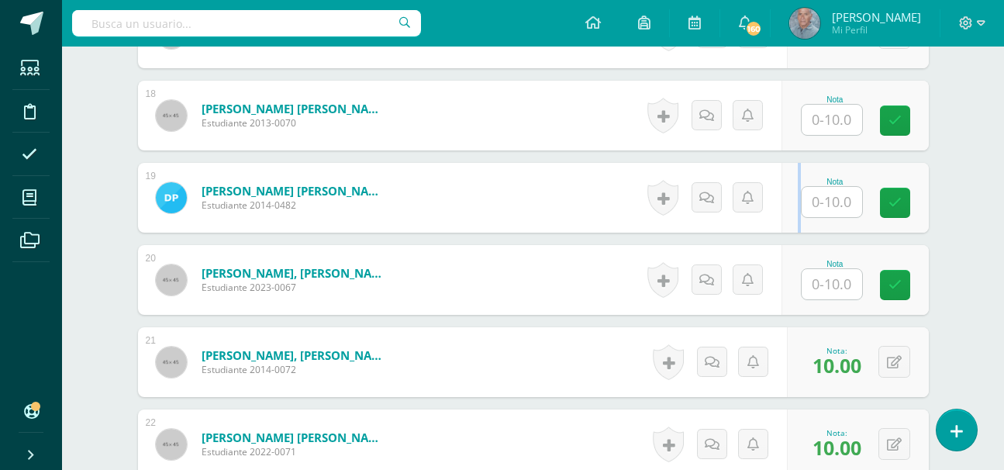
click at [788, 227] on div "Nota" at bounding box center [855, 198] width 147 height 70
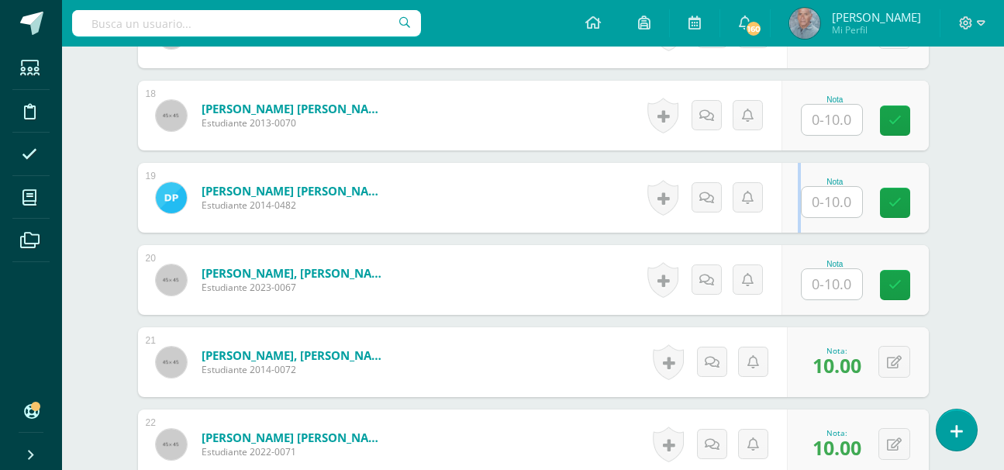
click at [788, 227] on div "Nota" at bounding box center [855, 198] width 147 height 70
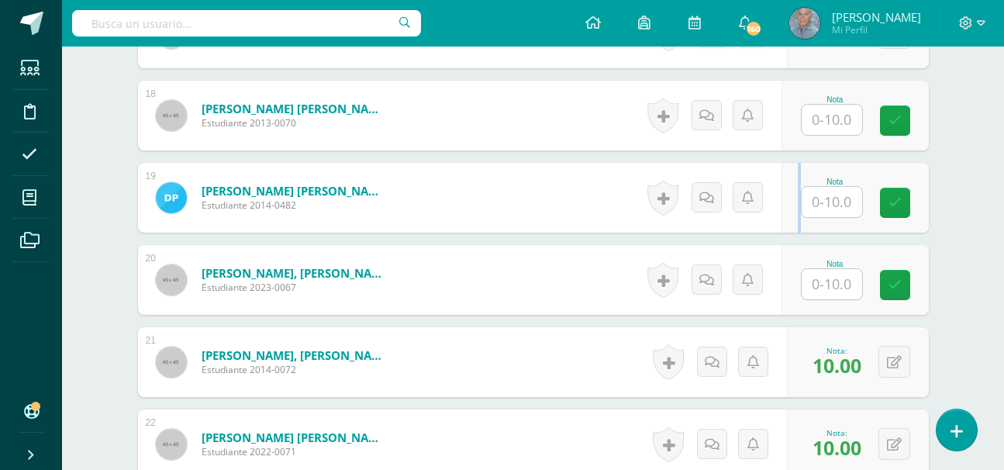
click at [788, 227] on div "Nota" at bounding box center [855, 198] width 147 height 70
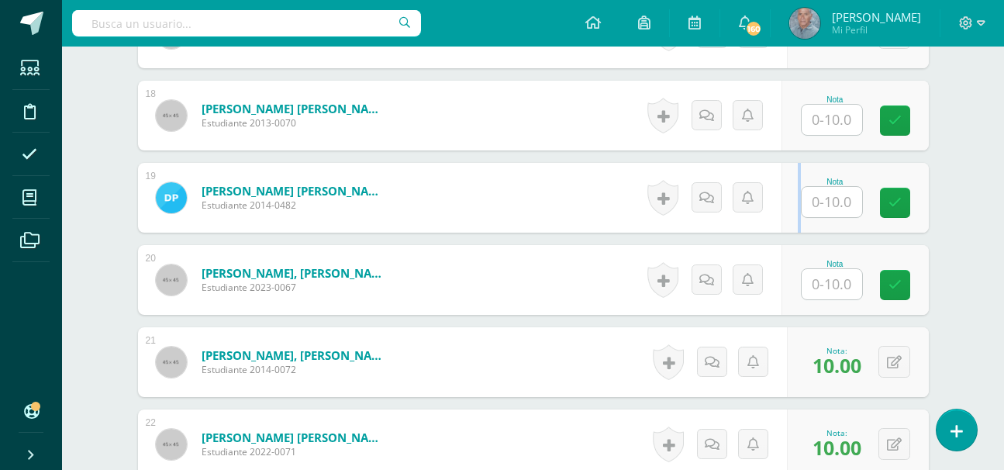
click at [788, 227] on div "Nota" at bounding box center [855, 198] width 147 height 70
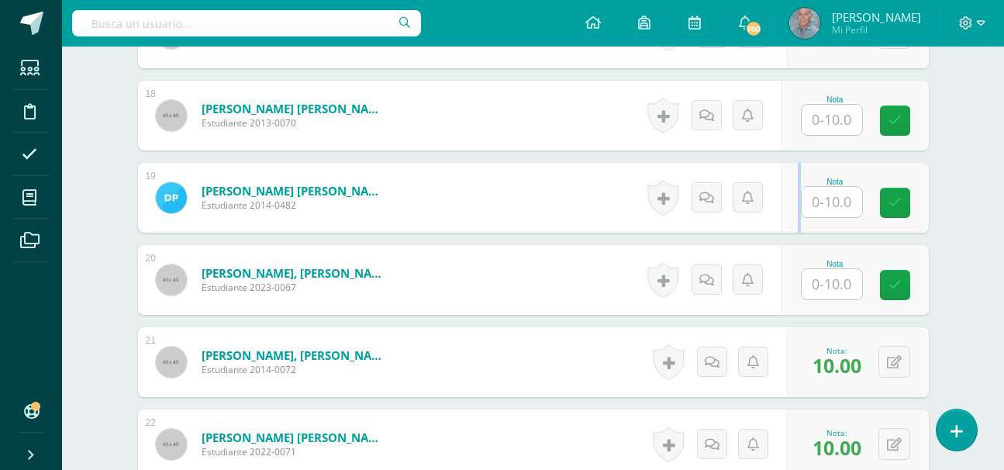
click at [788, 227] on div "Nota" at bounding box center [855, 198] width 147 height 70
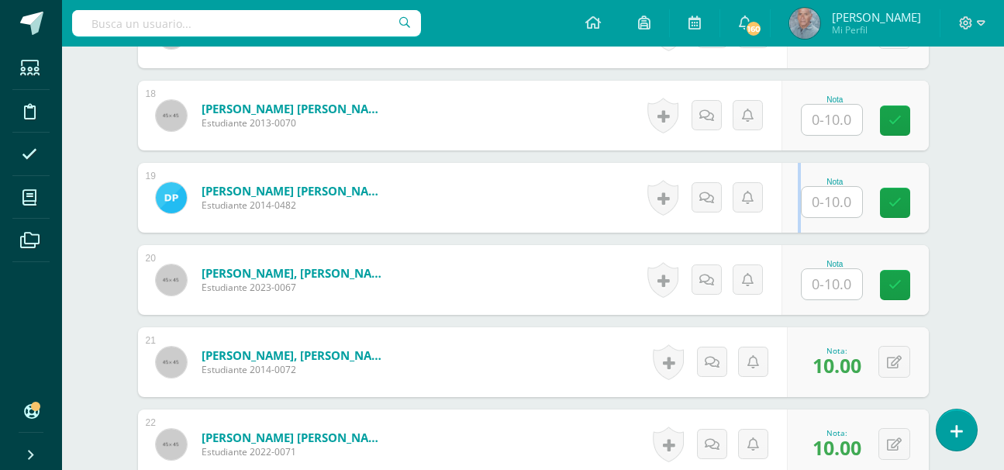
click at [788, 227] on div "Nota" at bounding box center [855, 198] width 147 height 70
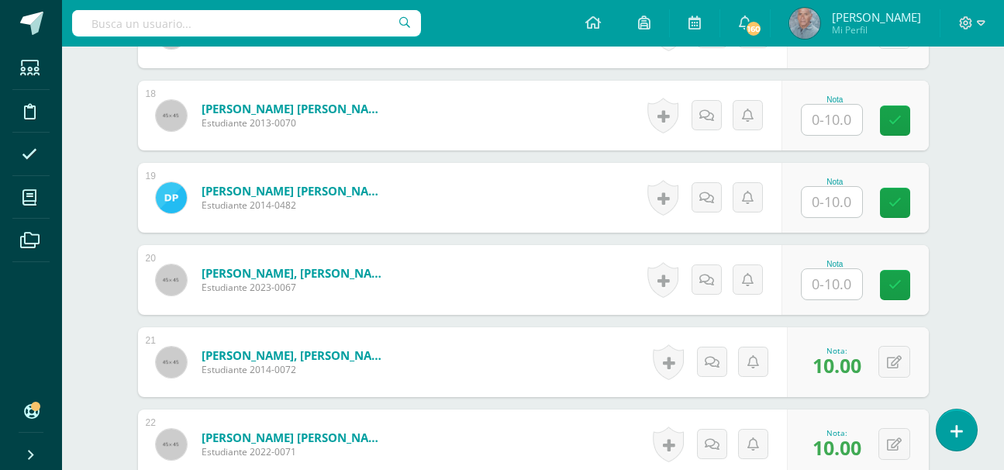
click at [788, 227] on div "Nota" at bounding box center [855, 198] width 147 height 70
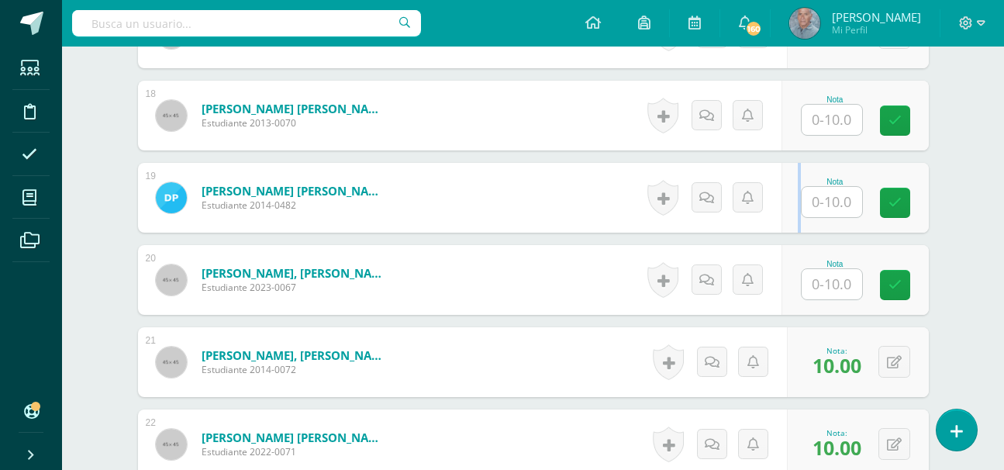
click at [788, 227] on div "Nota" at bounding box center [855, 198] width 147 height 70
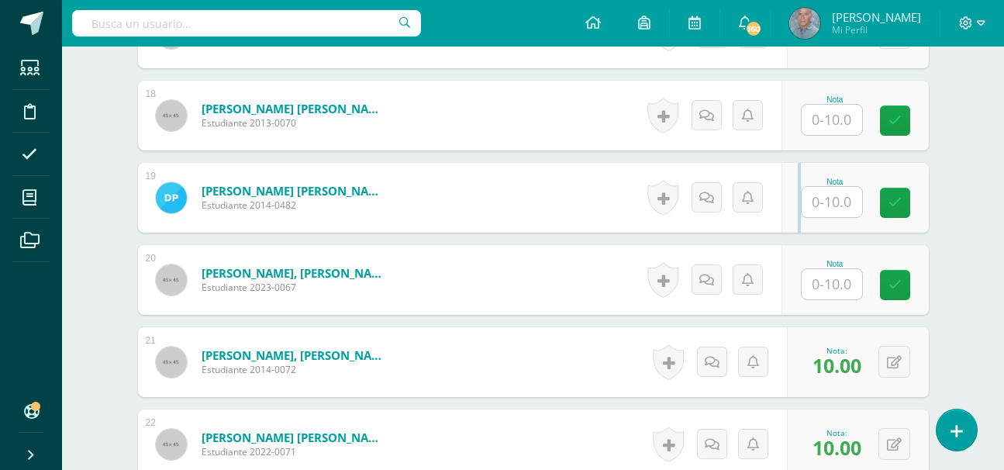
click at [788, 227] on div "Nota" at bounding box center [855, 198] width 147 height 70
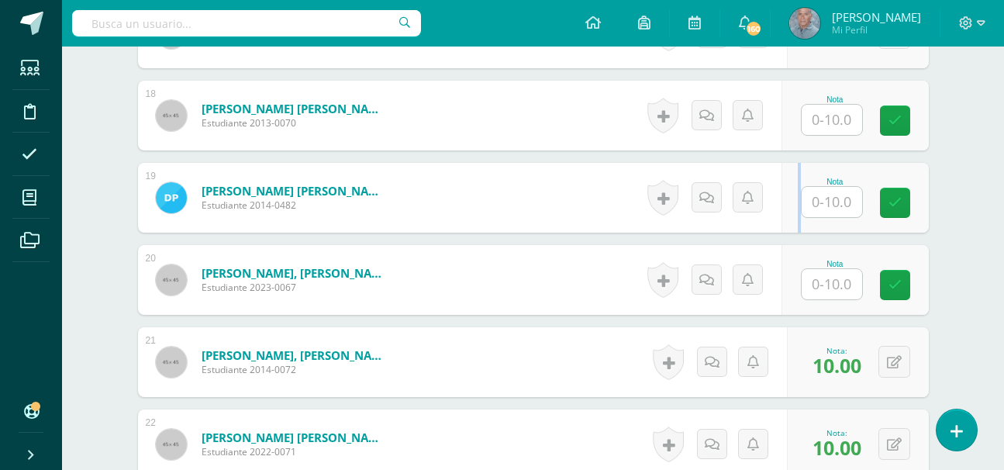
click at [788, 227] on div "Nota" at bounding box center [855, 198] width 147 height 70
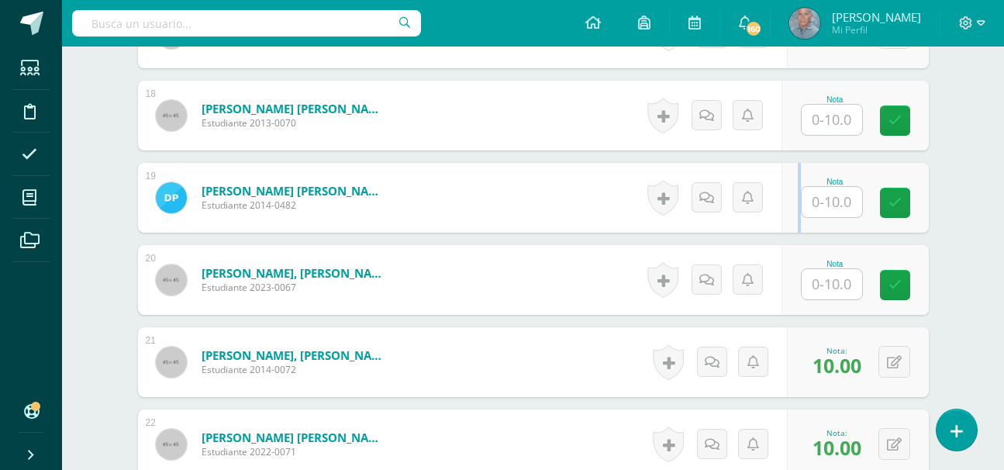
click at [788, 227] on div "Nota" at bounding box center [855, 198] width 147 height 70
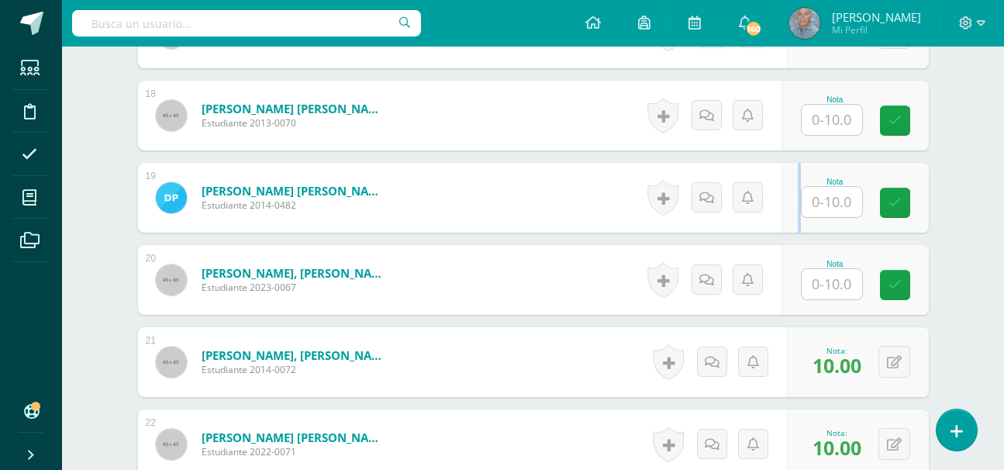
click at [788, 227] on div "Nota" at bounding box center [855, 198] width 147 height 70
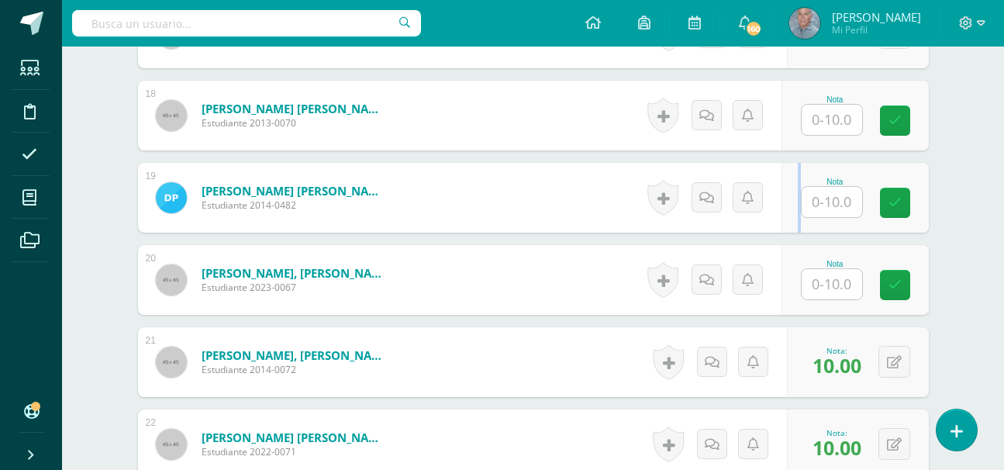
click at [788, 227] on div "Nota" at bounding box center [855, 198] width 147 height 70
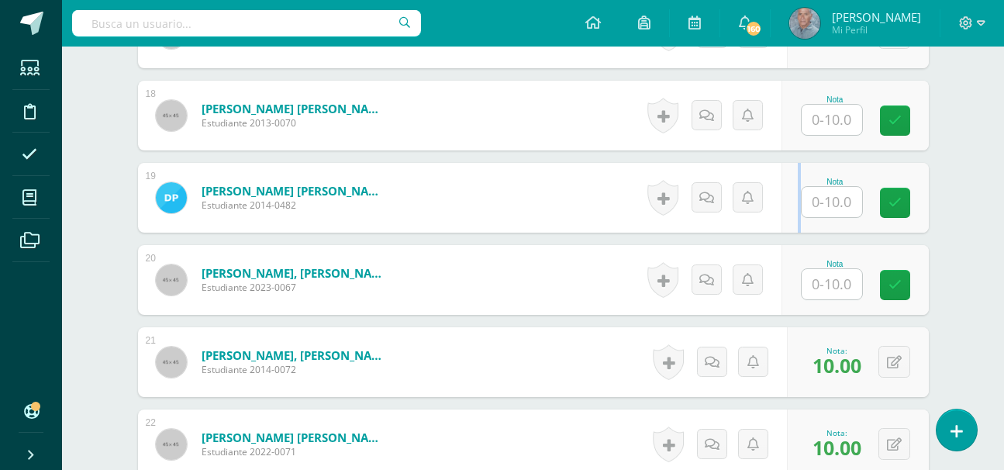
click at [788, 227] on div "Nota" at bounding box center [855, 198] width 147 height 70
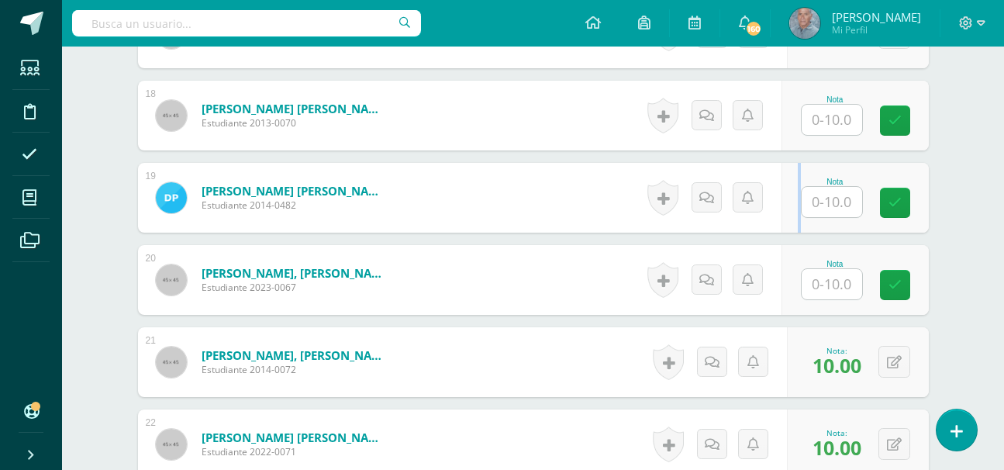
click at [788, 227] on div "Nota" at bounding box center [855, 198] width 147 height 70
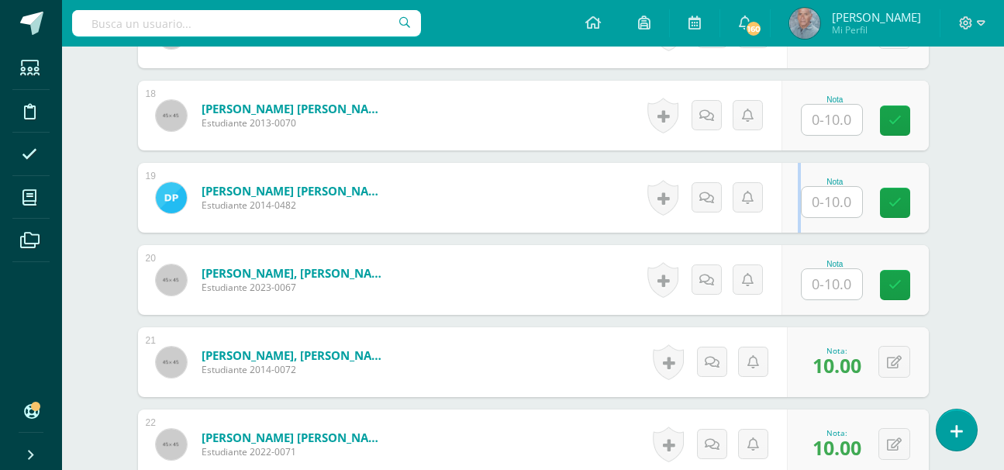
click at [788, 227] on div "Nota" at bounding box center [855, 198] width 147 height 70
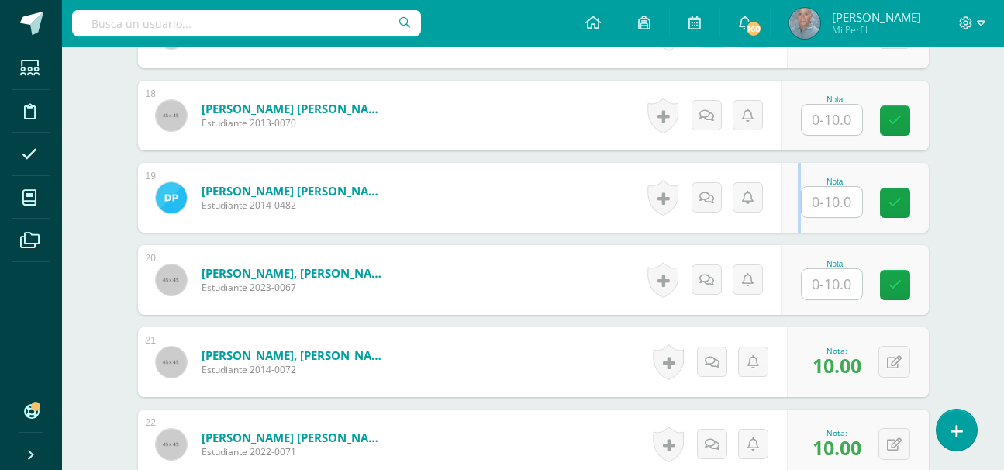
click at [788, 227] on div "Nota" at bounding box center [855, 198] width 147 height 70
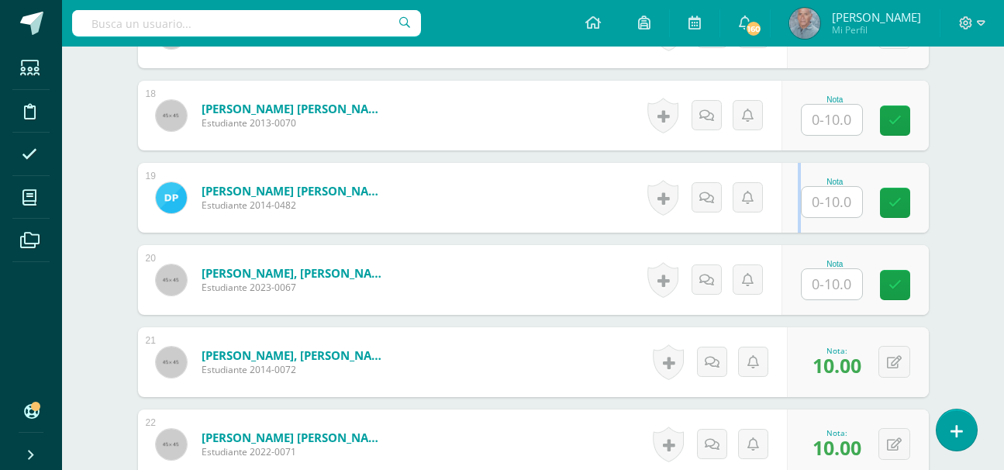
click at [788, 227] on div "Nota" at bounding box center [855, 198] width 147 height 70
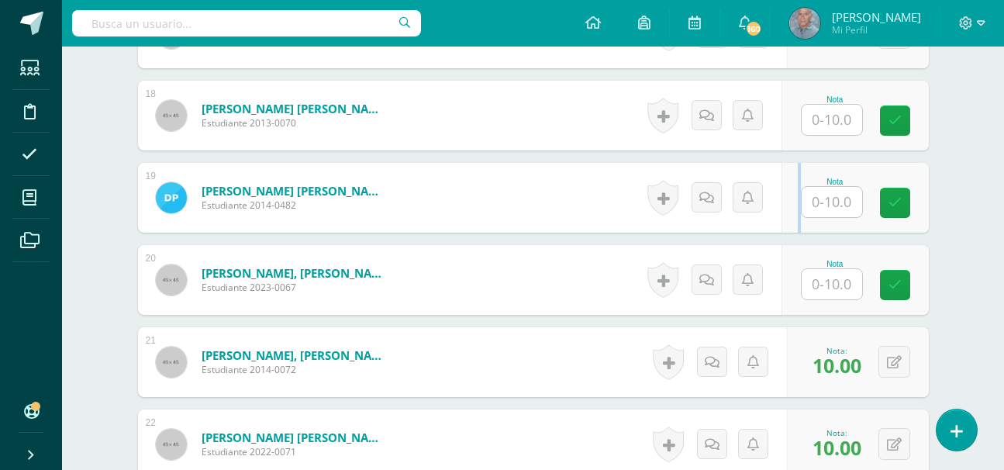
click at [788, 227] on div "Nota" at bounding box center [855, 198] width 147 height 70
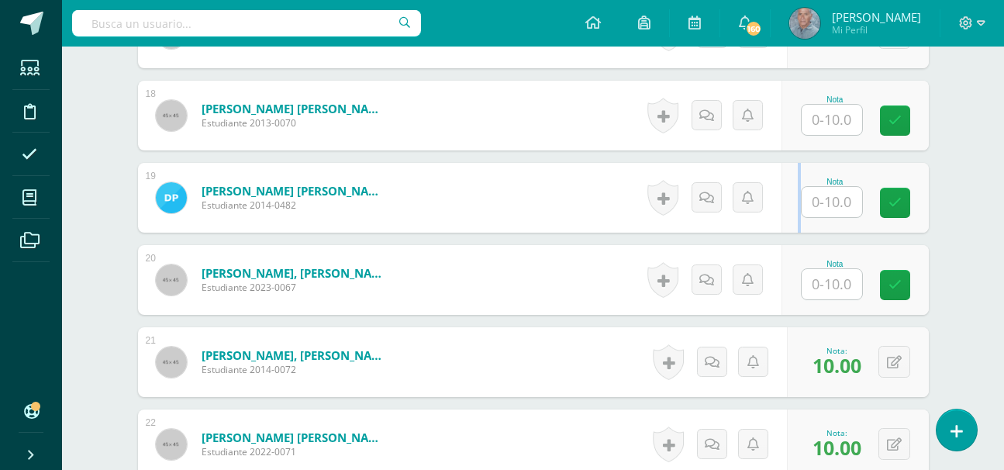
click at [788, 227] on div "Nota" at bounding box center [855, 198] width 147 height 70
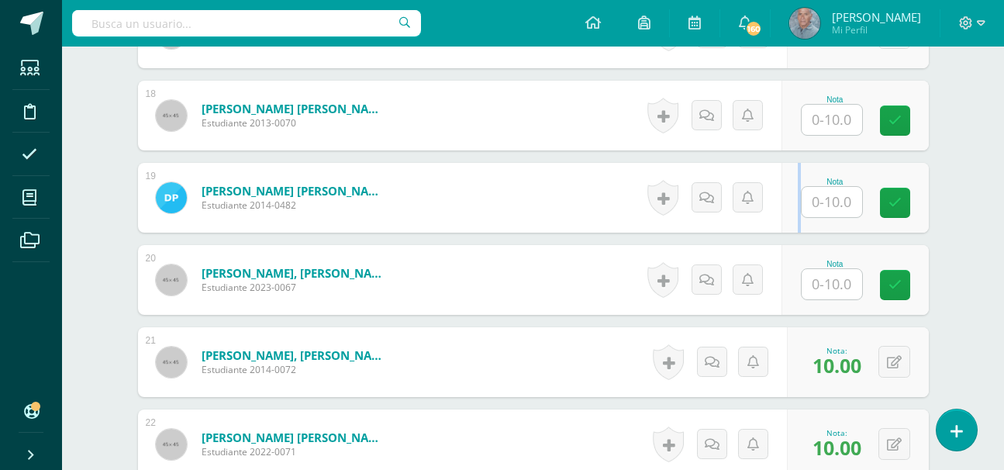
click at [788, 227] on div "Nota" at bounding box center [855, 198] width 147 height 70
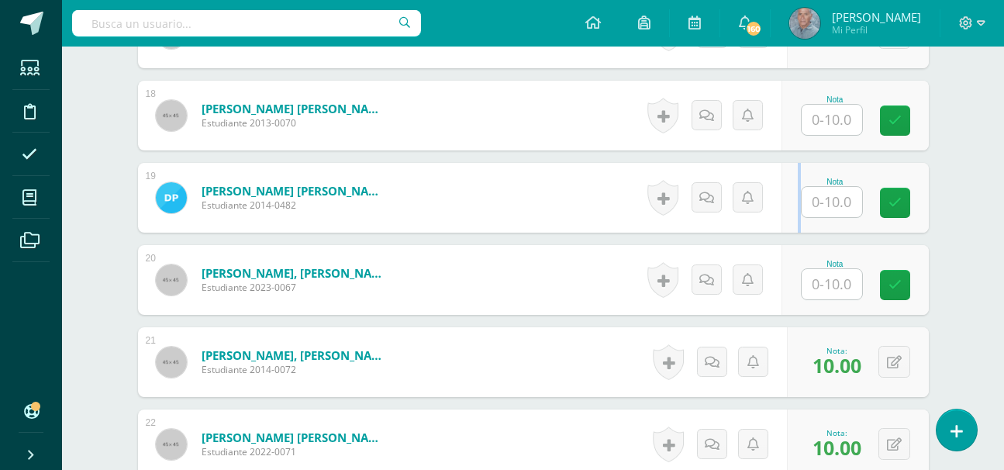
click at [788, 227] on div "Nota" at bounding box center [855, 198] width 147 height 70
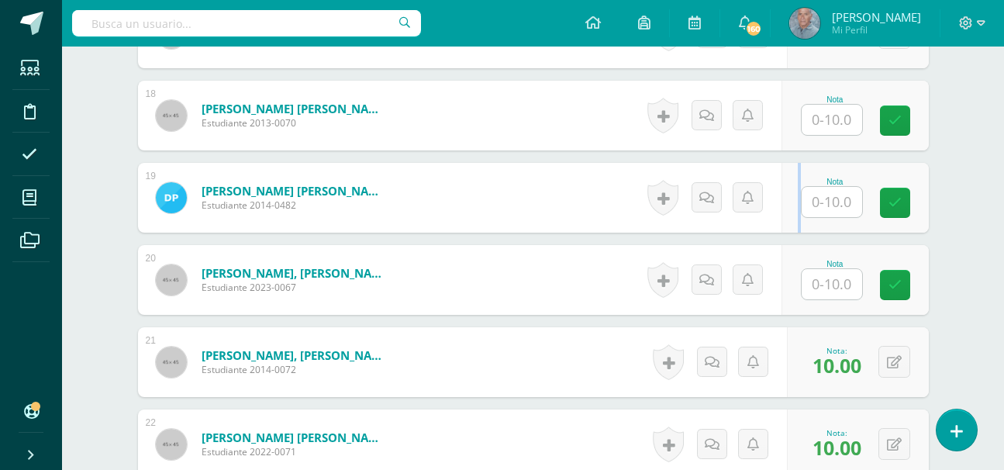
click at [788, 227] on div "Nota" at bounding box center [855, 198] width 147 height 70
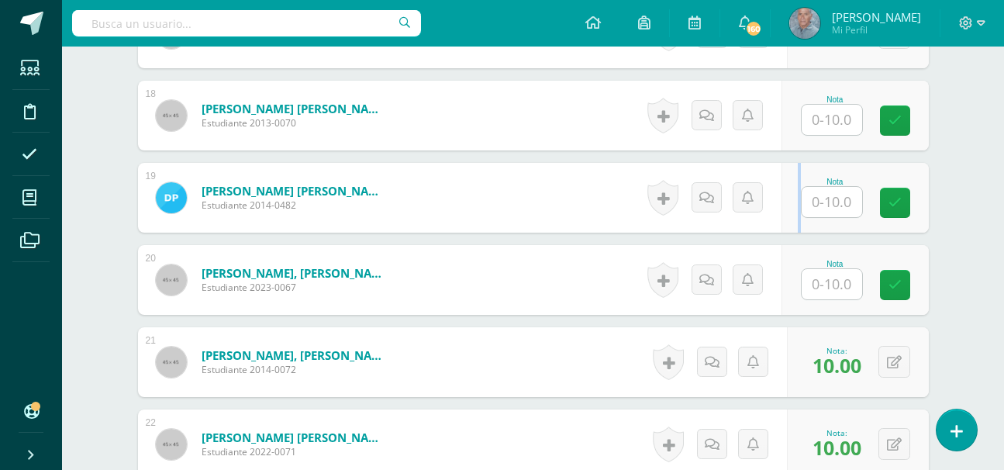
click at [788, 227] on div "Nota" at bounding box center [855, 198] width 147 height 70
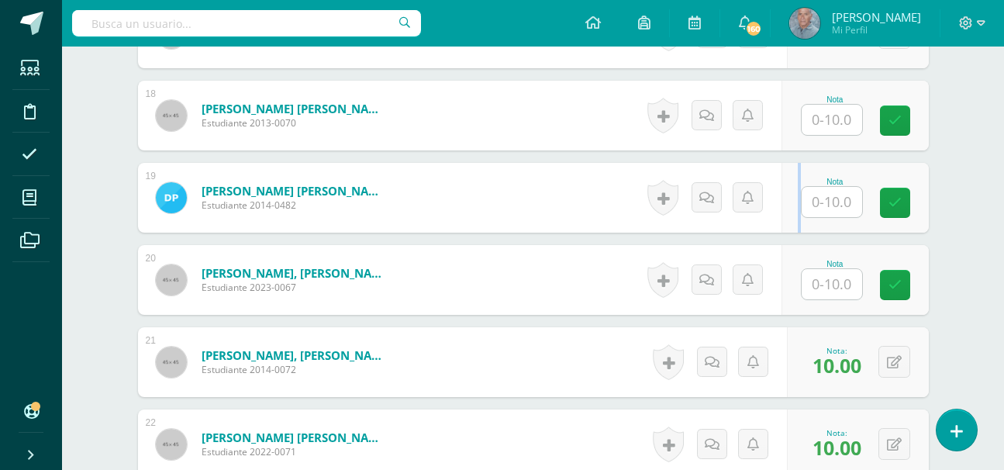
click at [788, 227] on div "Nota" at bounding box center [855, 198] width 147 height 70
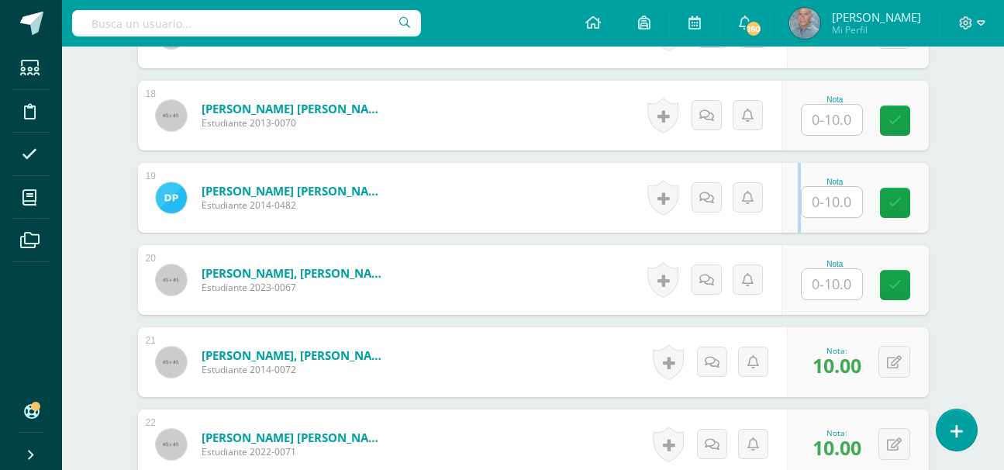
click at [788, 227] on div "Nota" at bounding box center [855, 198] width 147 height 70
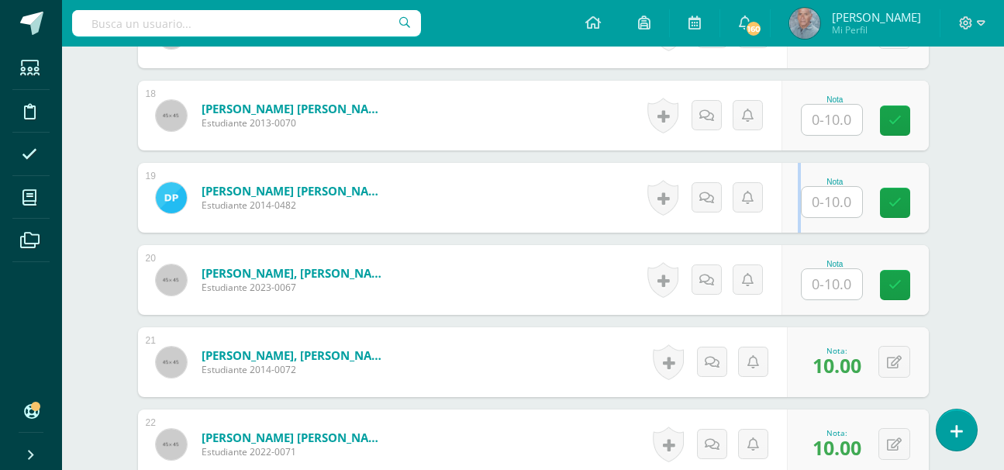
click at [788, 227] on div "Nota" at bounding box center [855, 198] width 147 height 70
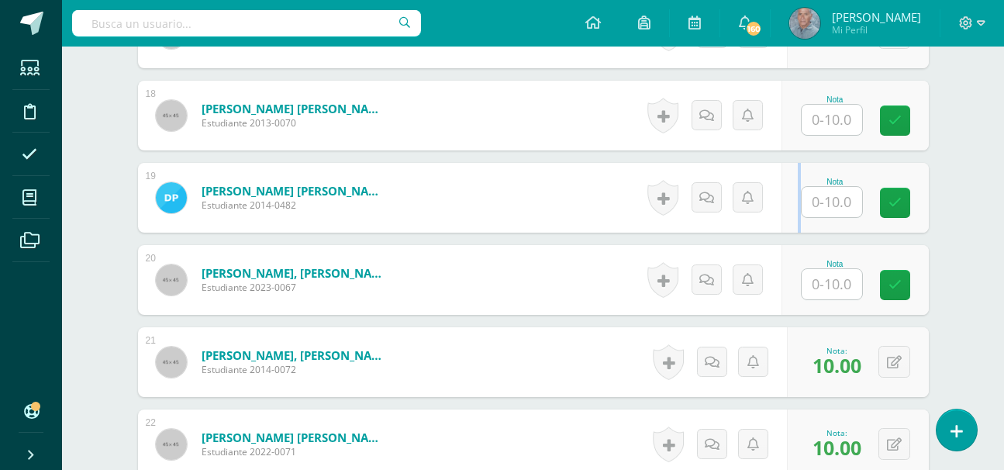
click at [788, 227] on div "Nota" at bounding box center [855, 198] width 147 height 70
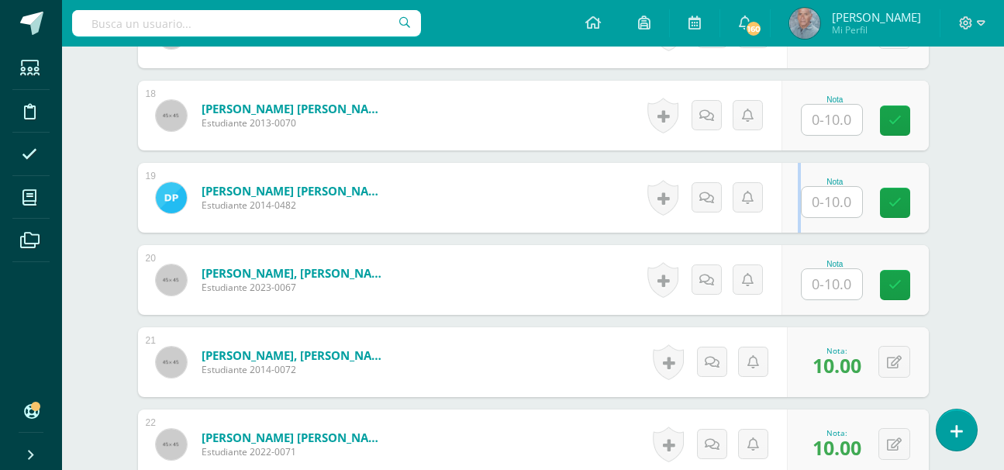
click at [788, 227] on div "Nota" at bounding box center [855, 198] width 147 height 70
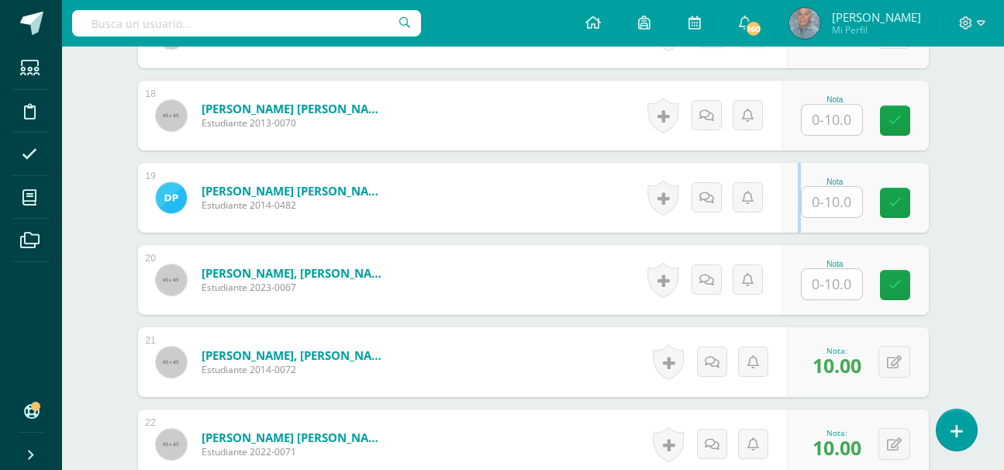
click at [788, 227] on div "Nota" at bounding box center [855, 198] width 147 height 70
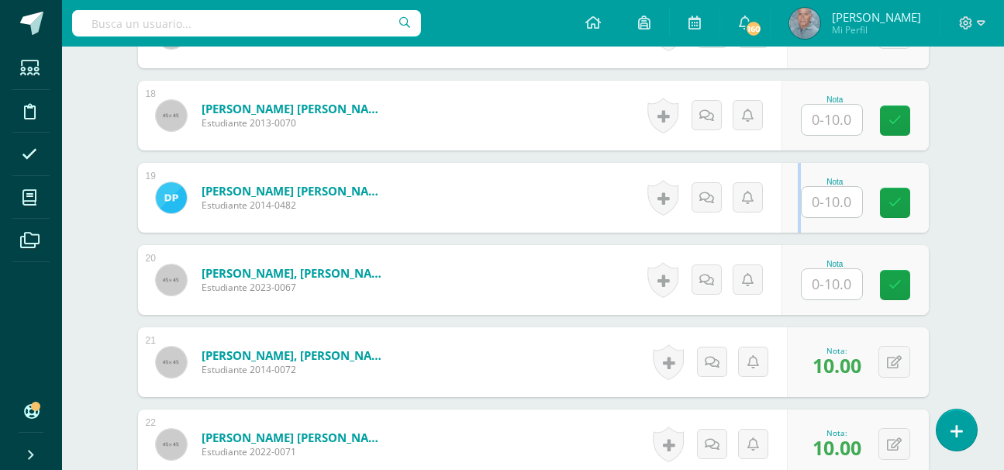
click at [788, 227] on div "Nota" at bounding box center [855, 198] width 147 height 70
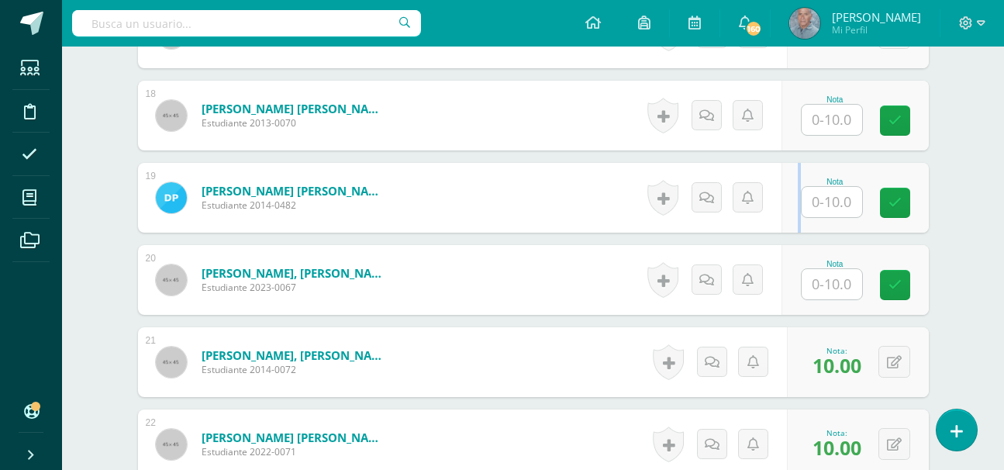
click at [788, 227] on div "Nota" at bounding box center [855, 198] width 147 height 70
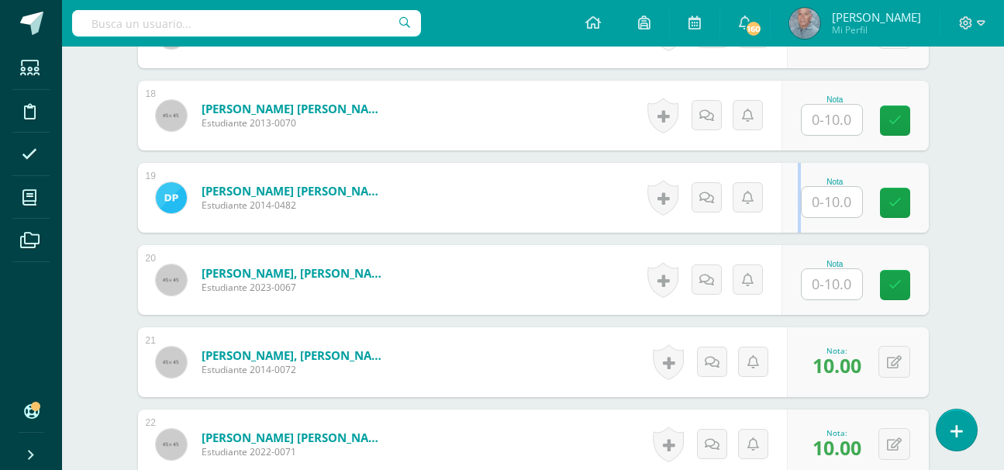
click at [788, 227] on div "Nota" at bounding box center [855, 198] width 147 height 70
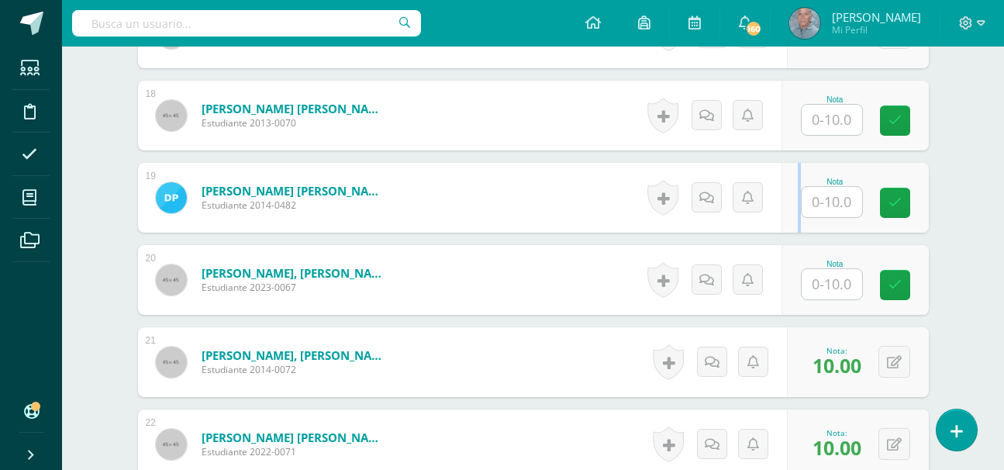
click at [788, 227] on div "Nota" at bounding box center [855, 198] width 147 height 70
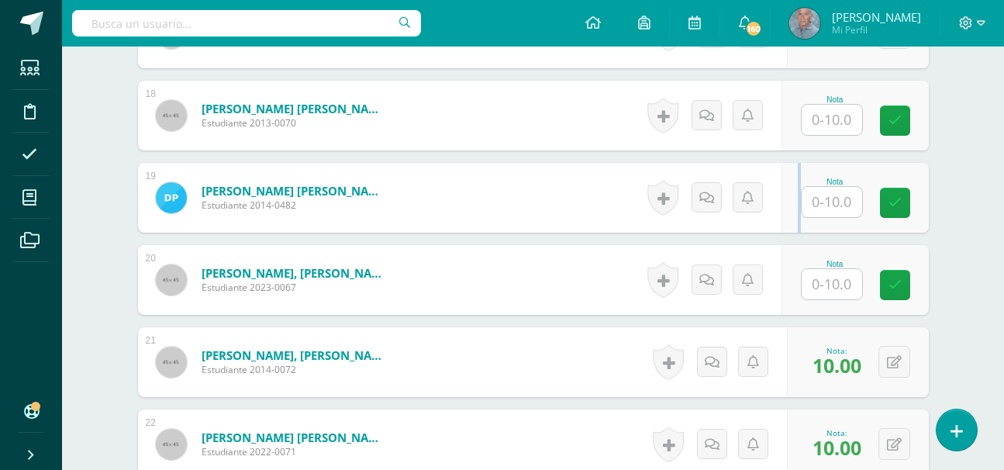
click at [788, 227] on div "Nota" at bounding box center [855, 198] width 147 height 70
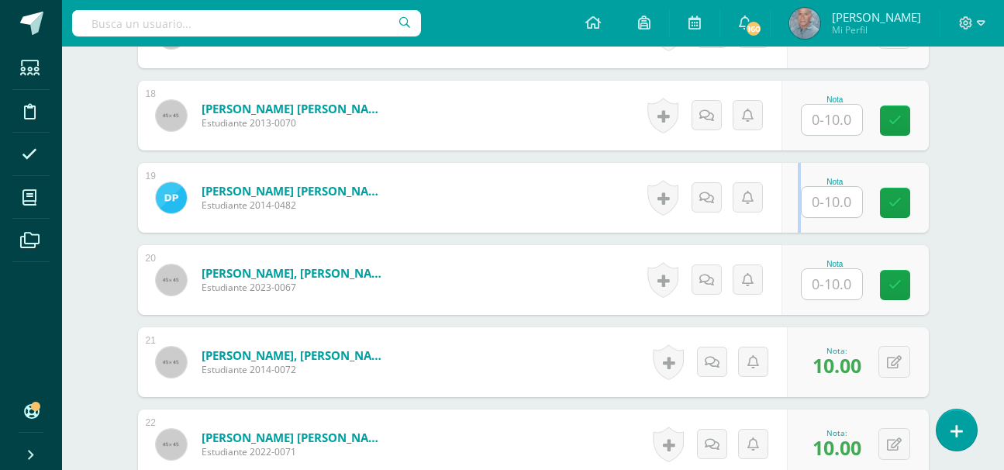
click at [788, 227] on div "Nota" at bounding box center [855, 198] width 147 height 70
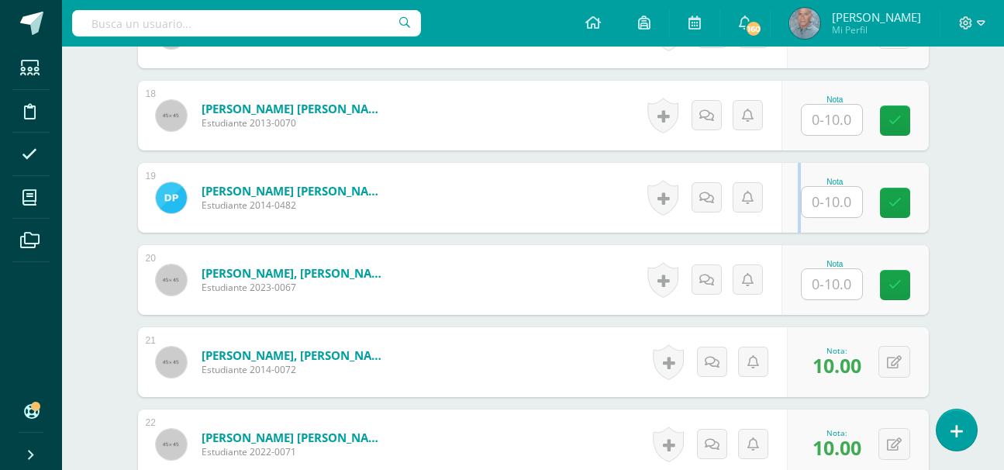
click at [788, 227] on div "Nota" at bounding box center [855, 198] width 147 height 70
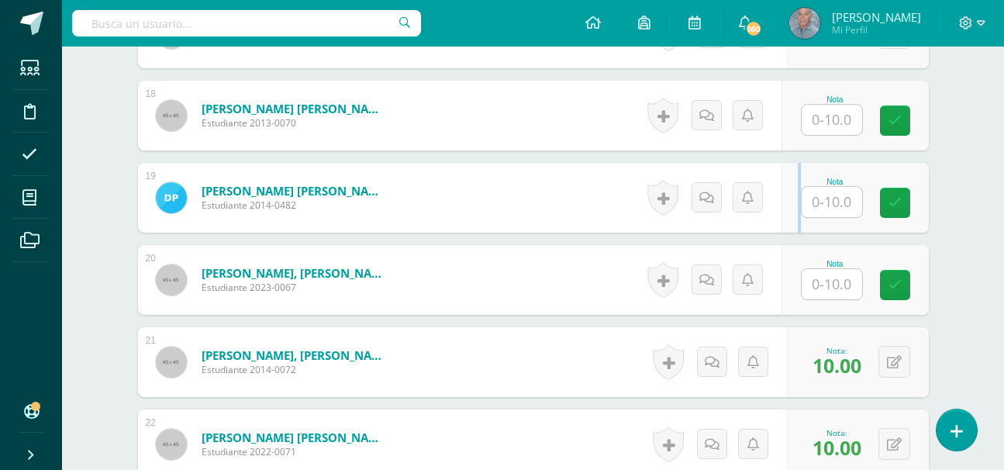
click at [788, 227] on div "Nota" at bounding box center [855, 198] width 147 height 70
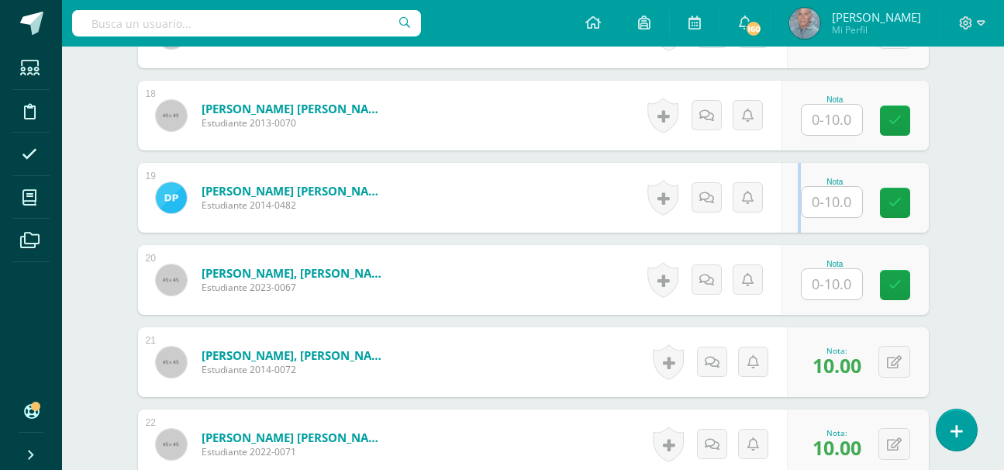
click at [788, 227] on div "Nota" at bounding box center [855, 198] width 147 height 70
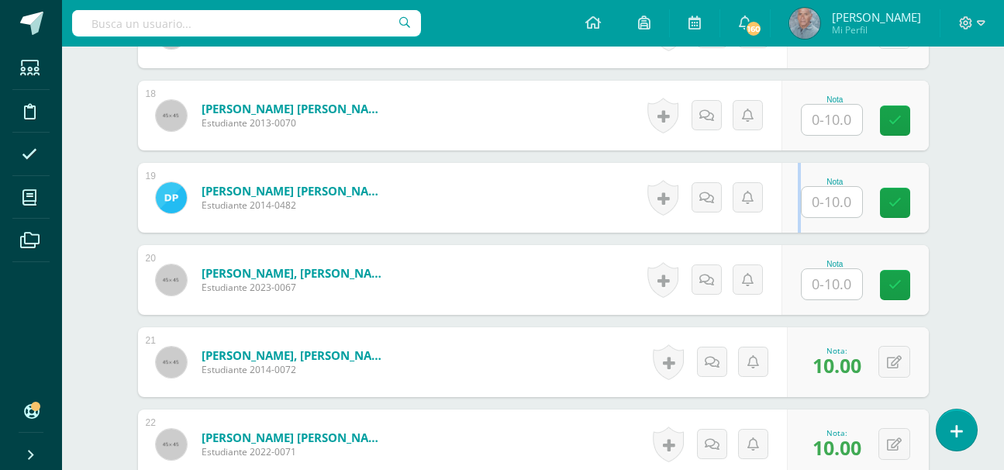
click at [788, 227] on div "Nota" at bounding box center [855, 198] width 147 height 70
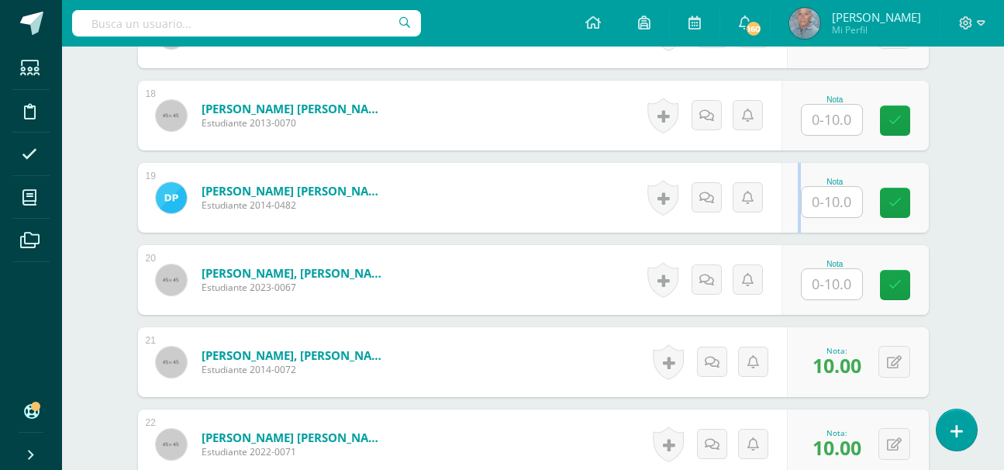
click at [788, 227] on div "Nota" at bounding box center [855, 198] width 147 height 70
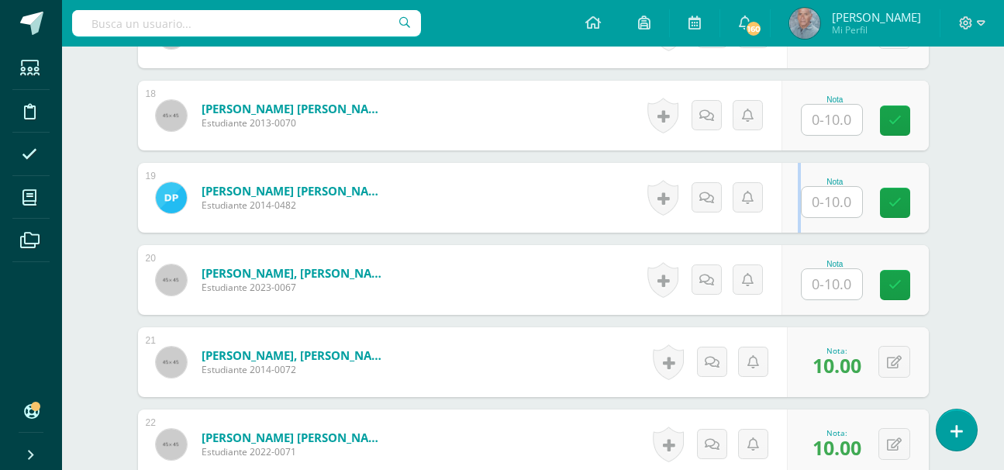
click at [788, 227] on div "Nota" at bounding box center [855, 198] width 147 height 70
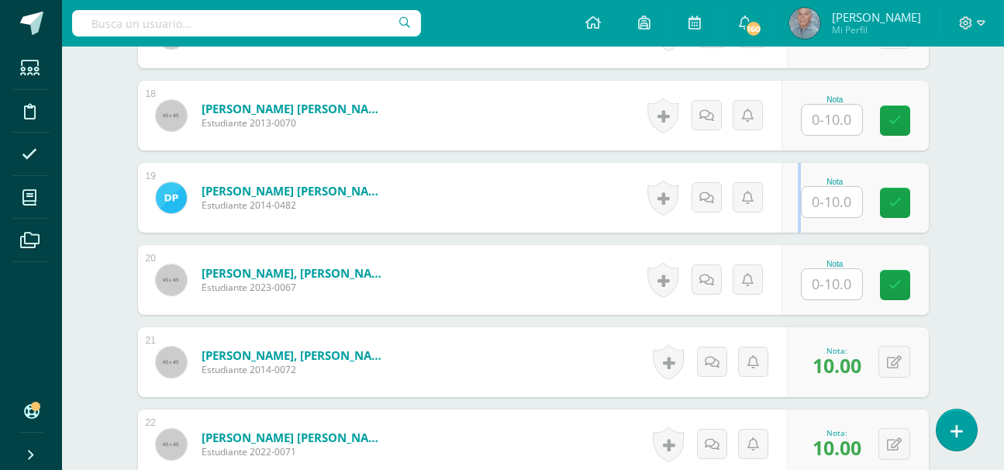
click at [788, 227] on div "Nota" at bounding box center [855, 198] width 147 height 70
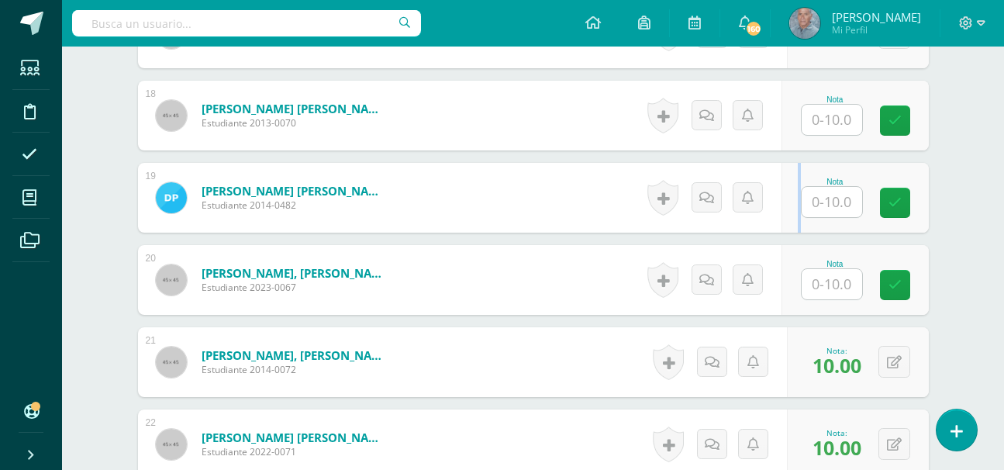
click at [788, 227] on div "Nota" at bounding box center [855, 198] width 147 height 70
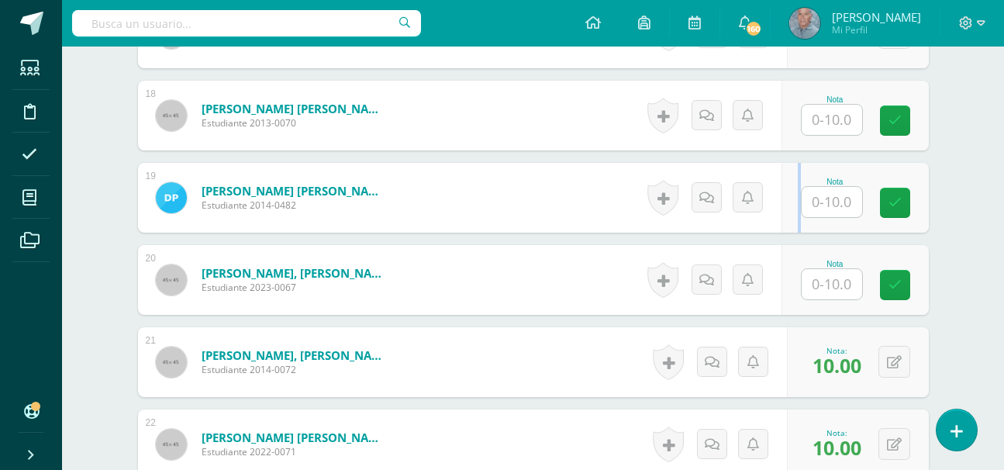
click at [788, 227] on div "Nota" at bounding box center [855, 198] width 147 height 70
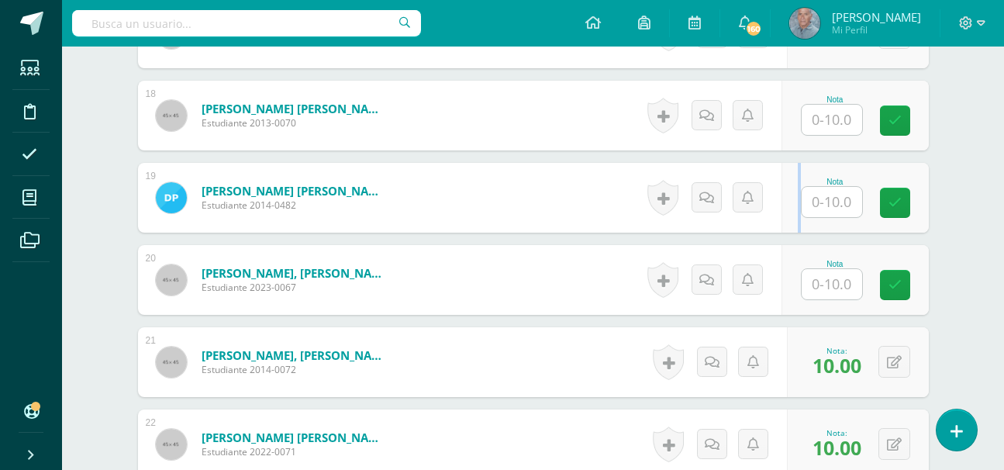
click at [788, 227] on div "Nota" at bounding box center [855, 198] width 147 height 70
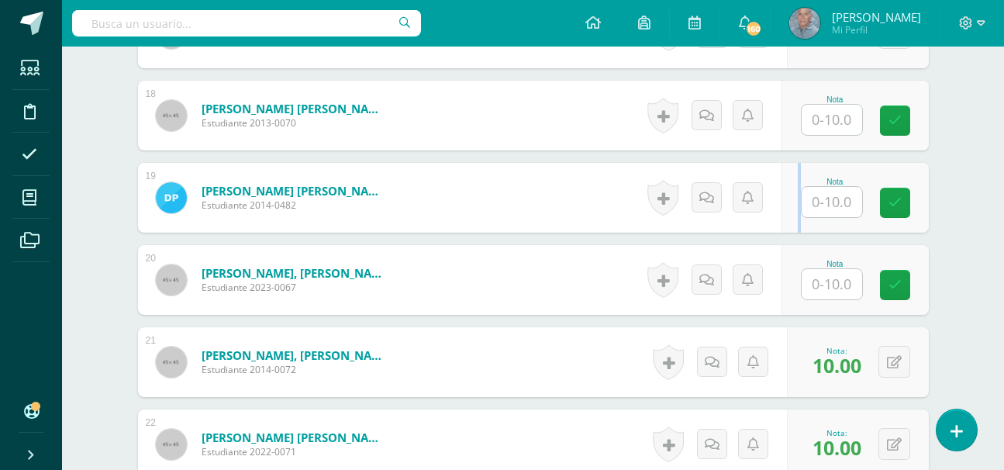
click at [788, 227] on div "Nota" at bounding box center [855, 198] width 147 height 70
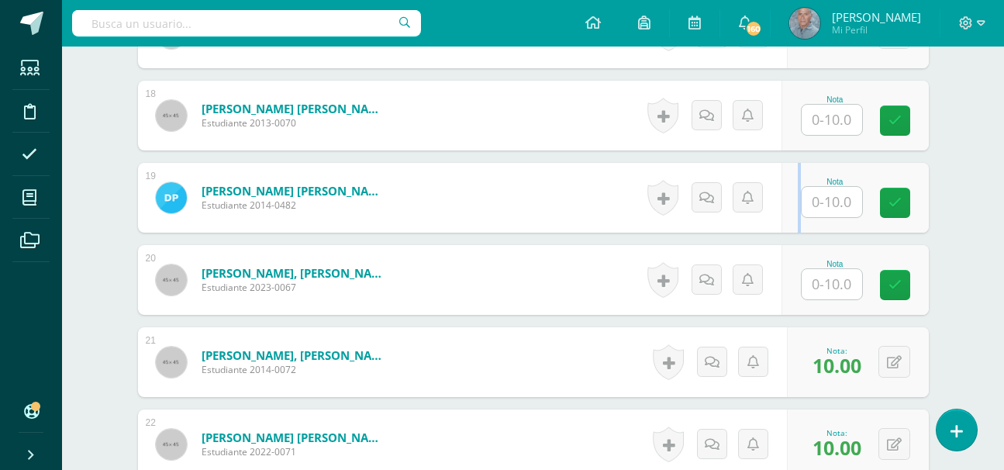
click at [788, 227] on div "Nota" at bounding box center [855, 198] width 147 height 70
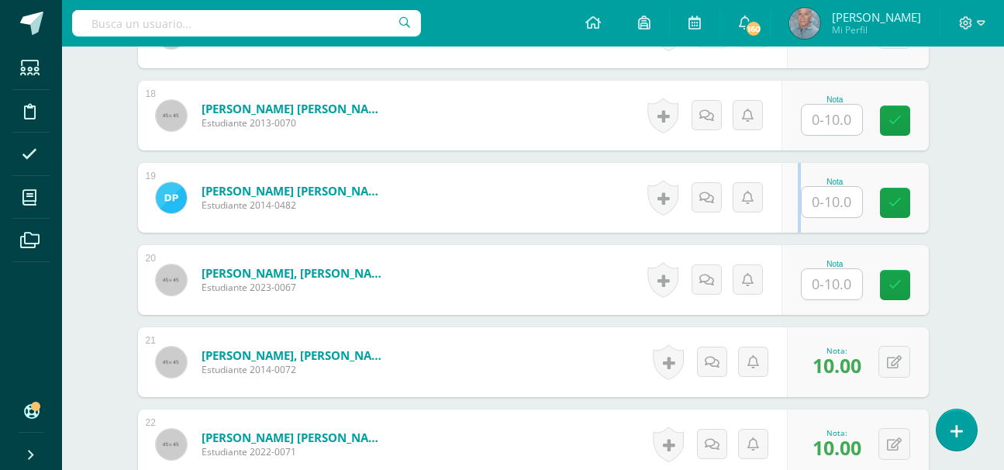
click at [788, 227] on div "Nota" at bounding box center [855, 198] width 147 height 70
click at [831, 288] on input "text" at bounding box center [832, 284] width 60 height 30
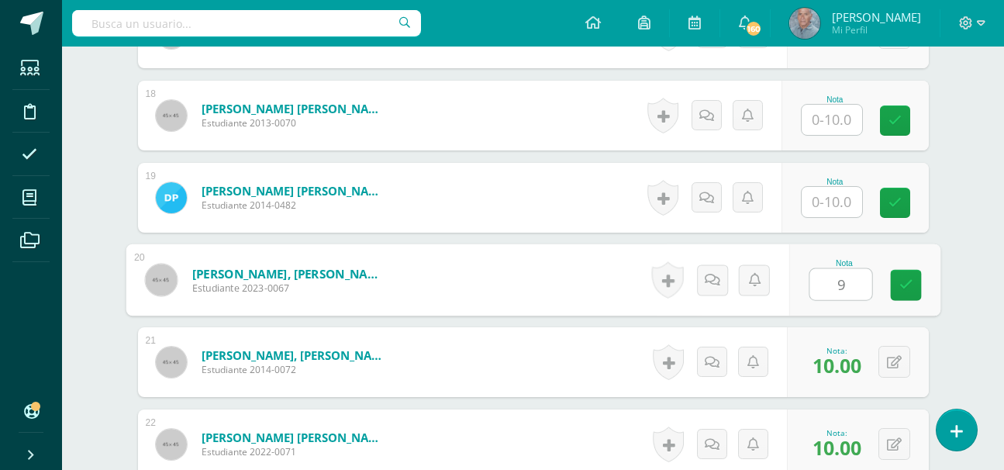
click at [824, 199] on input "text" at bounding box center [832, 202] width 60 height 30
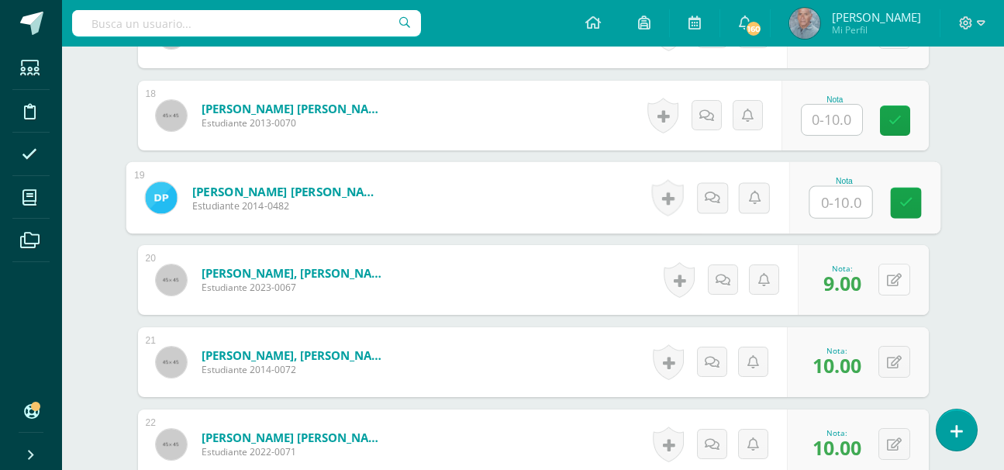
click at [893, 275] on button at bounding box center [895, 280] width 32 height 32
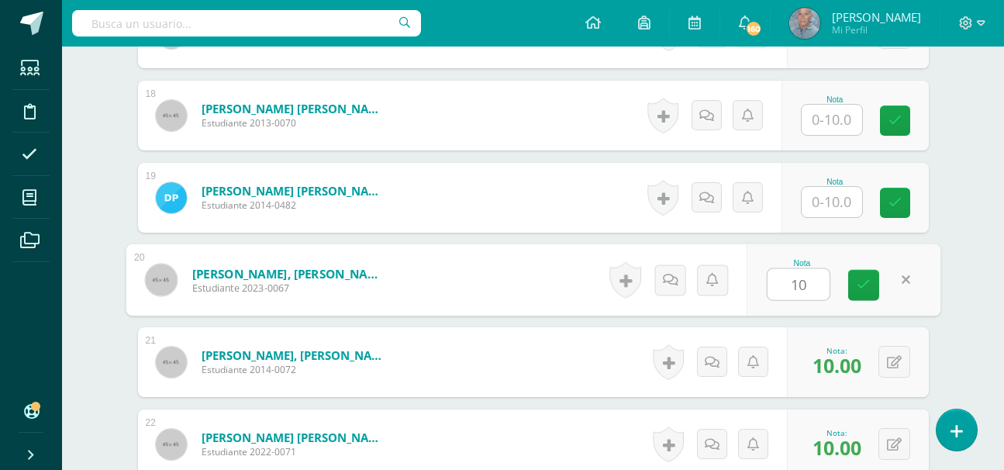
type input "10"
click at [826, 202] on input "text" at bounding box center [832, 202] width 60 height 30
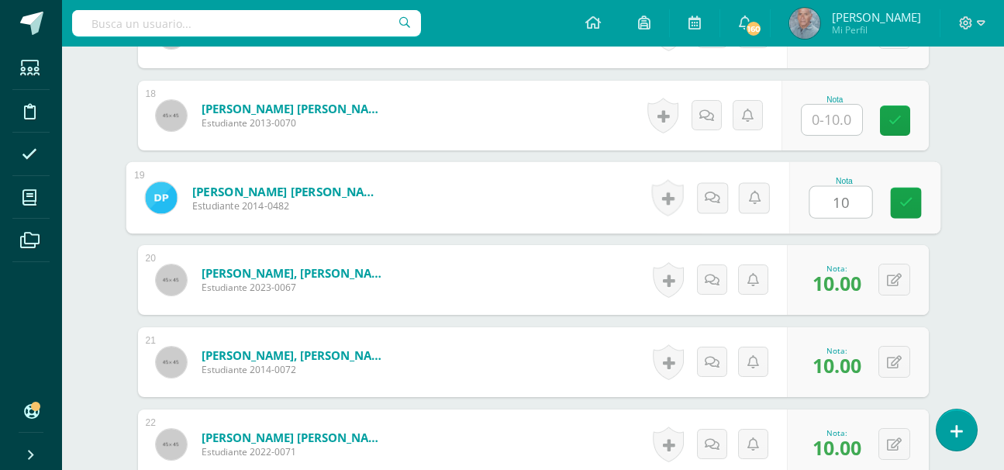
type input "10"
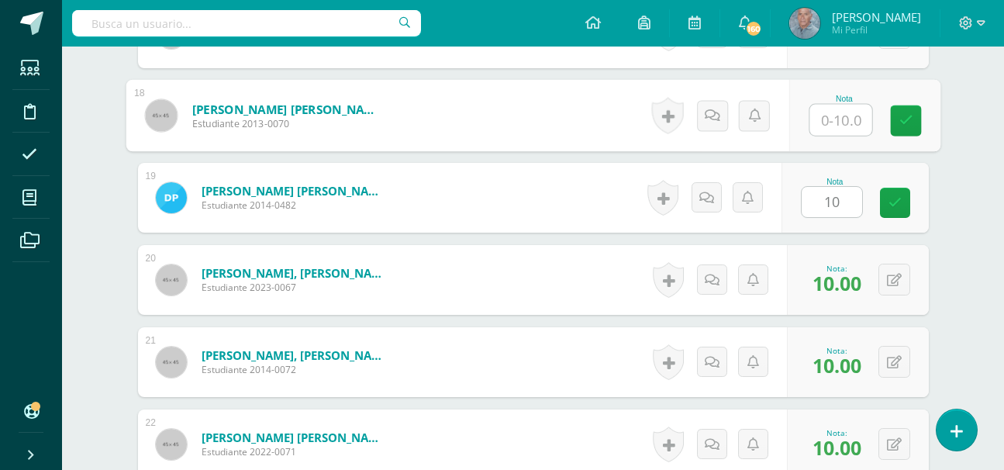
click at [828, 126] on input "text" at bounding box center [841, 120] width 62 height 31
type input "10"
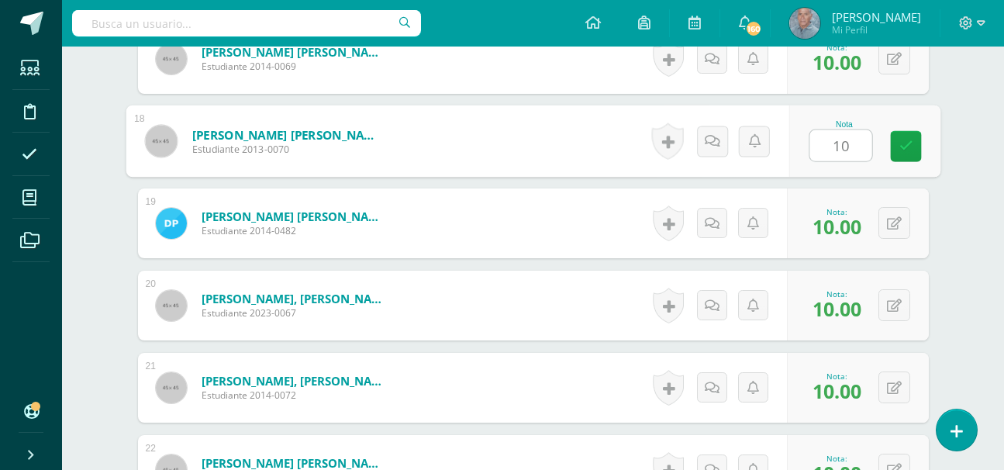
scroll to position [1854, 0]
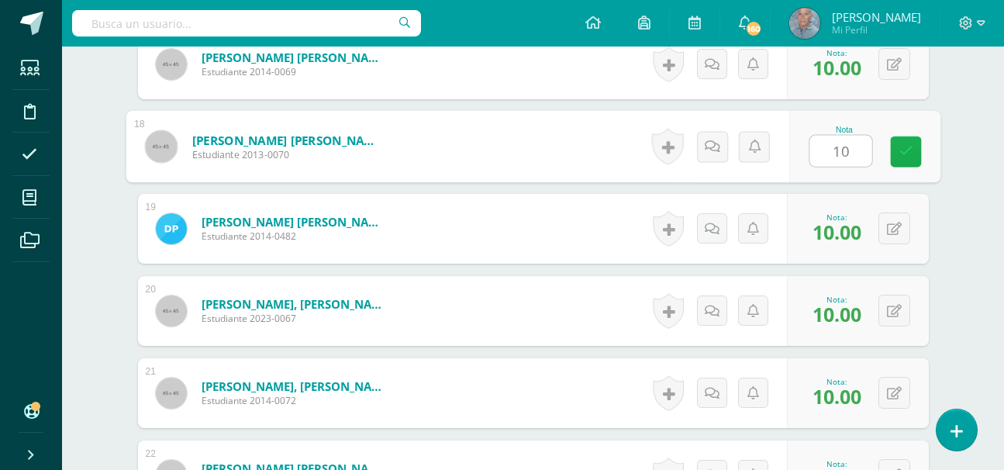
click at [897, 150] on link at bounding box center [905, 152] width 31 height 31
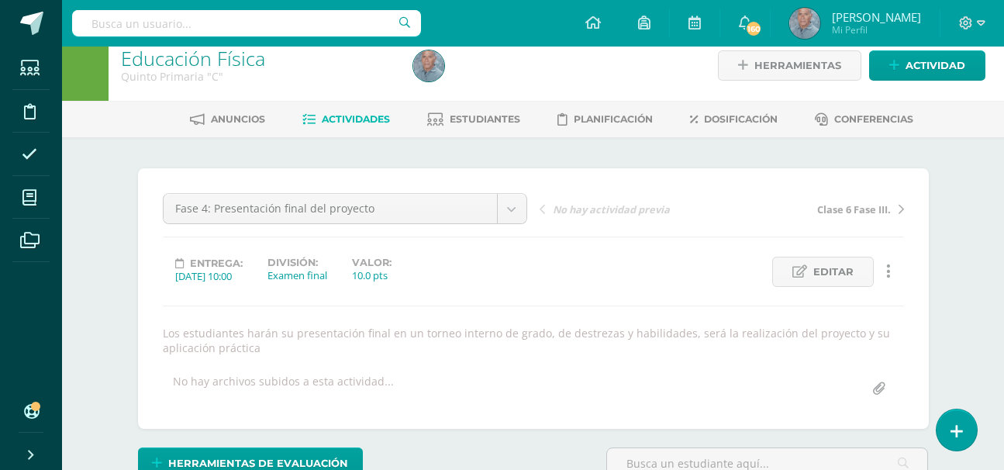
scroll to position [0, 0]
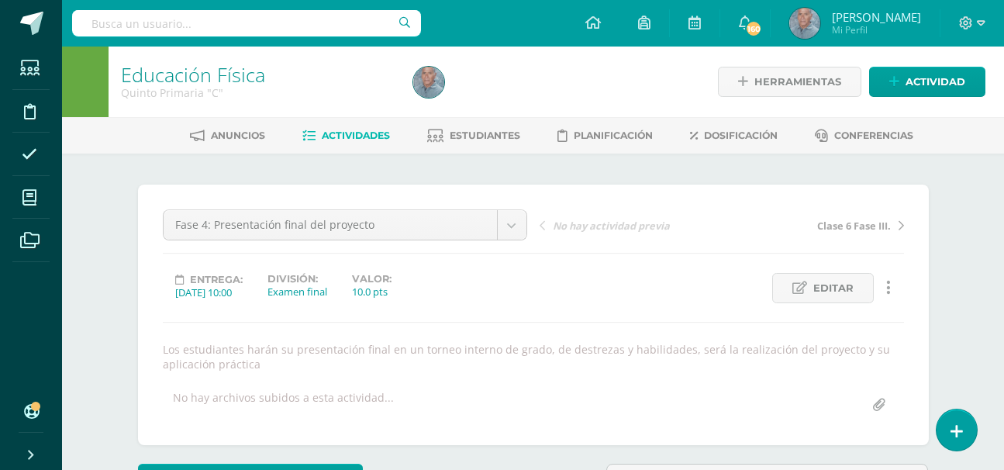
click at [359, 140] on span "Actividades" at bounding box center [356, 136] width 68 height 12
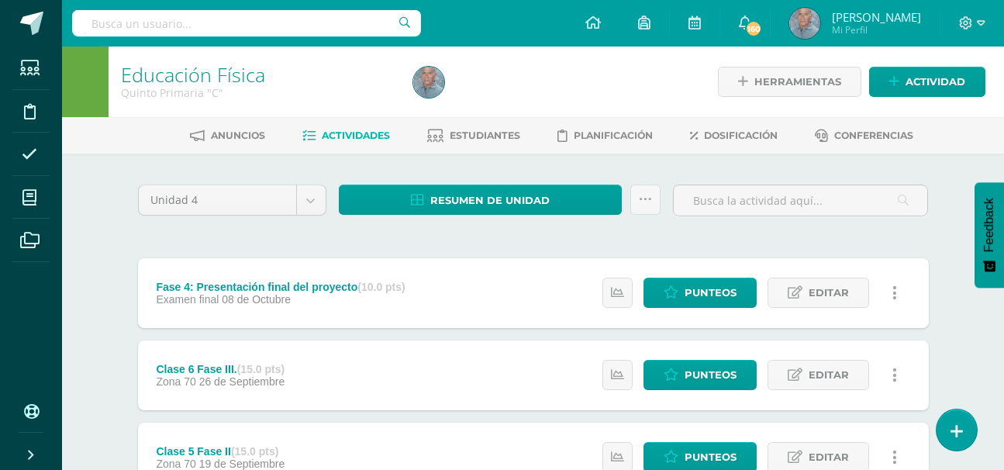
click at [359, 140] on span "Actividades" at bounding box center [356, 136] width 68 height 12
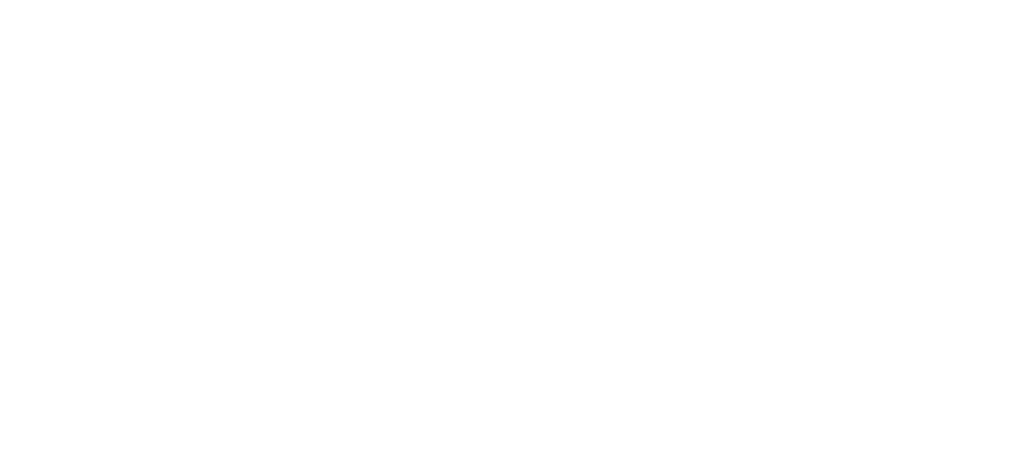
click at [0, 0] on html at bounding box center [0, 0] width 0 height 0
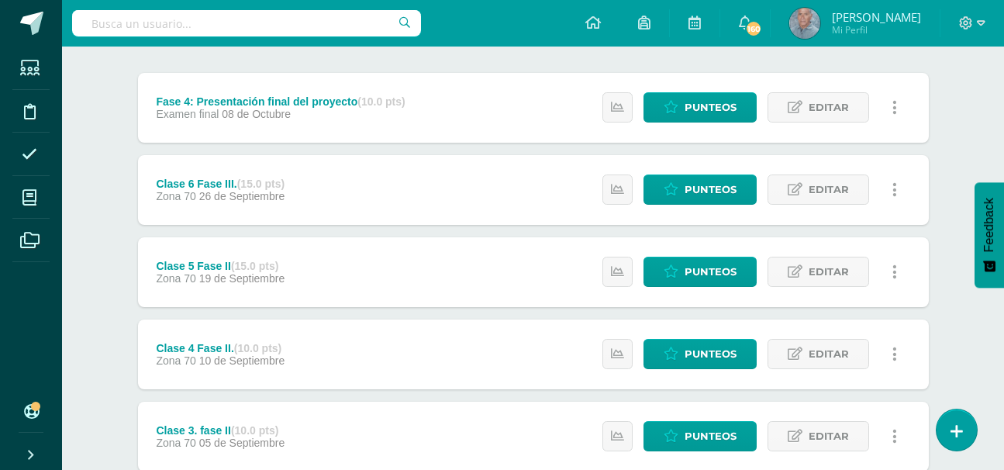
scroll to position [175, 0]
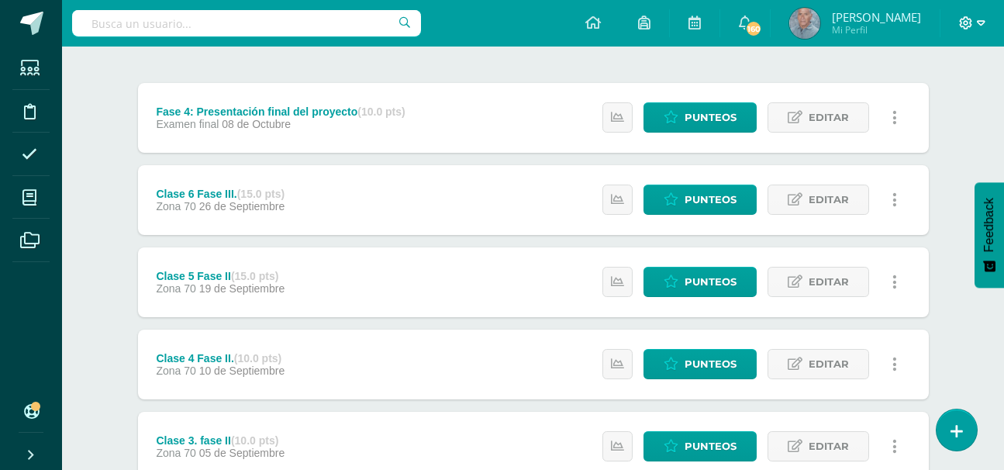
click at [977, 19] on icon at bounding box center [981, 23] width 9 height 14
click at [938, 112] on span "Cerrar sesión" at bounding box center [932, 106] width 70 height 15
